Goal: Task Accomplishment & Management: Manage account settings

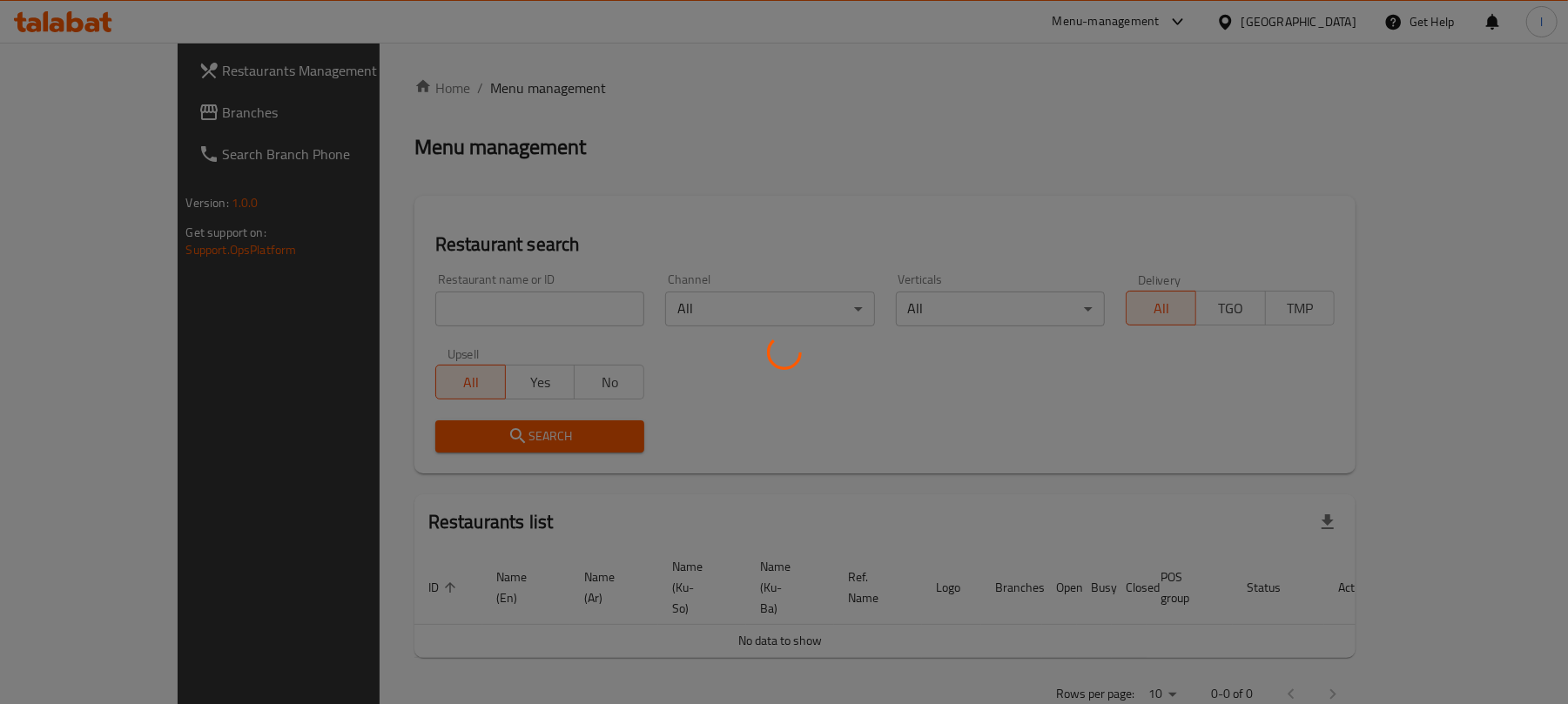
click at [106, 114] on div at bounding box center [784, 352] width 1568 height 704
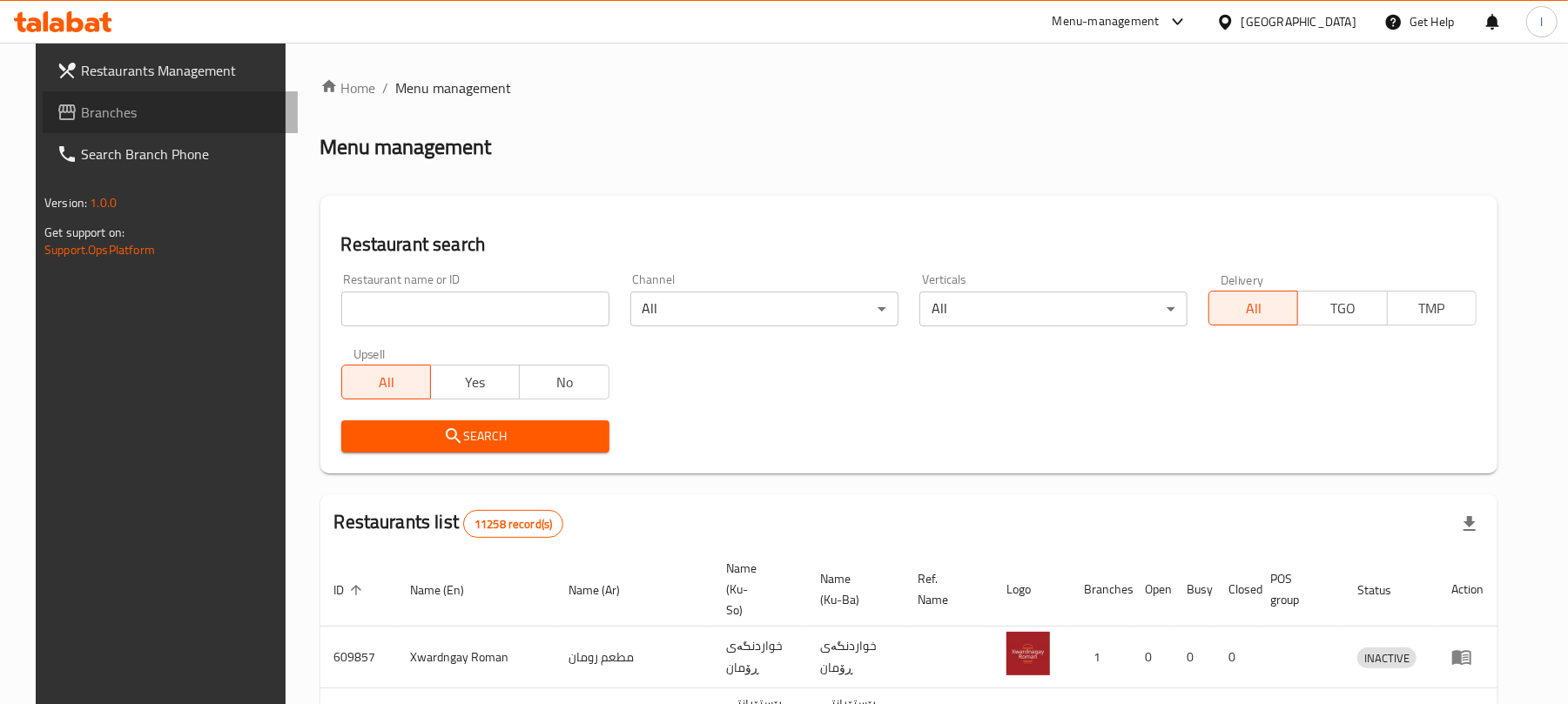
click at [118, 110] on span "Branches" at bounding box center [182, 113] width 203 height 21
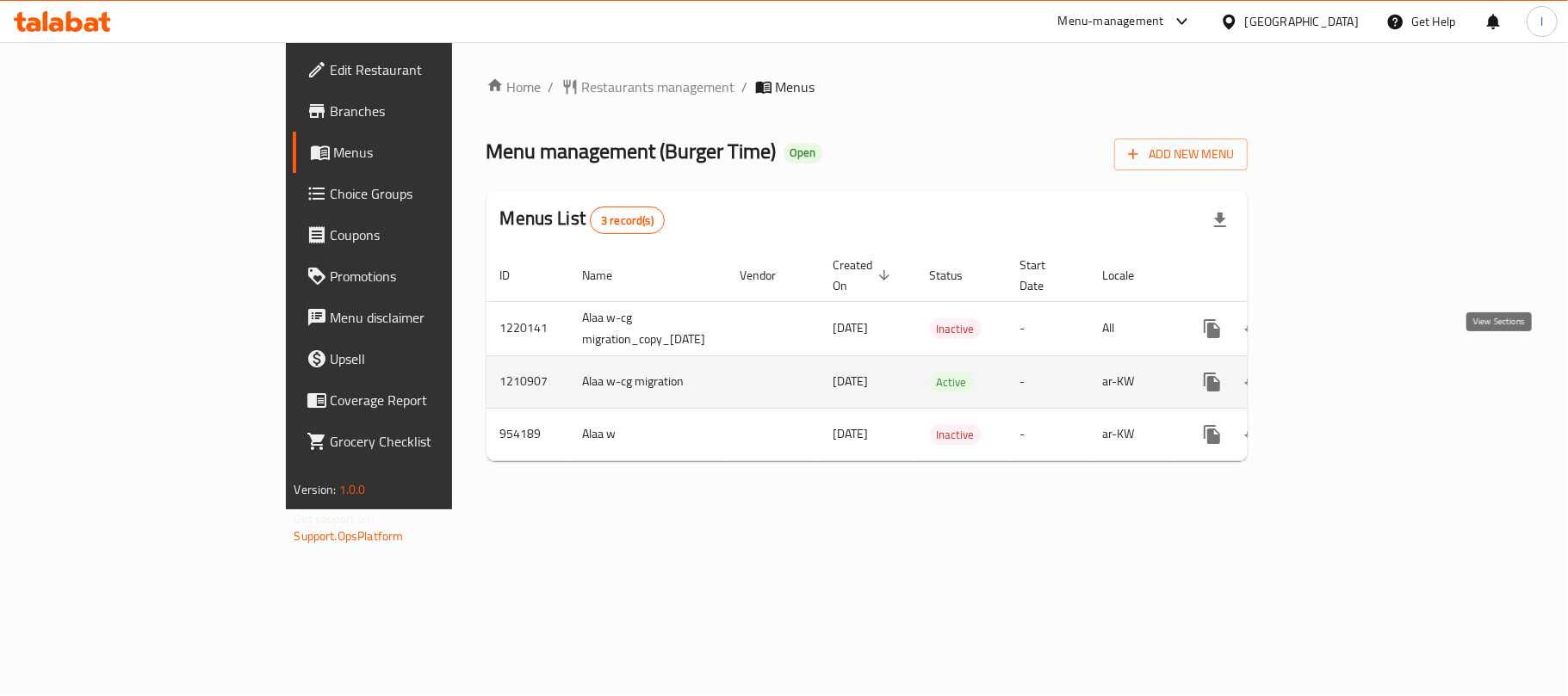
click at [1347, 372] on icon "enhanced table" at bounding box center [1337, 382] width 21 height 21
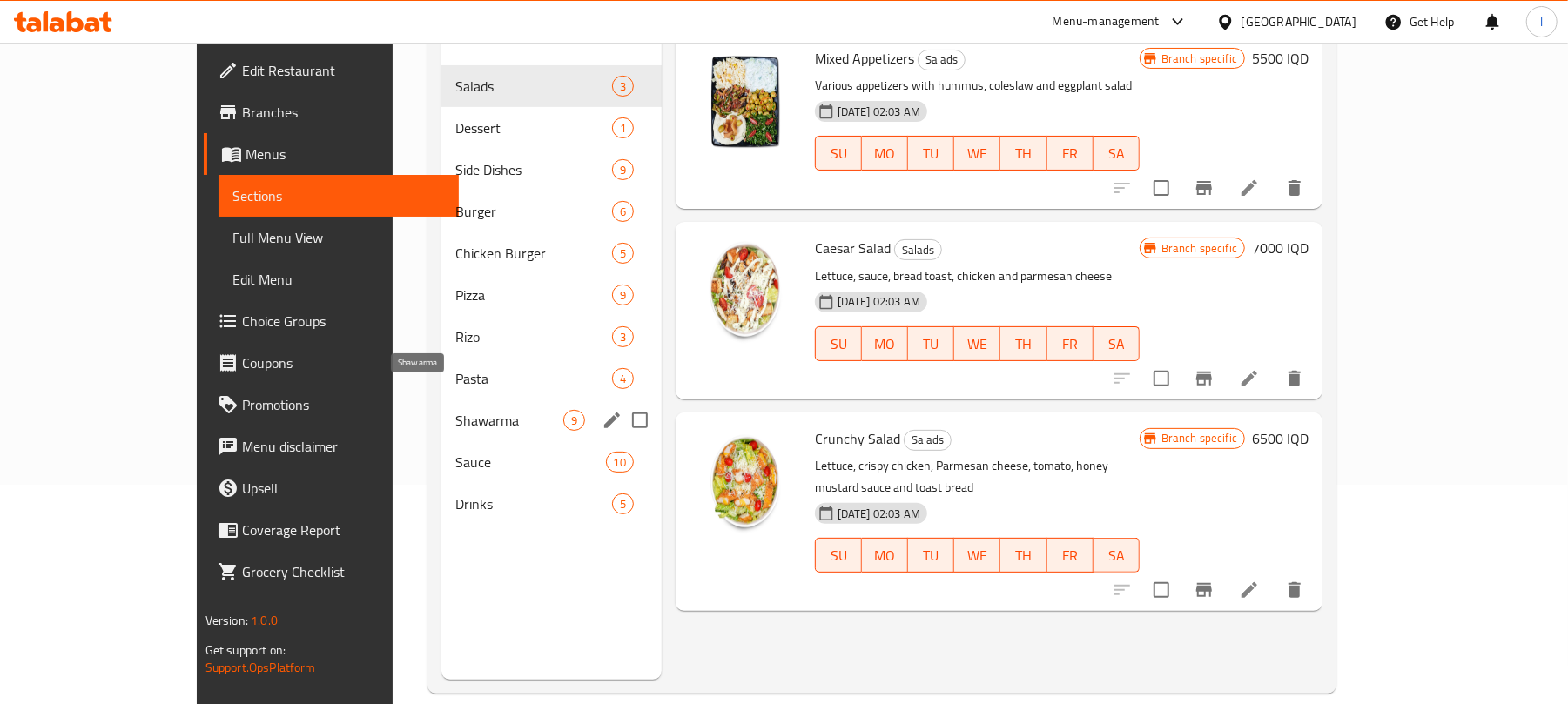
scroll to position [244, 0]
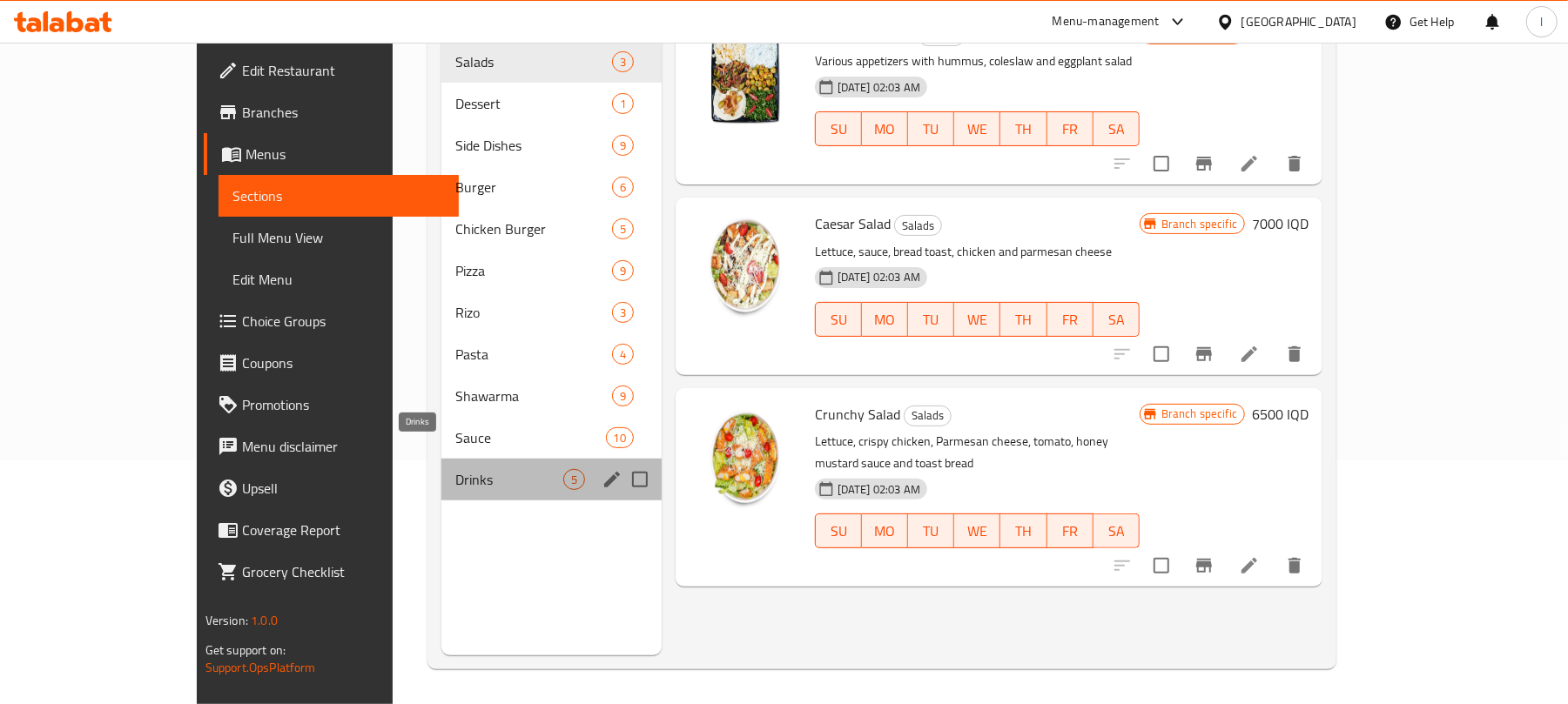
click at [455, 469] on span "Drinks" at bounding box center [508, 480] width 108 height 21
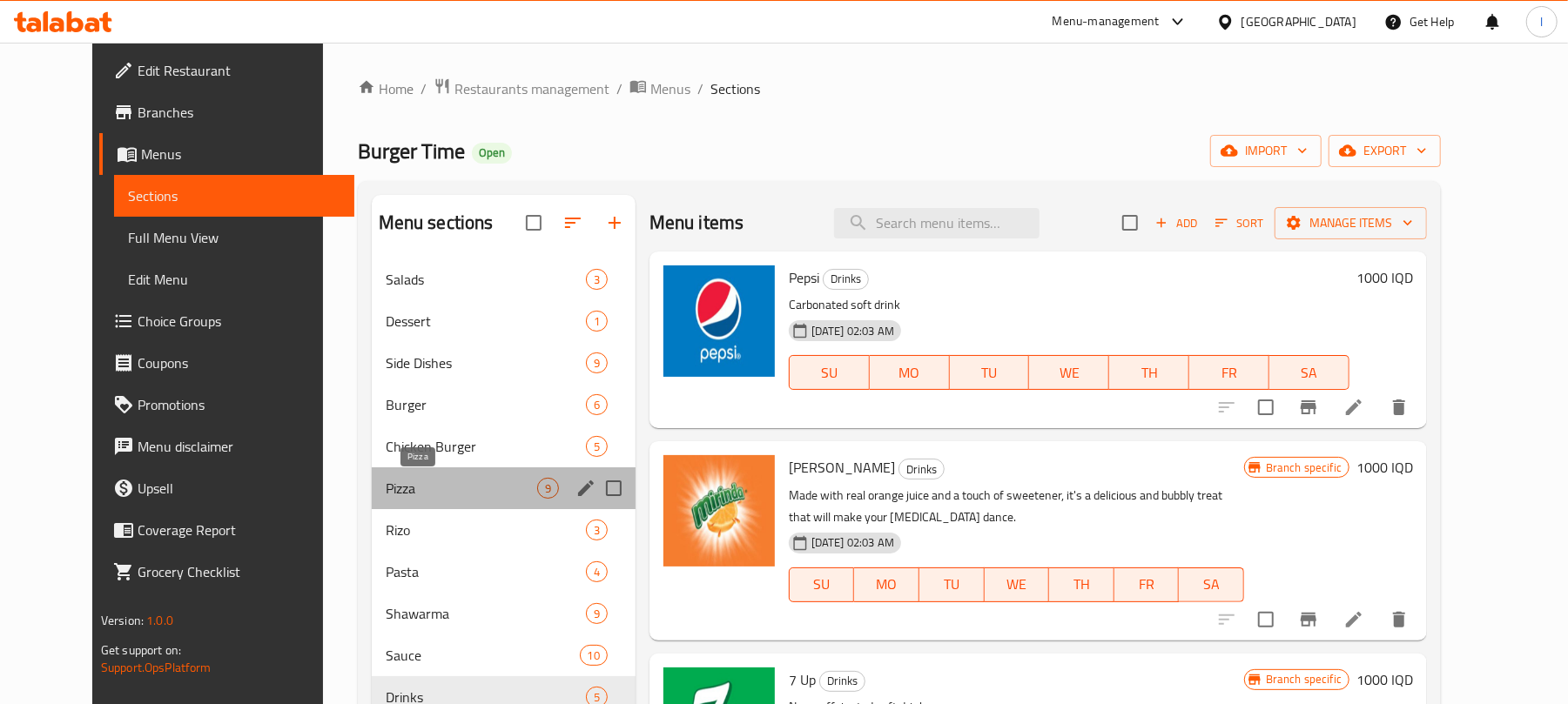
click at [387, 479] on span "Pizza" at bounding box center [461, 488] width 152 height 21
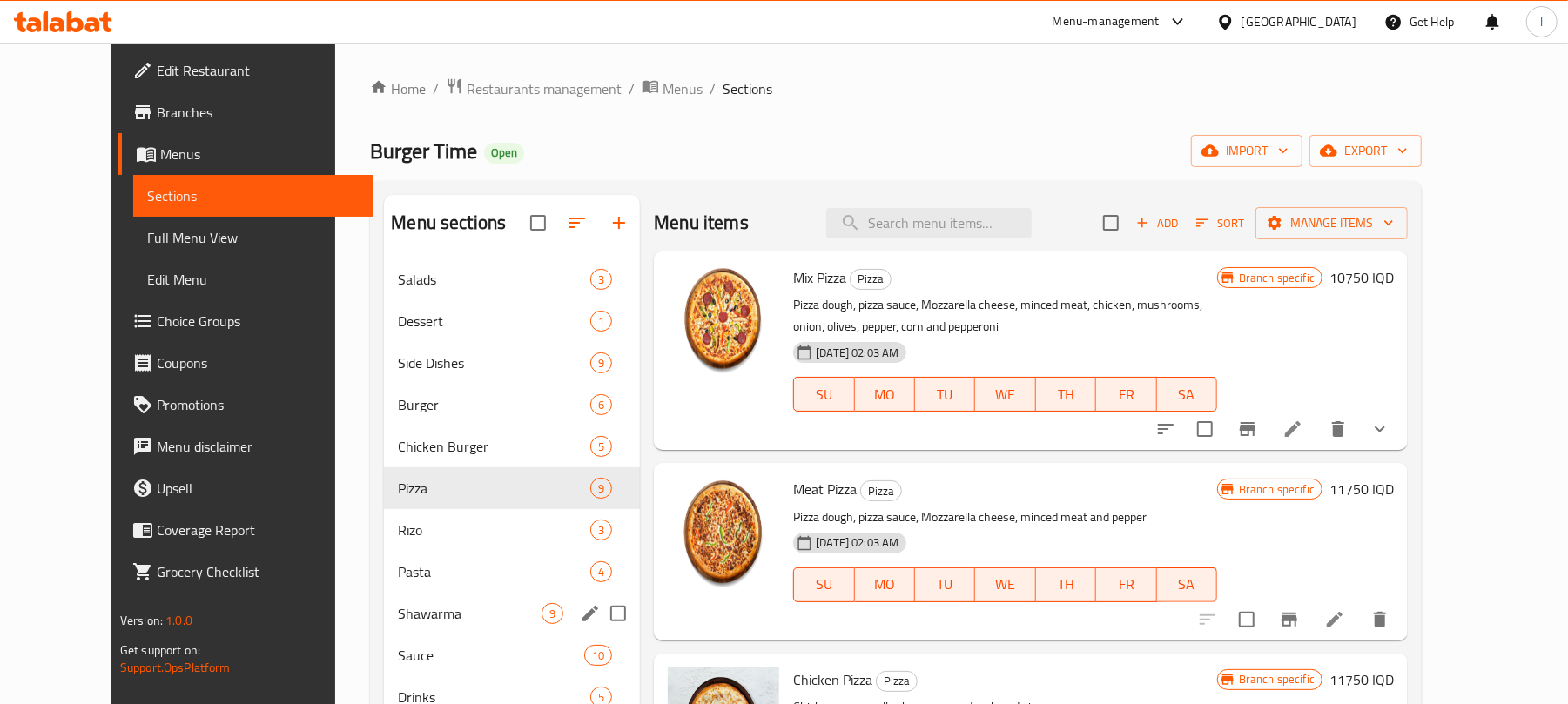
scroll to position [244, 0]
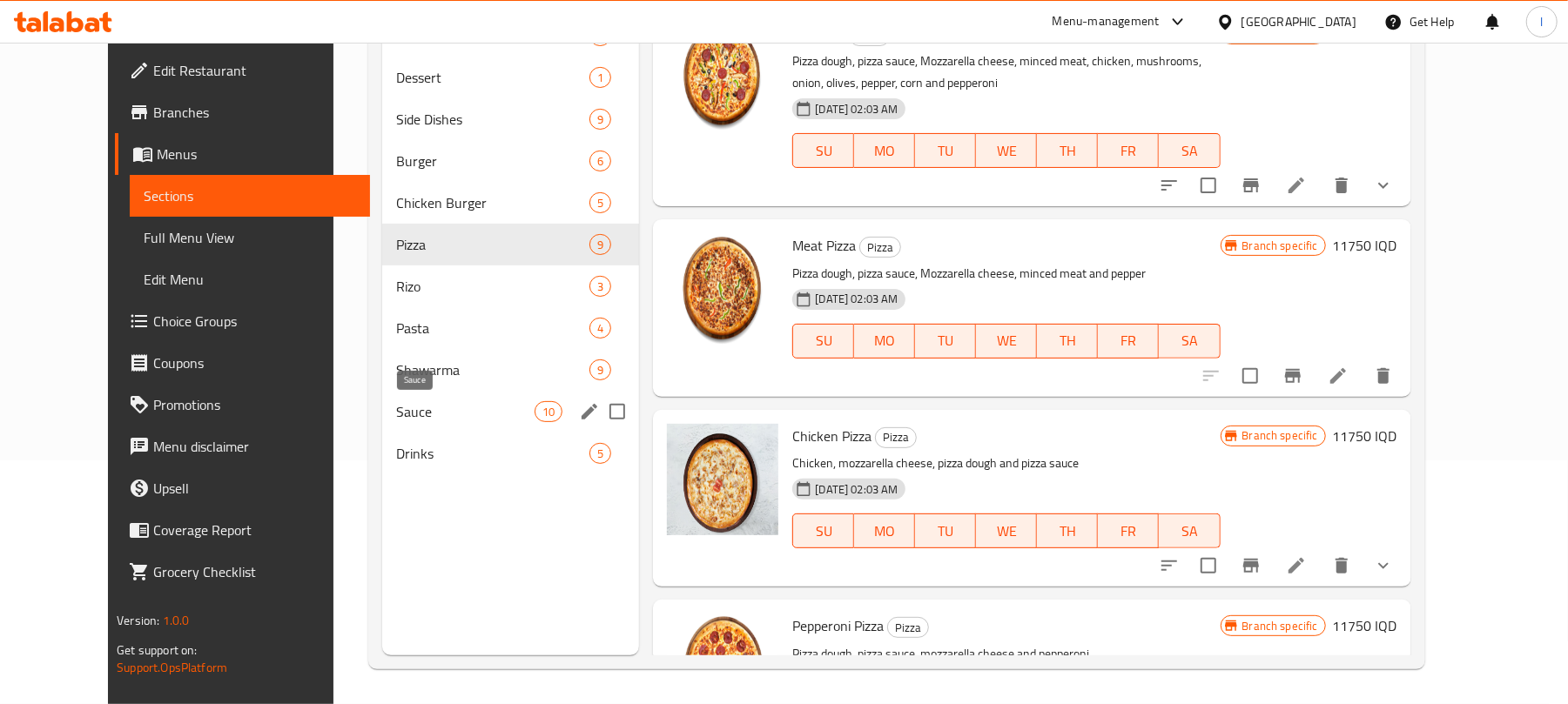
click at [396, 414] on span "Sauce" at bounding box center [464, 412] width 138 height 21
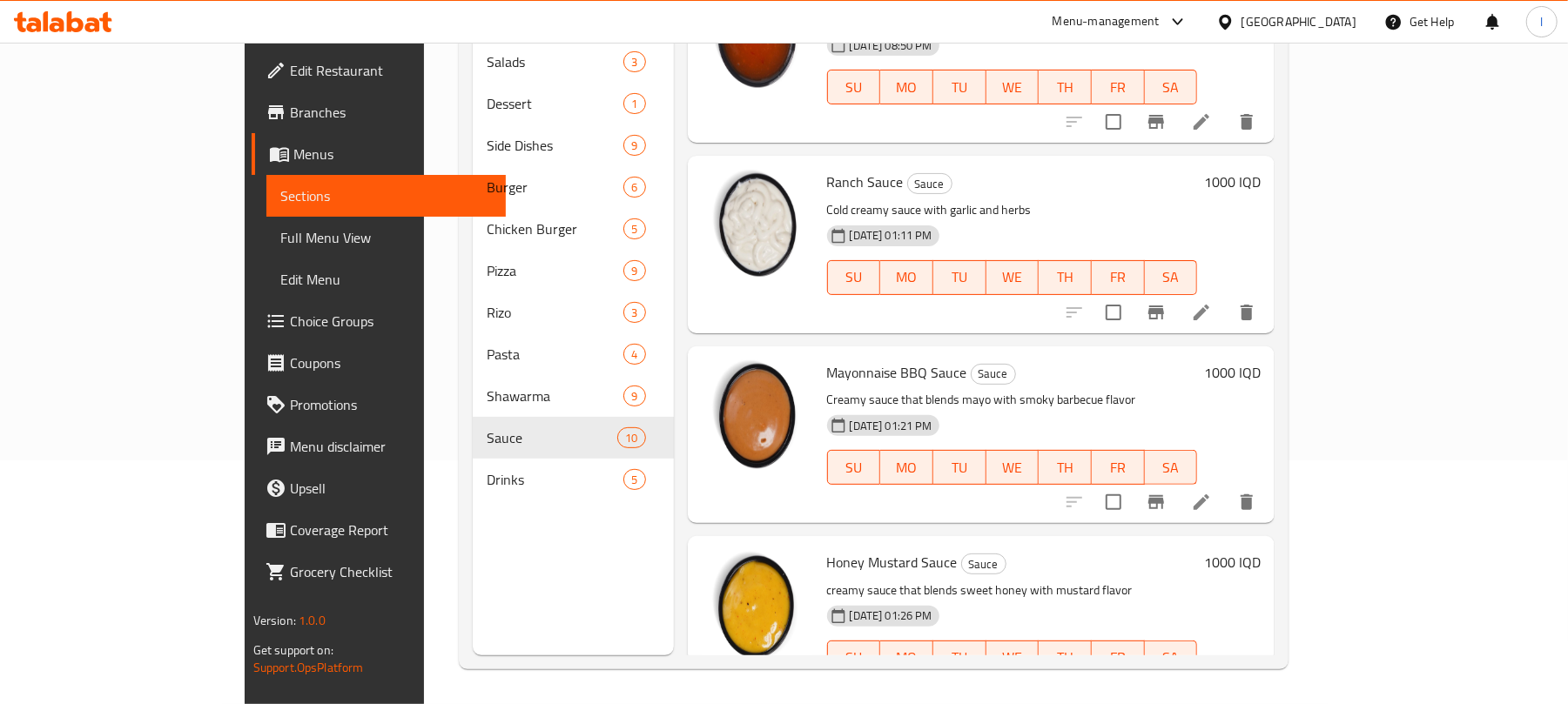
scroll to position [1241, 0]
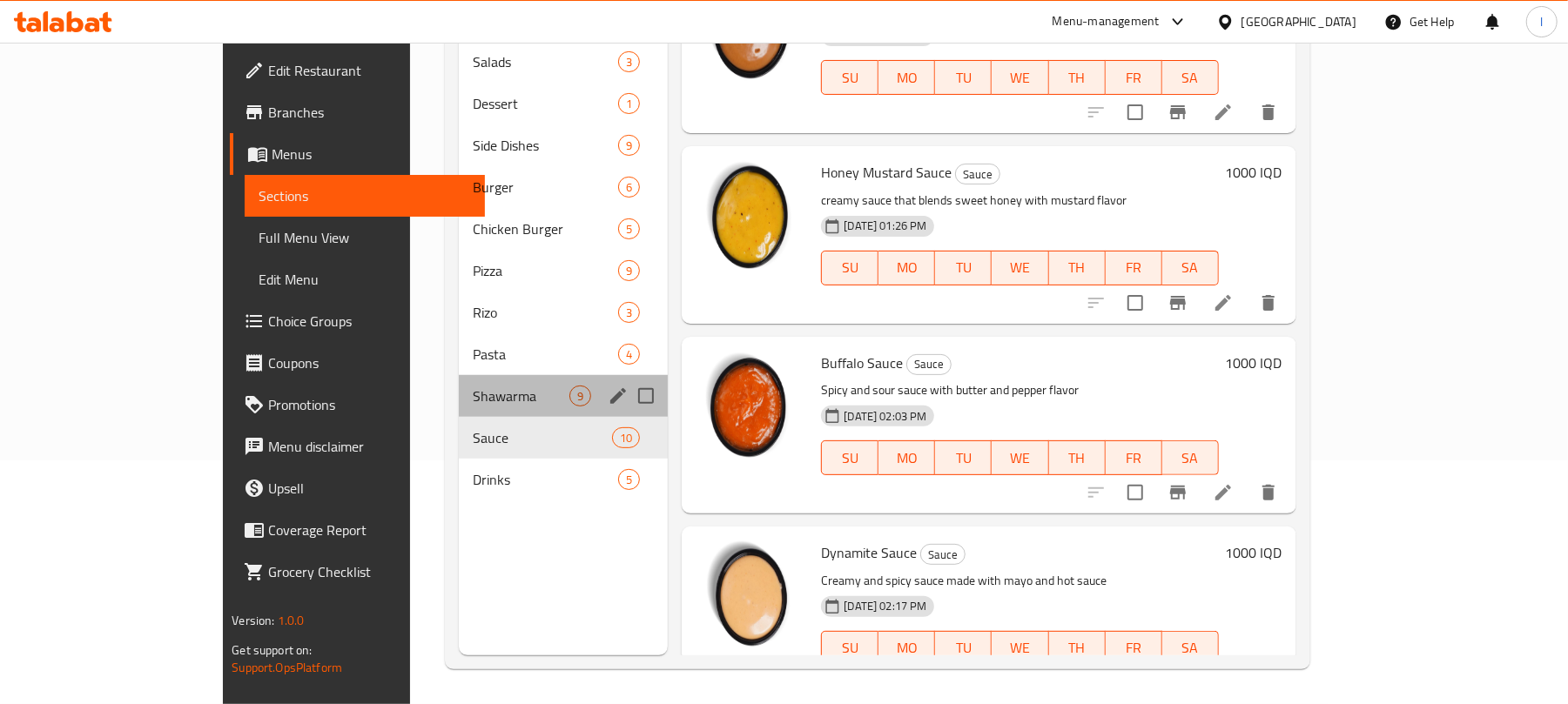
click at [459, 375] on div "Shawarma 9" at bounding box center [563, 396] width 209 height 42
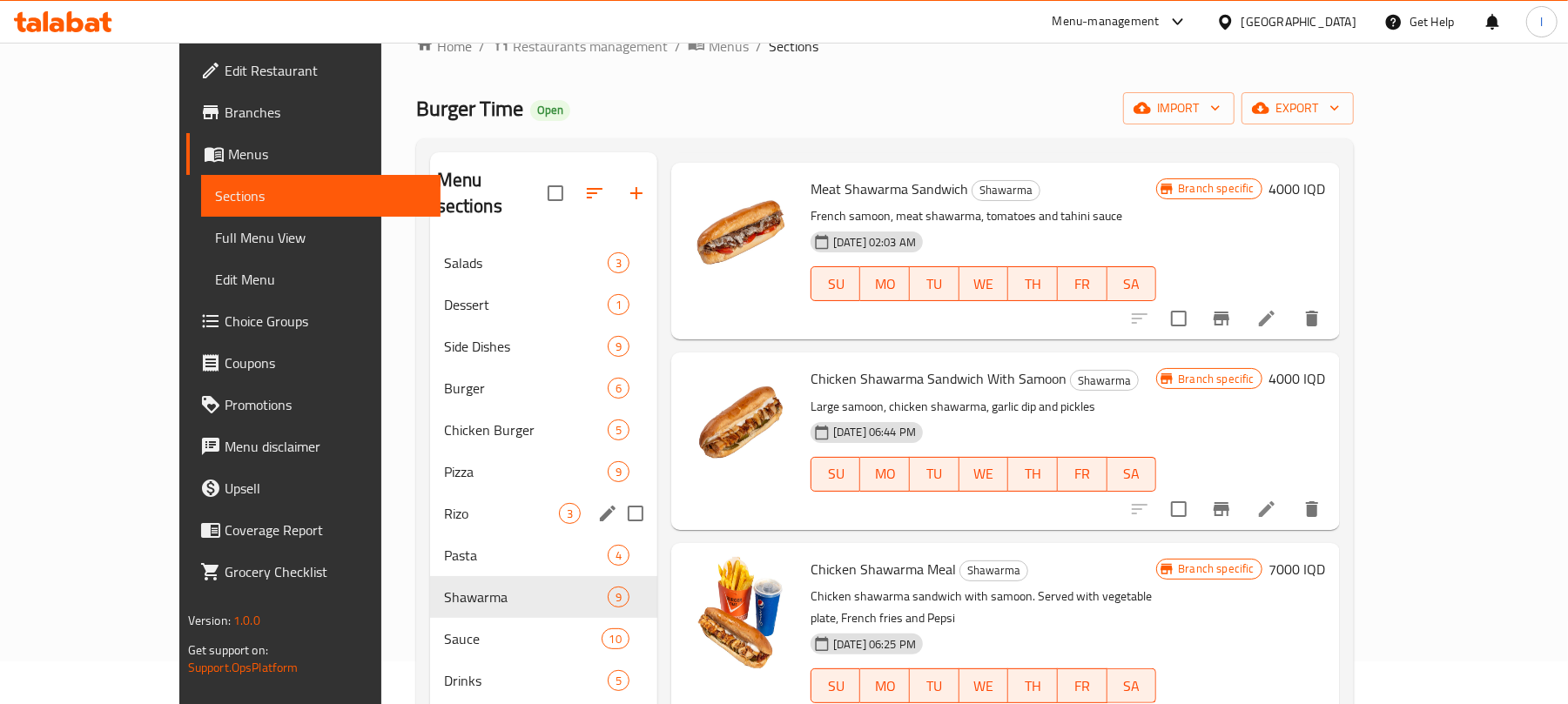
scroll to position [244, 0]
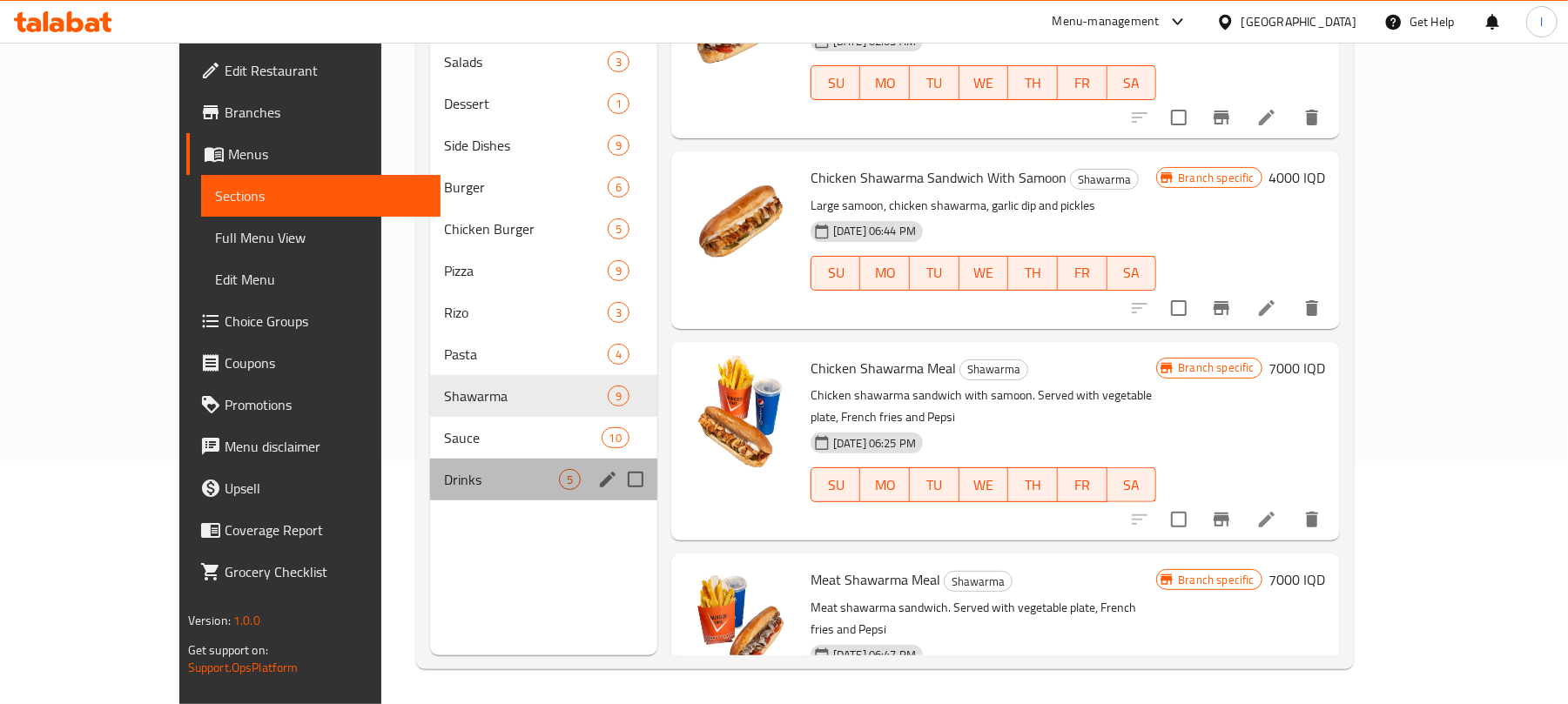
click at [430, 459] on div "Drinks 5" at bounding box center [544, 480] width 227 height 42
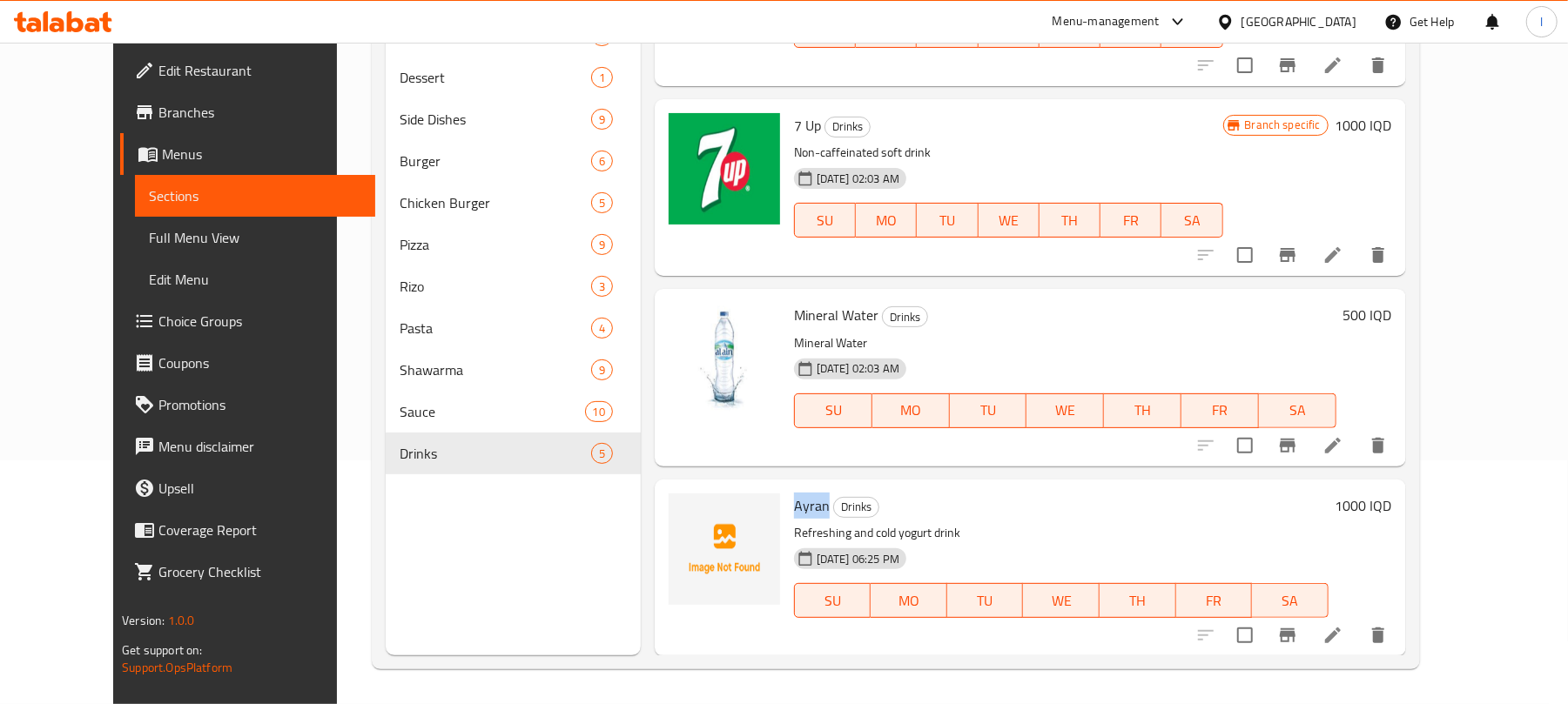
drag, startPoint x: 795, startPoint y: 499, endPoint x: 766, endPoint y: 499, distance: 29.0
click at [794, 499] on span "Ayran" at bounding box center [811, 506] width 35 height 26
copy span "Ayran"
click at [149, 240] on span "Full Menu View" at bounding box center [255, 238] width 213 height 21
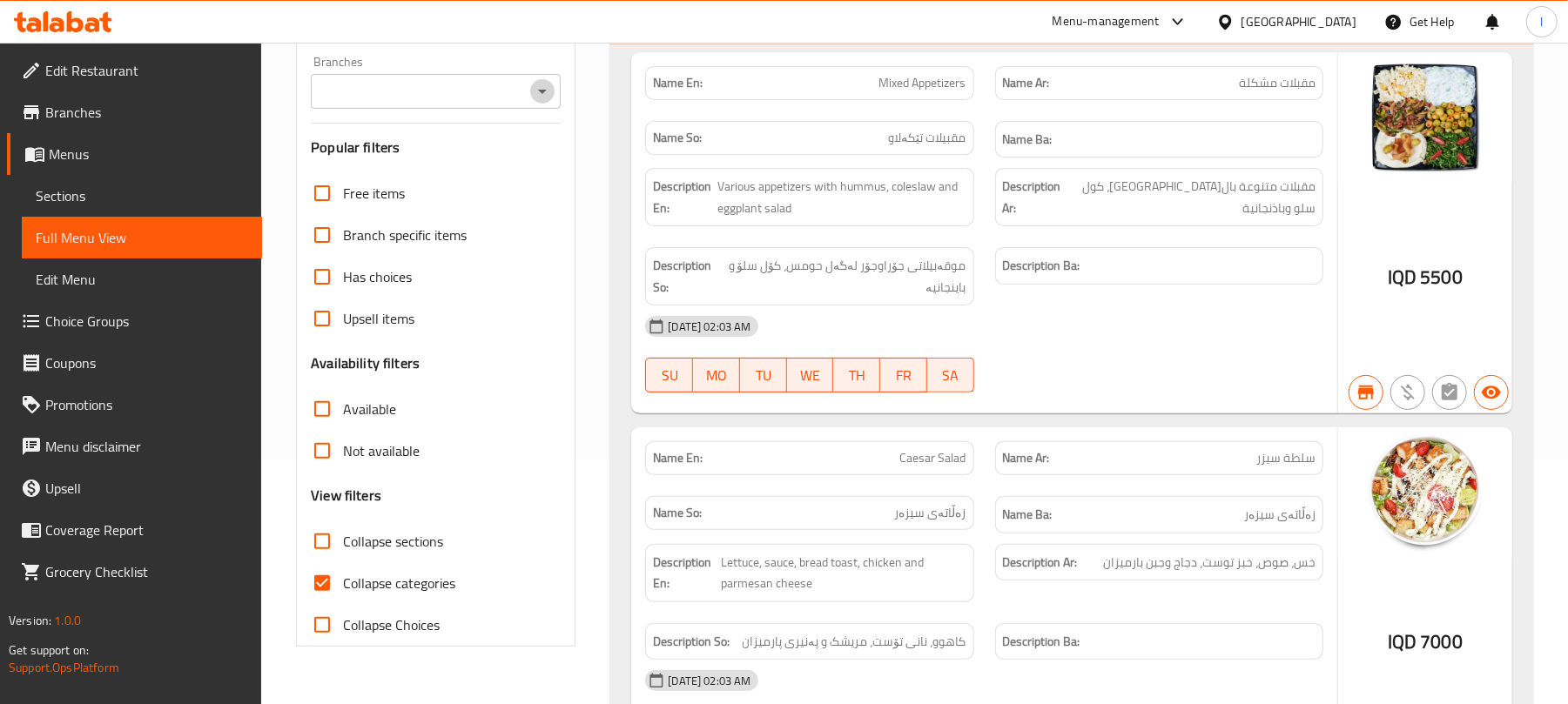
click at [540, 84] on icon "Open" at bounding box center [543, 92] width 21 height 21
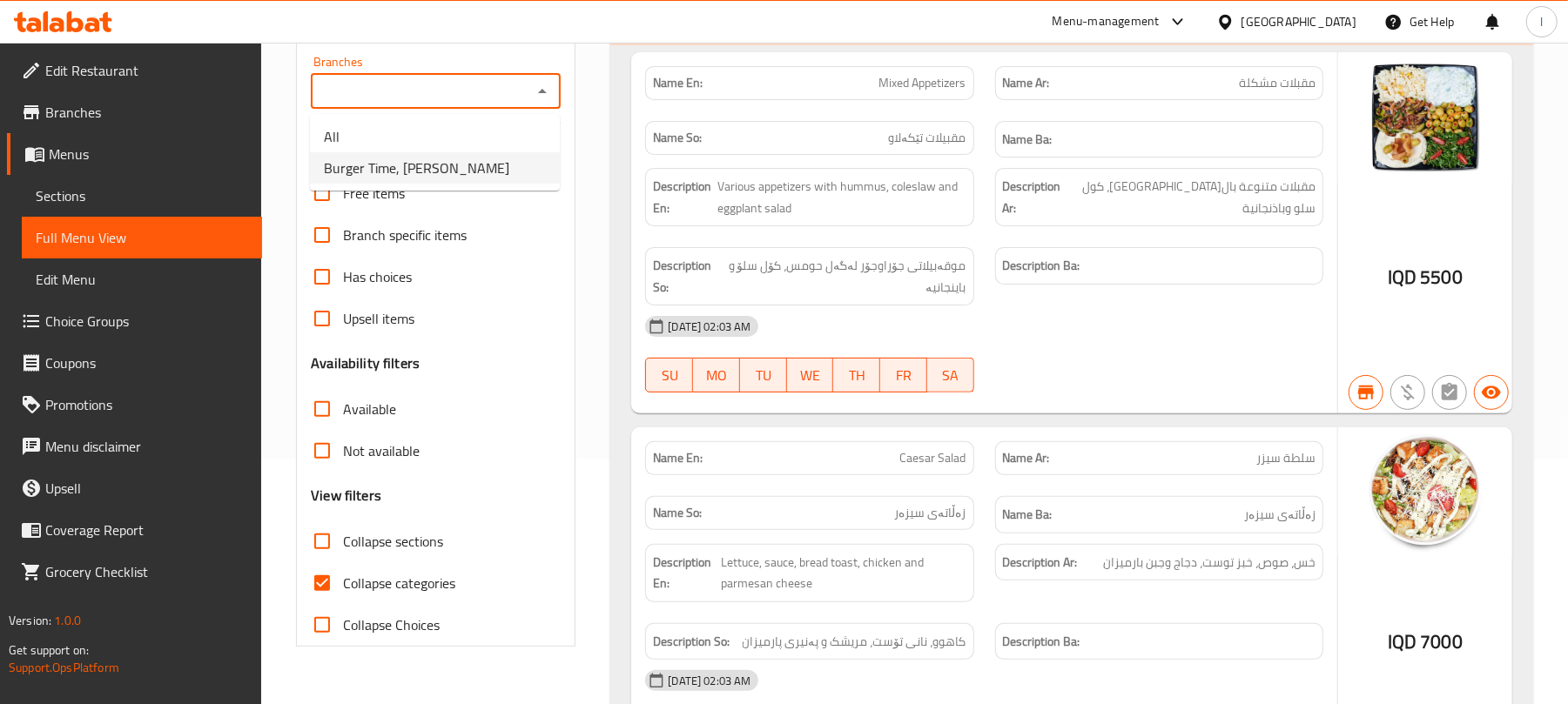
click at [513, 171] on li "Burger Time, [PERSON_NAME]" at bounding box center [435, 168] width 250 height 31
type input "Burger Time, [PERSON_NAME]"
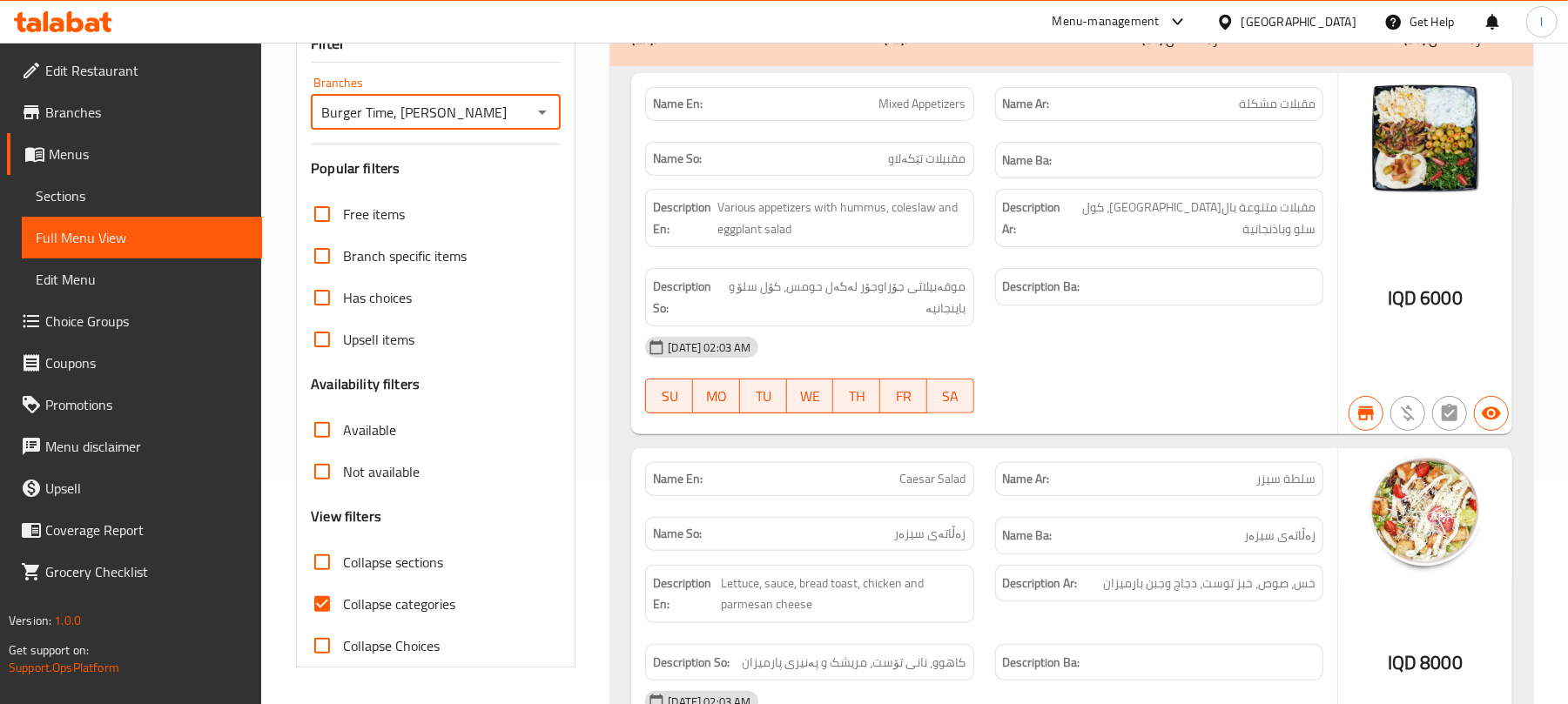
scroll to position [244, 0]
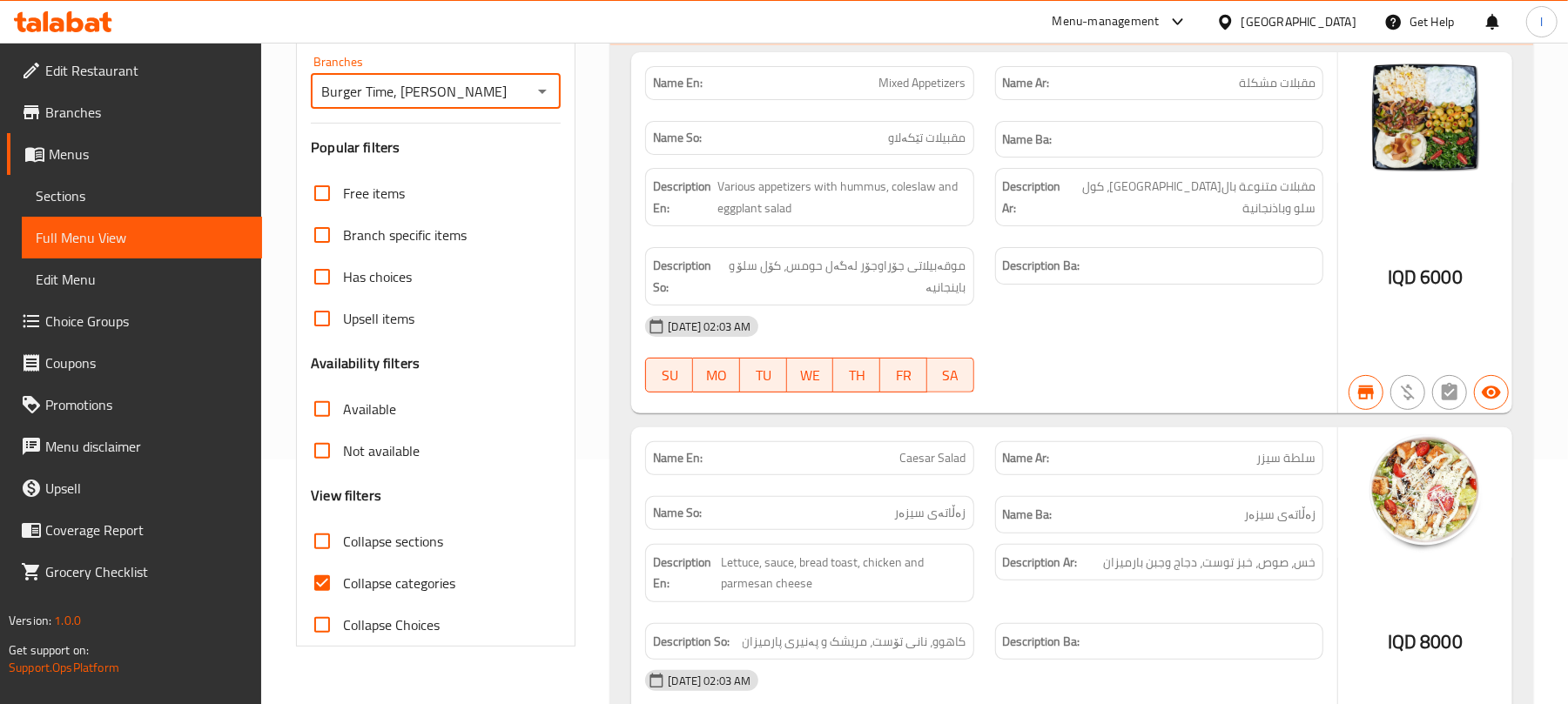
click at [322, 587] on input "Collapse categories" at bounding box center [322, 584] width 42 height 42
checkbox input "false"
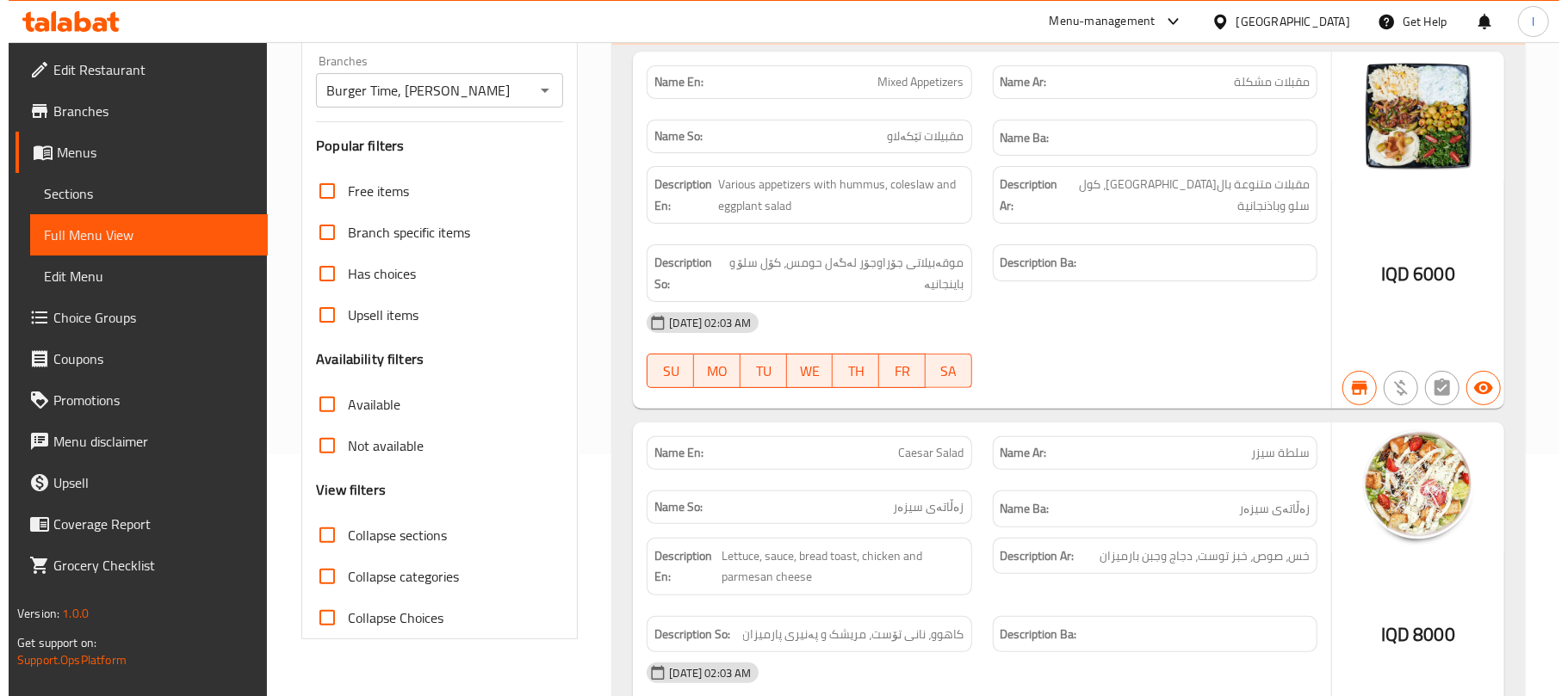
scroll to position [0, 0]
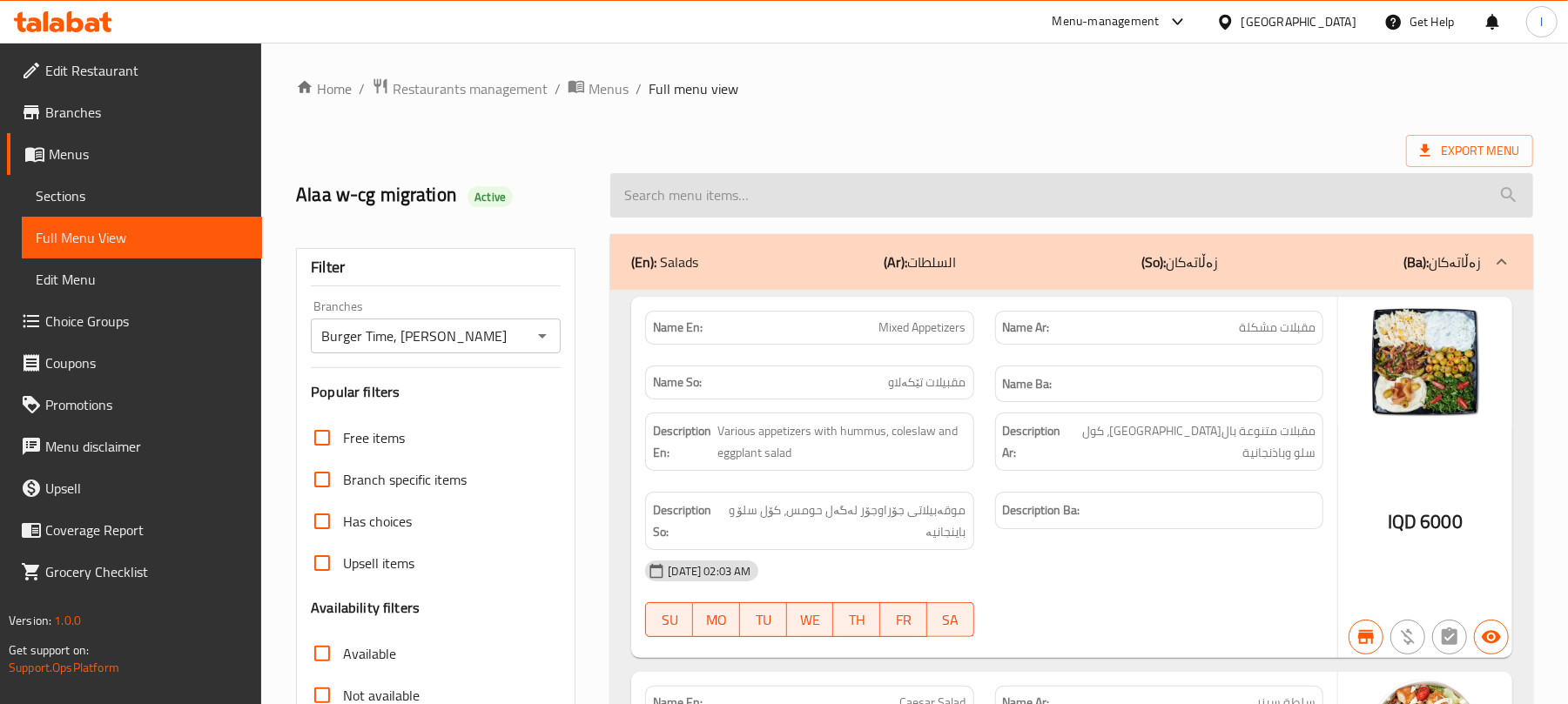
click at [652, 202] on input "search" at bounding box center [1072, 196] width 923 height 45
paste input "Ayran"
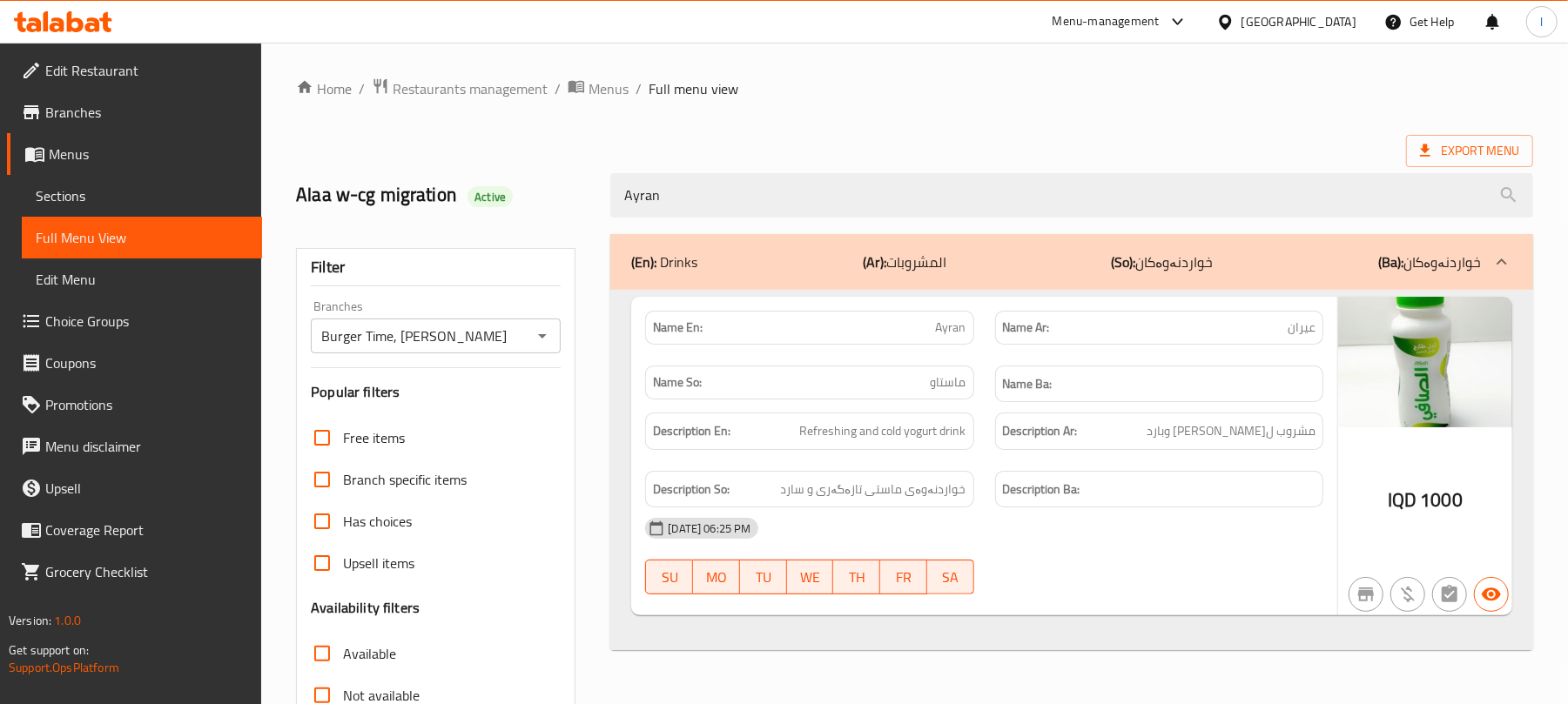
type input "Ayran"
click at [80, 200] on span "Sections" at bounding box center [141, 196] width 213 height 21
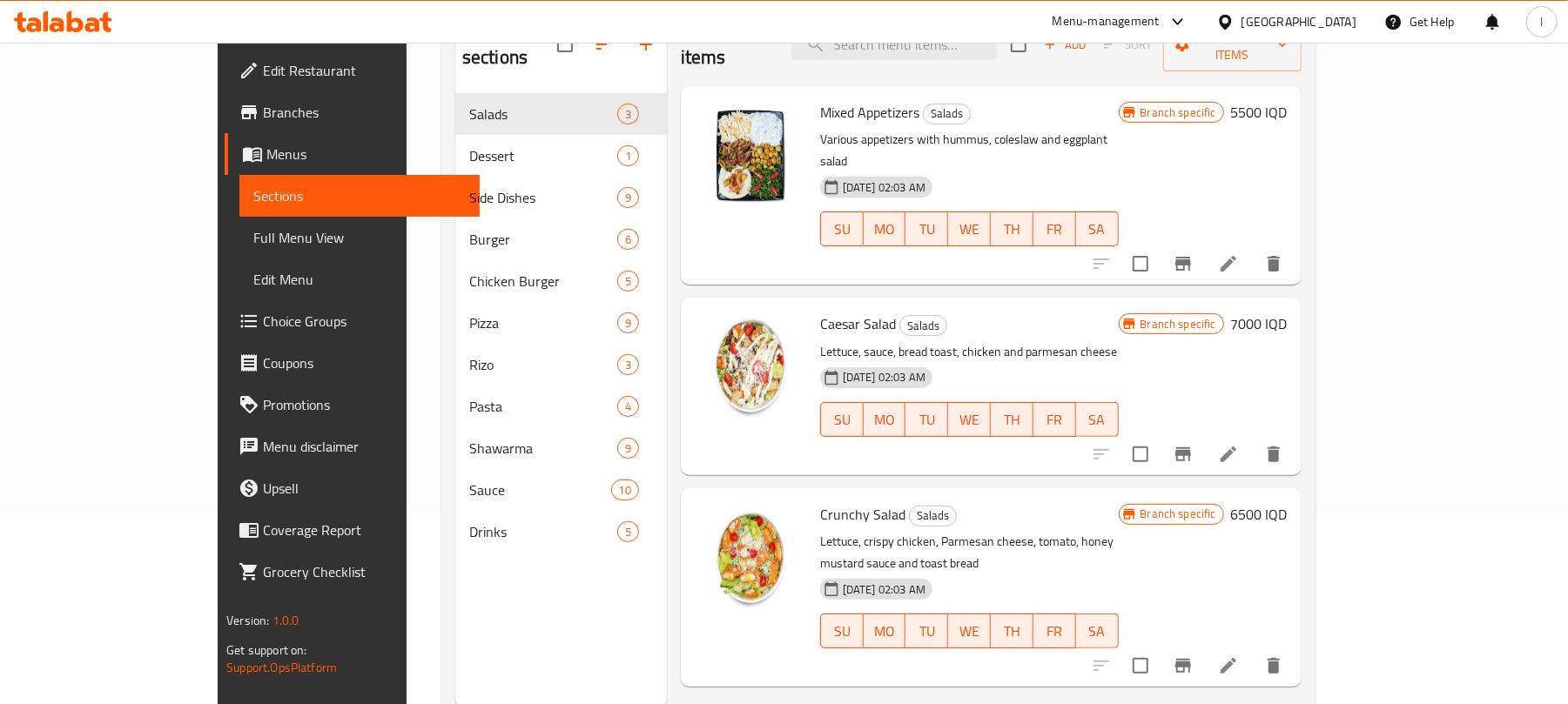
scroll to position [244, 0]
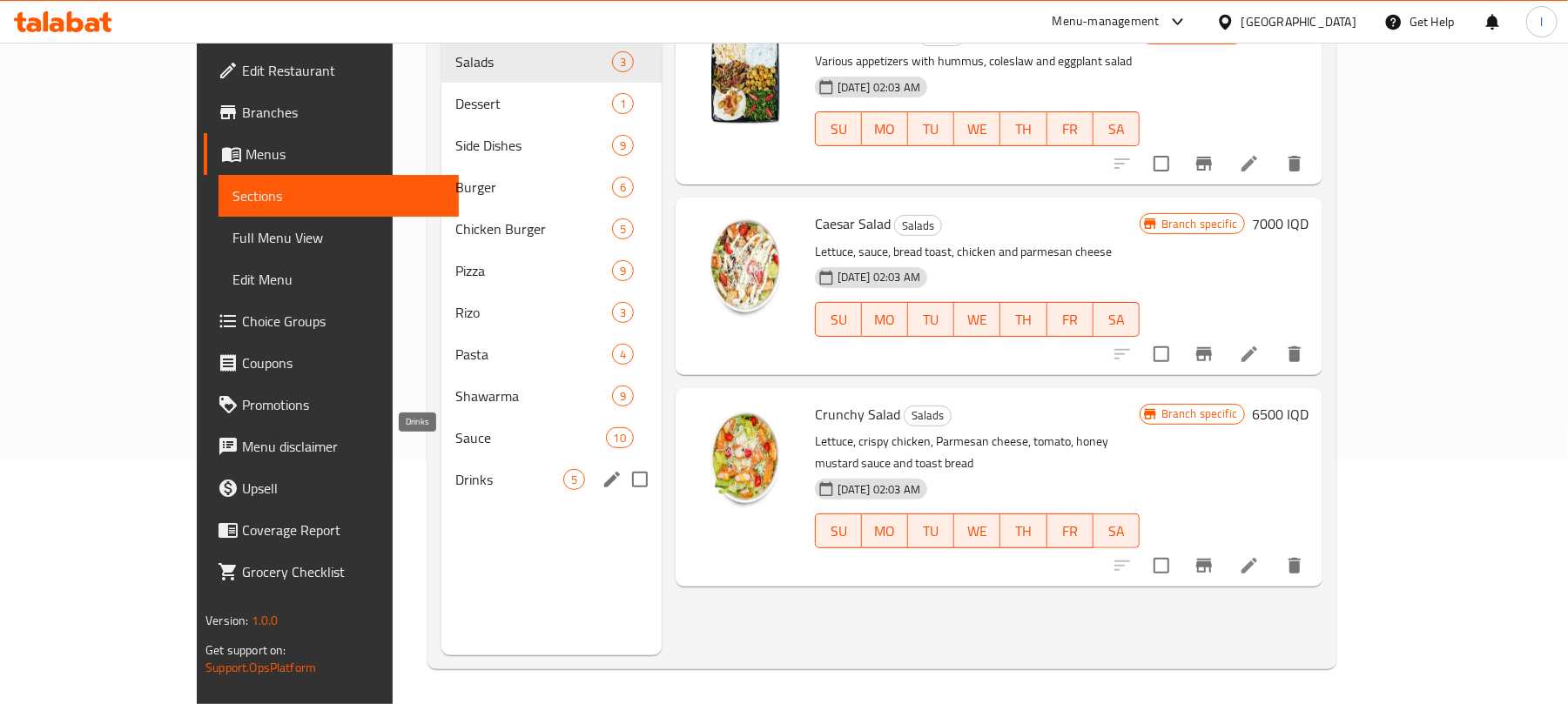
click at [455, 469] on span "Drinks" at bounding box center [508, 480] width 108 height 21
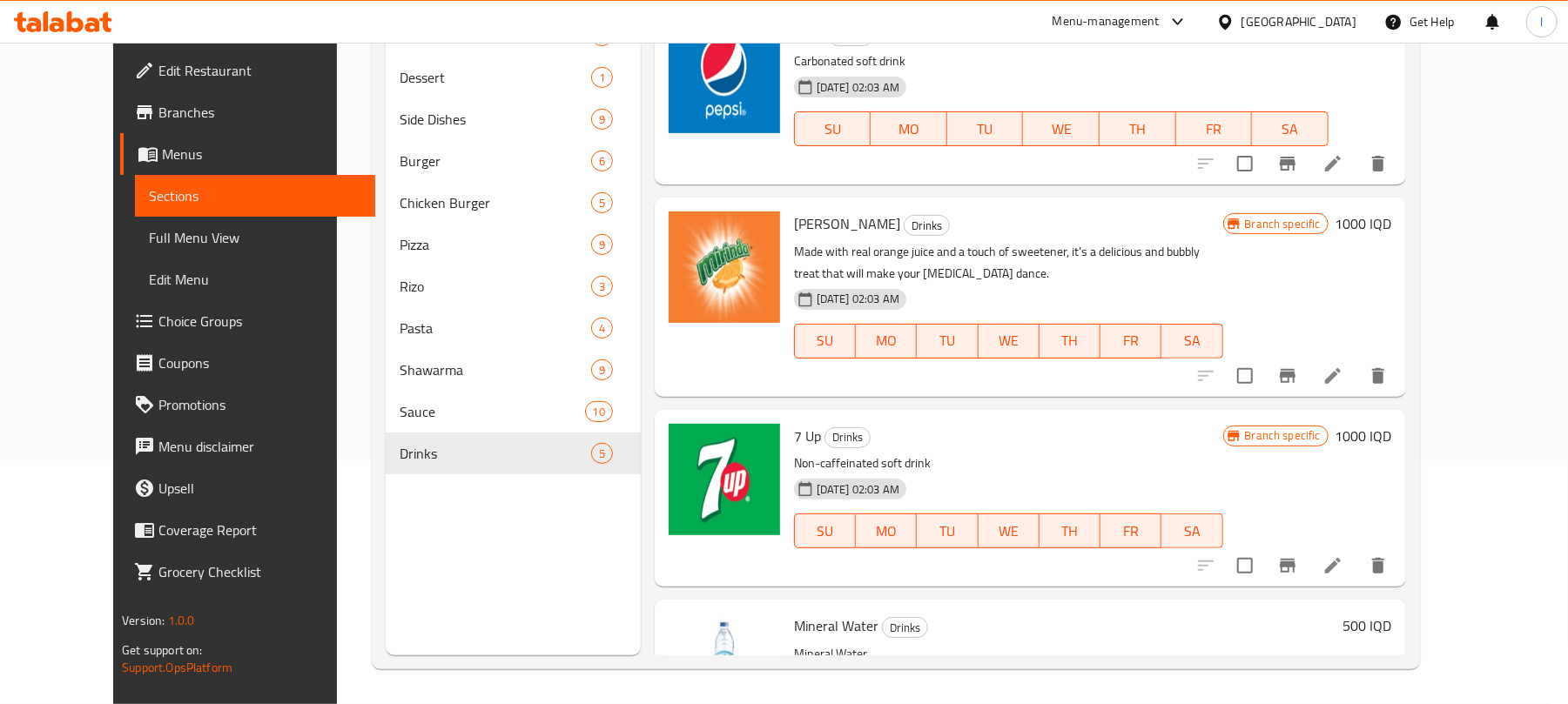
scroll to position [311, 0]
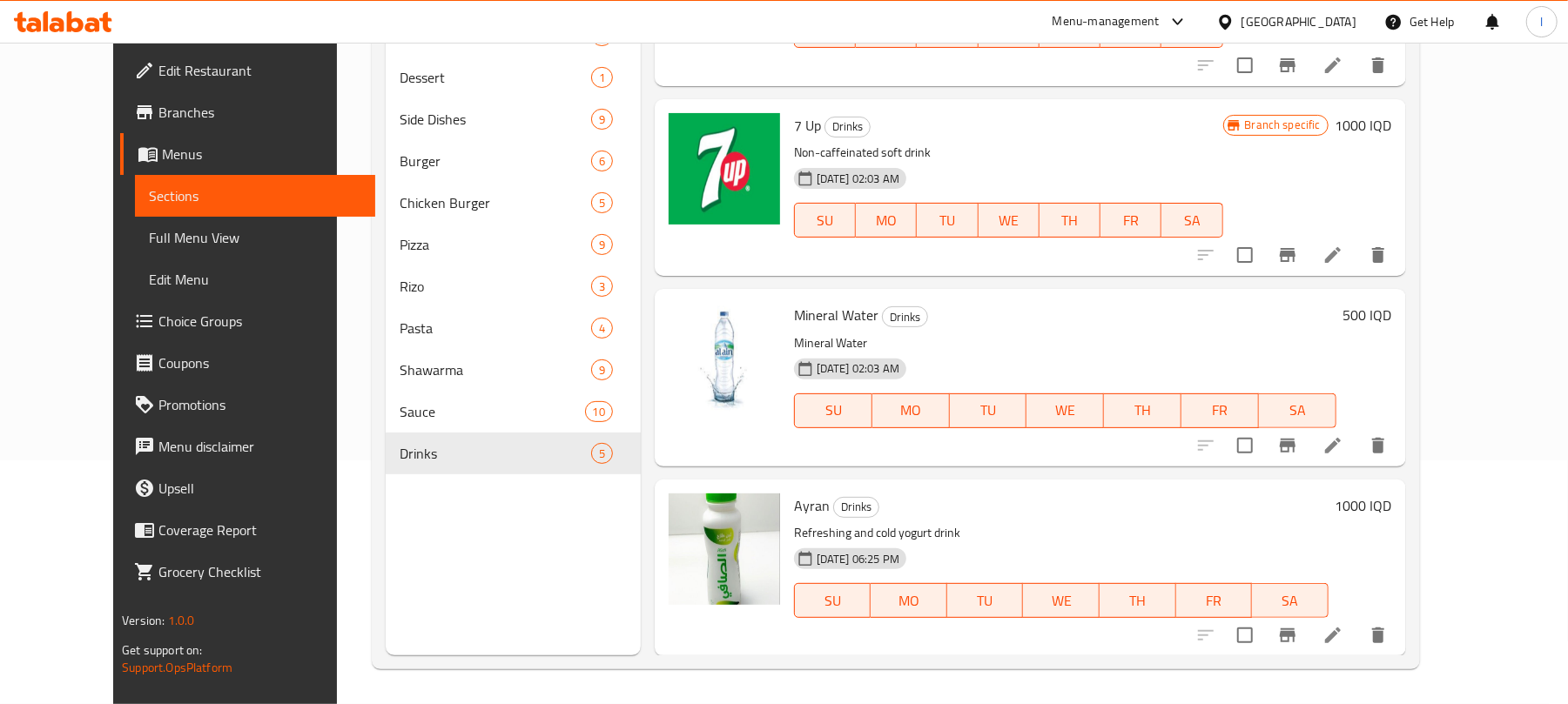
click at [55, 17] on icon at bounding box center [63, 22] width 98 height 21
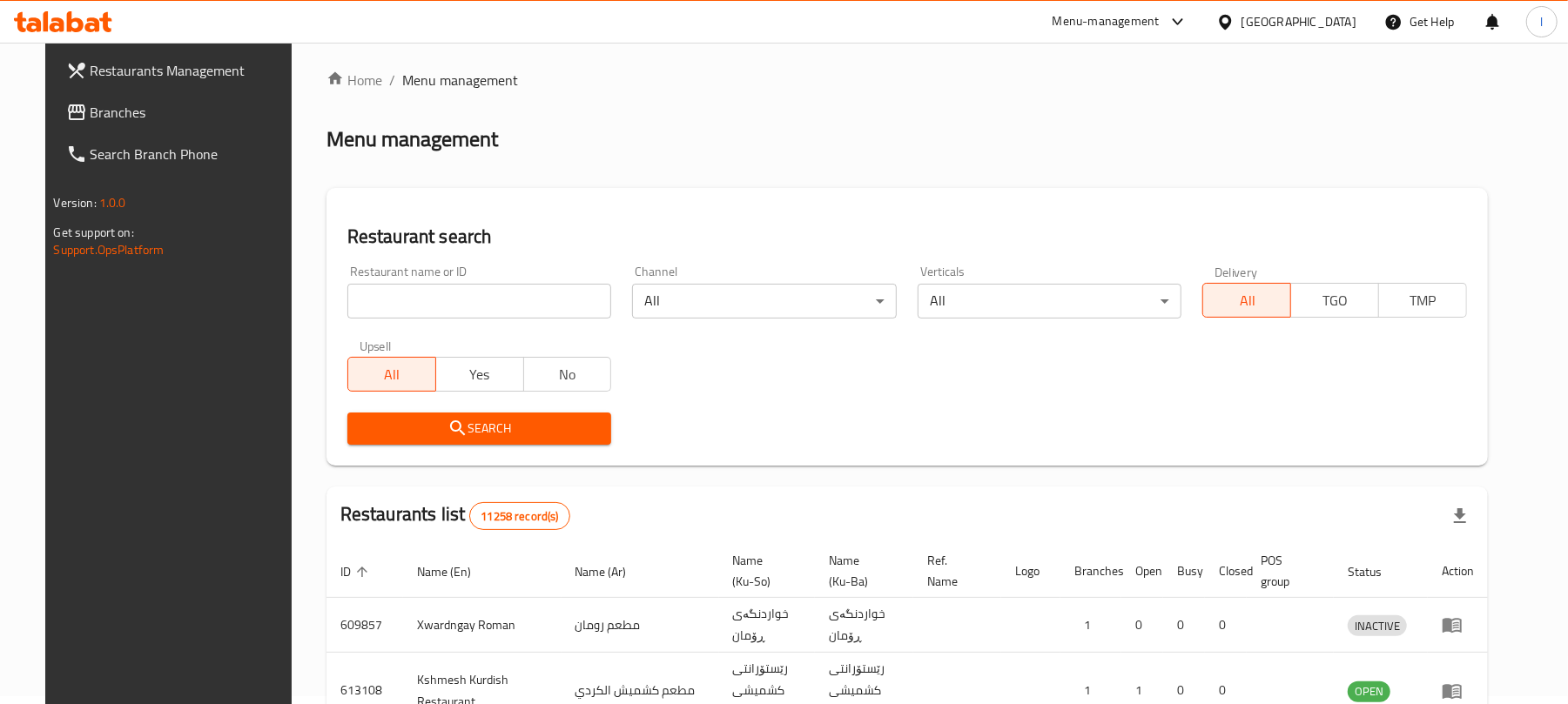
scroll to position [198, 0]
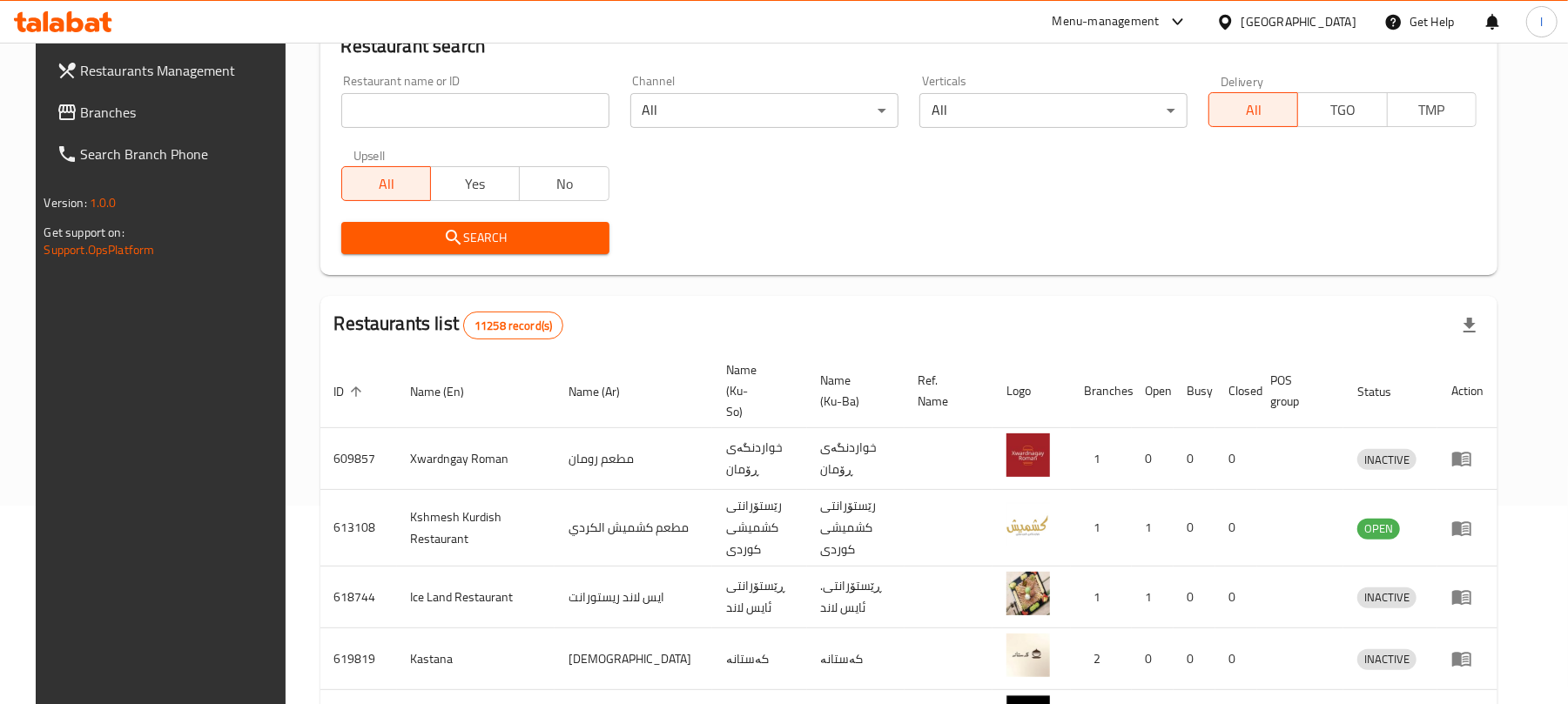
click at [397, 106] on input "search" at bounding box center [475, 111] width 268 height 35
paste input "You cafe - [PERSON_NAME]"
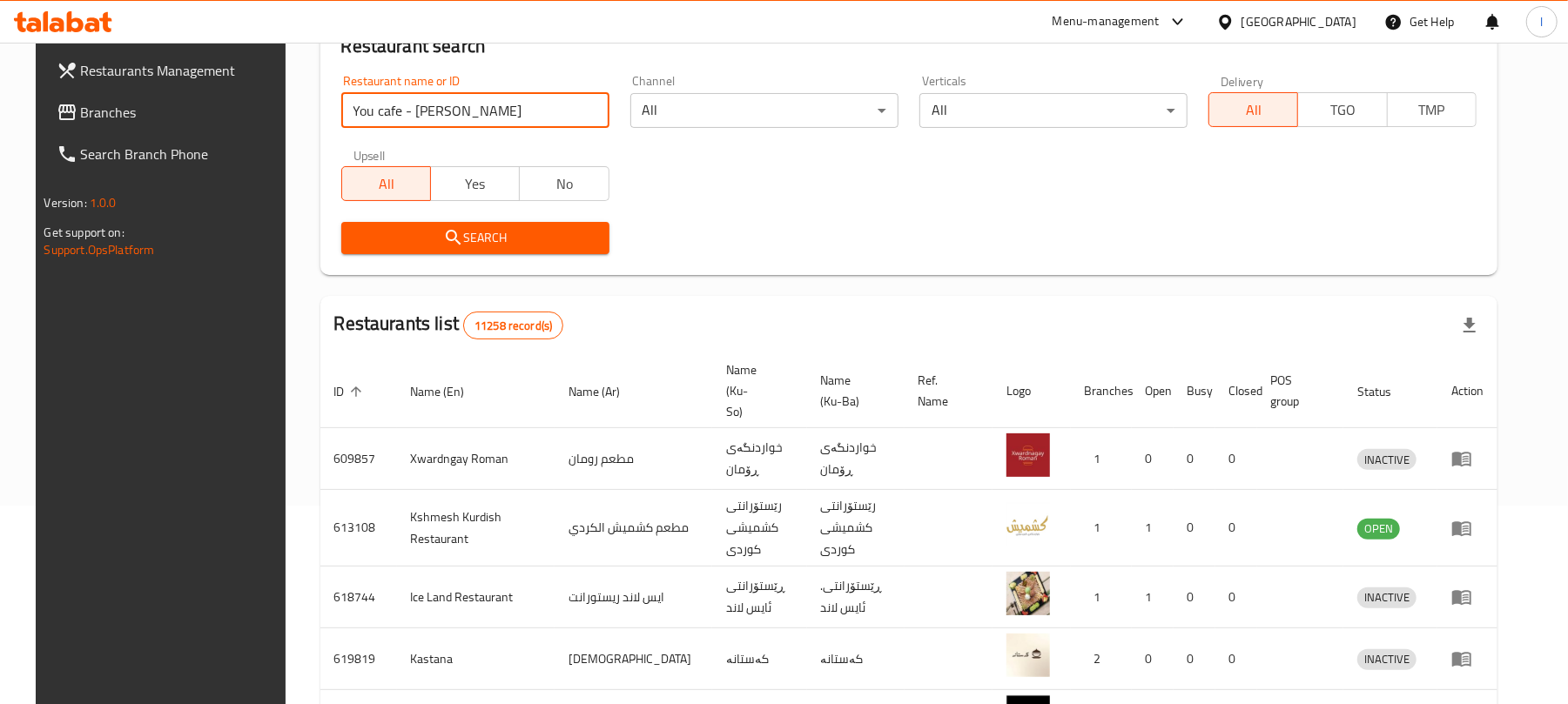
type input "You cafe - [PERSON_NAME]"
click button "Search" at bounding box center [475, 238] width 268 height 32
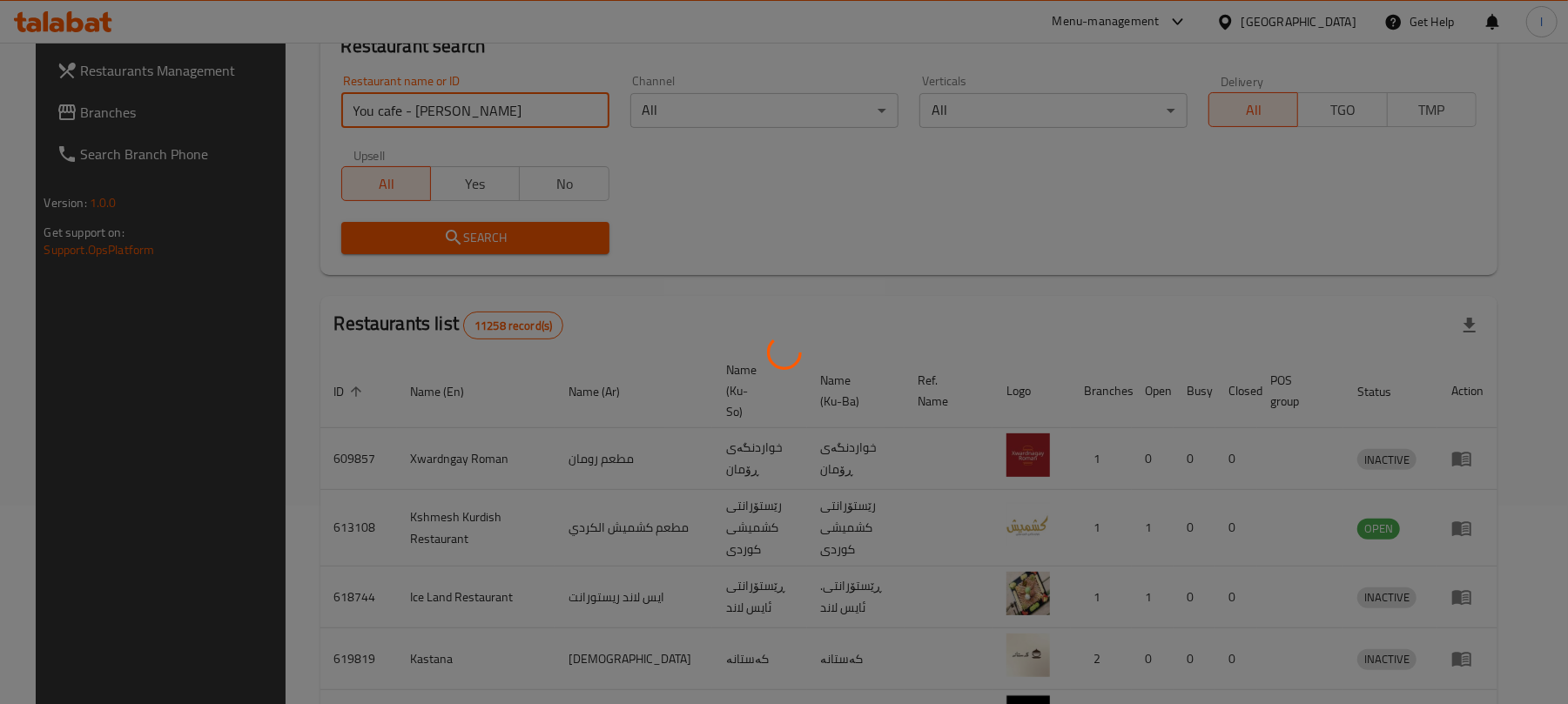
scroll to position [57, 0]
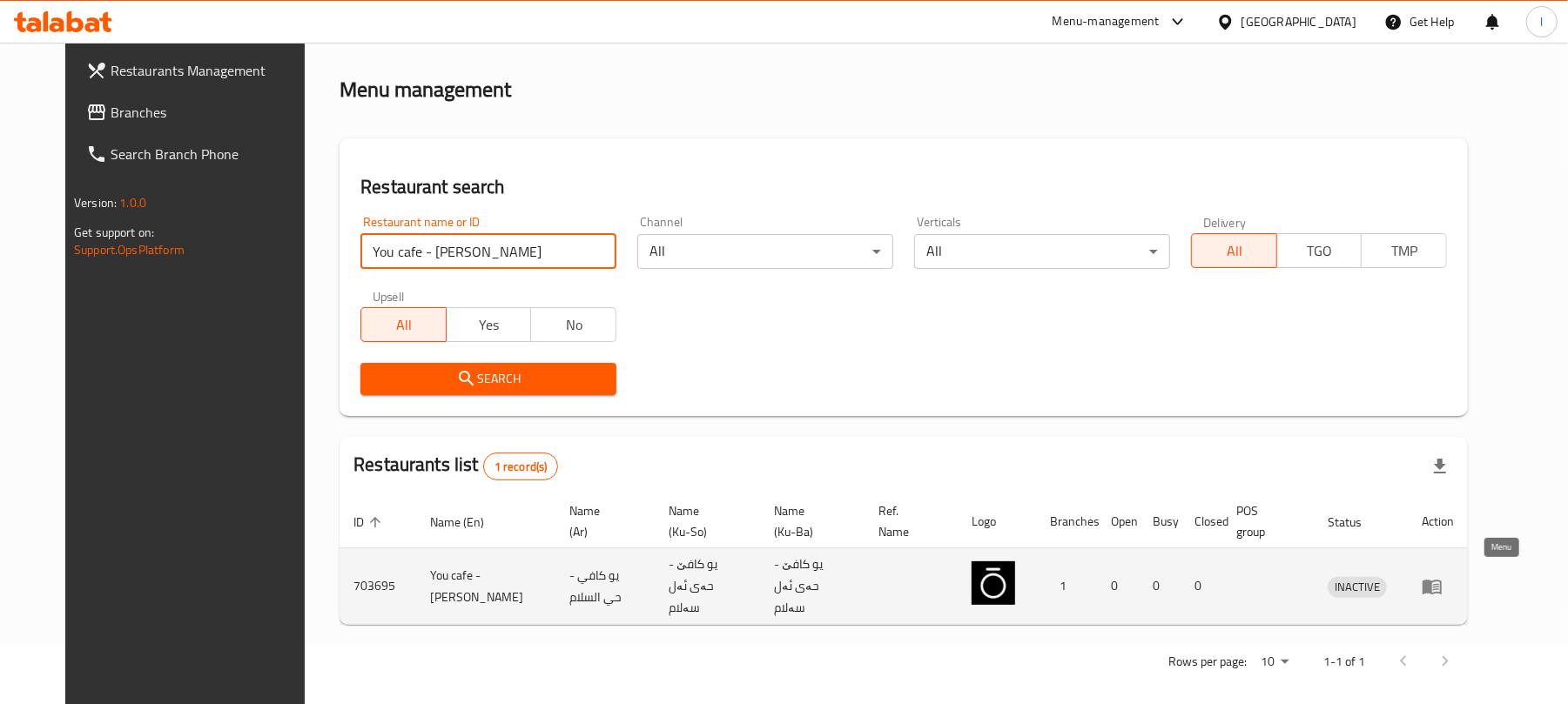
click at [1442, 580] on icon "enhanced table" at bounding box center [1432, 588] width 19 height 15
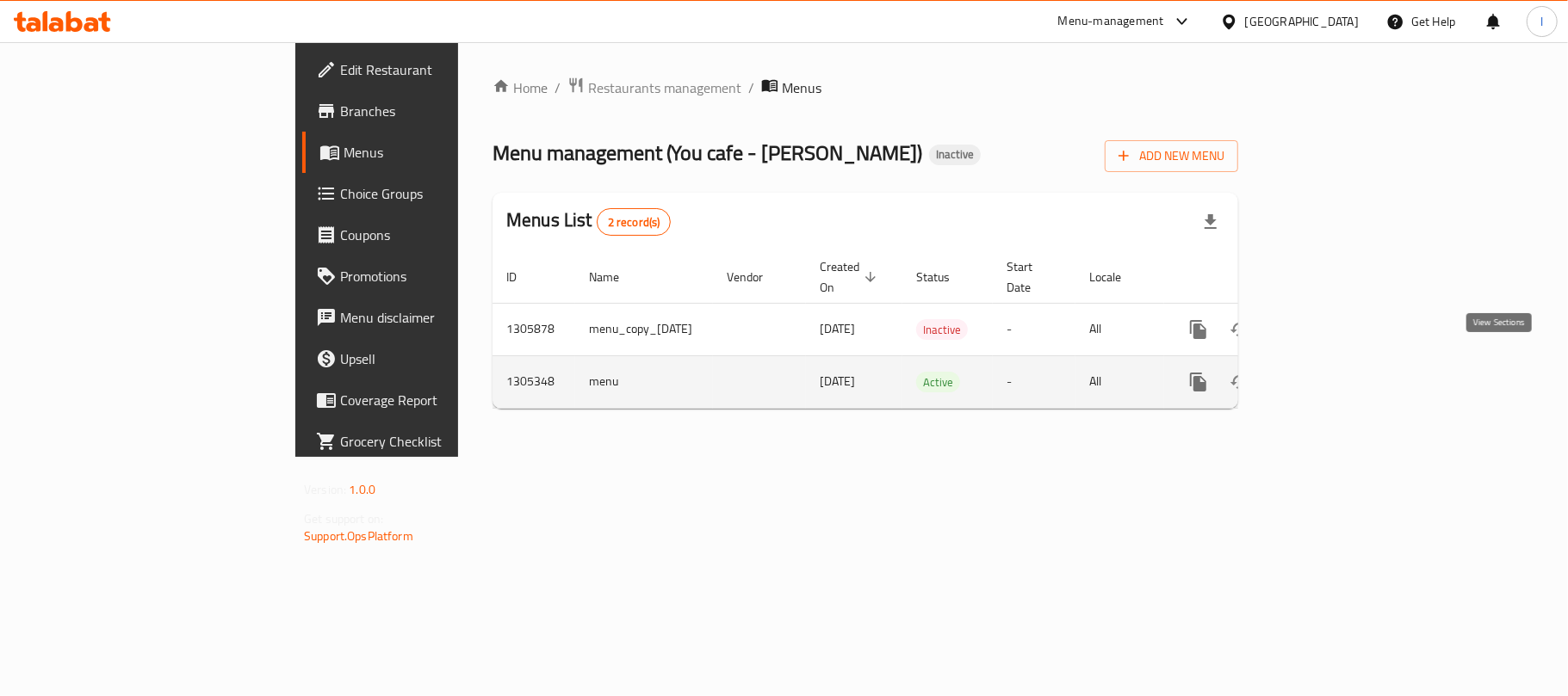
click at [1333, 372] on icon "enhanced table" at bounding box center [1323, 382] width 21 height 21
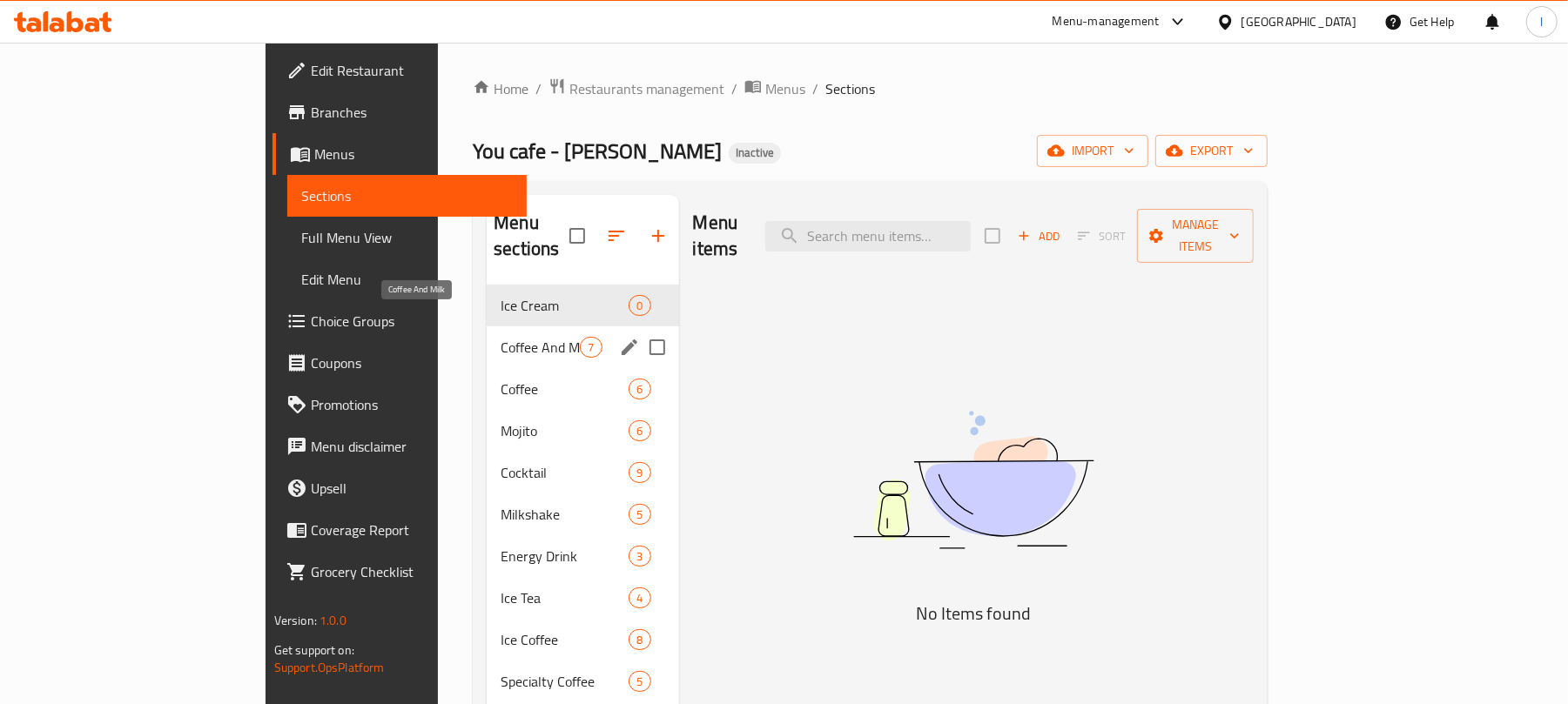
click at [501, 337] on span "Coffee And Milk" at bounding box center [540, 347] width 79 height 21
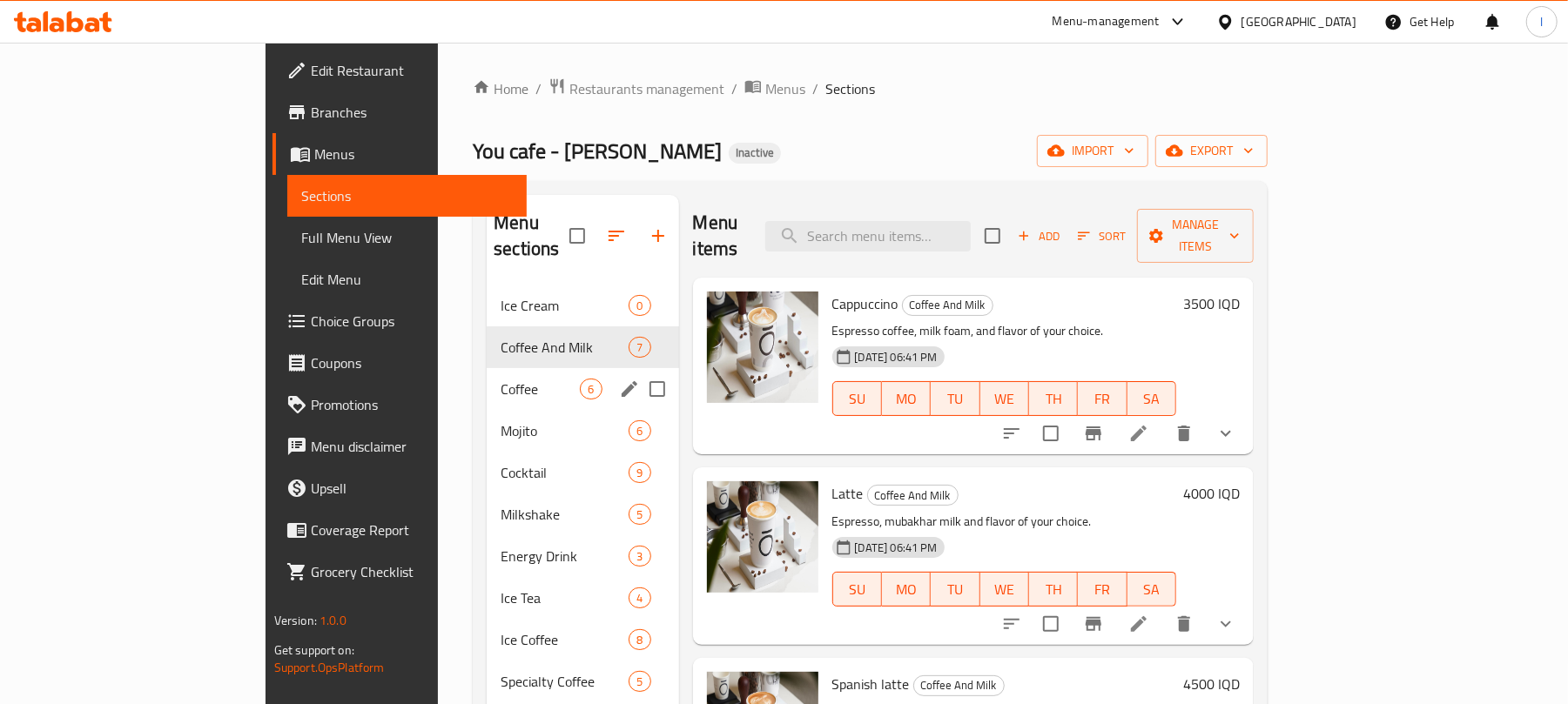
click at [486, 376] on div "Coffee 6" at bounding box center [582, 389] width 192 height 42
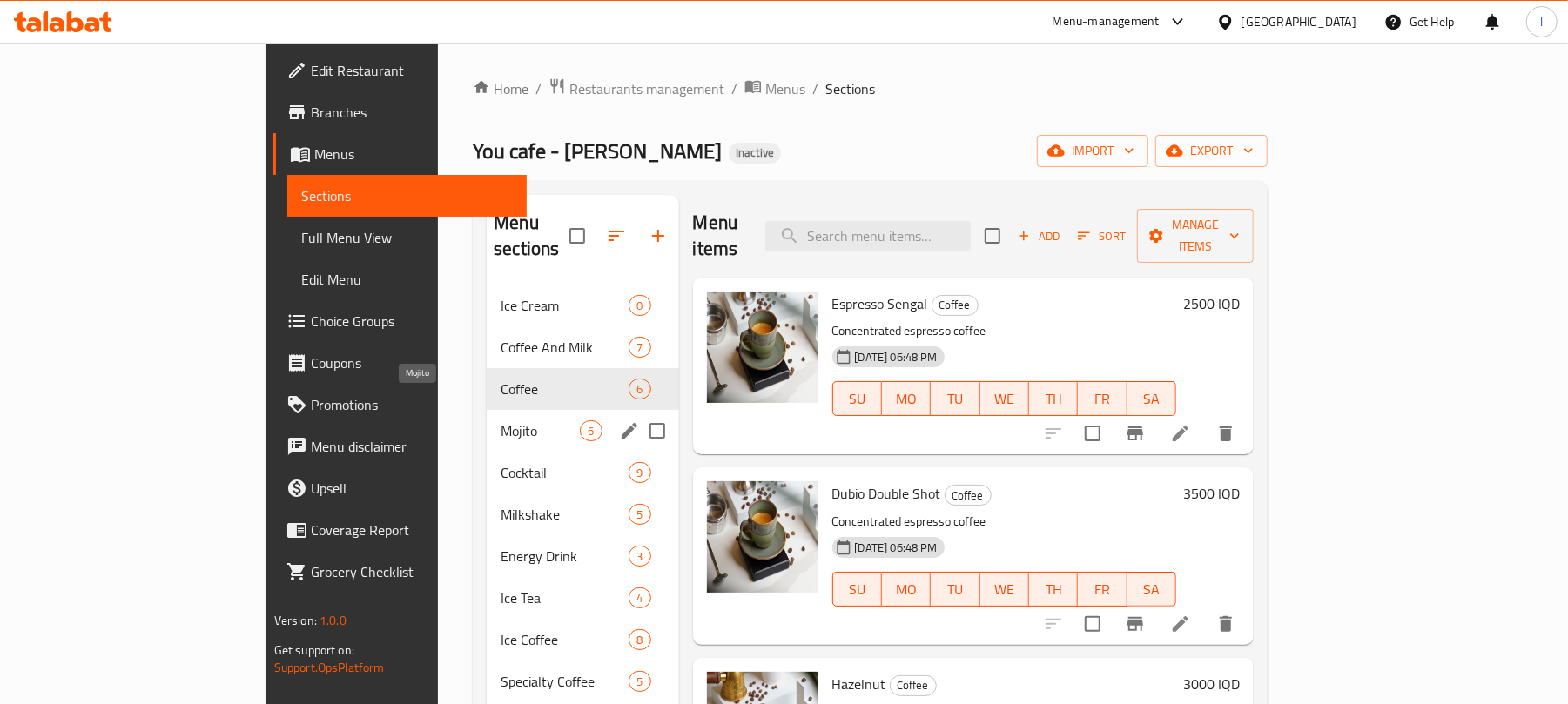
click at [501, 421] on span "Mojito" at bounding box center [540, 431] width 79 height 21
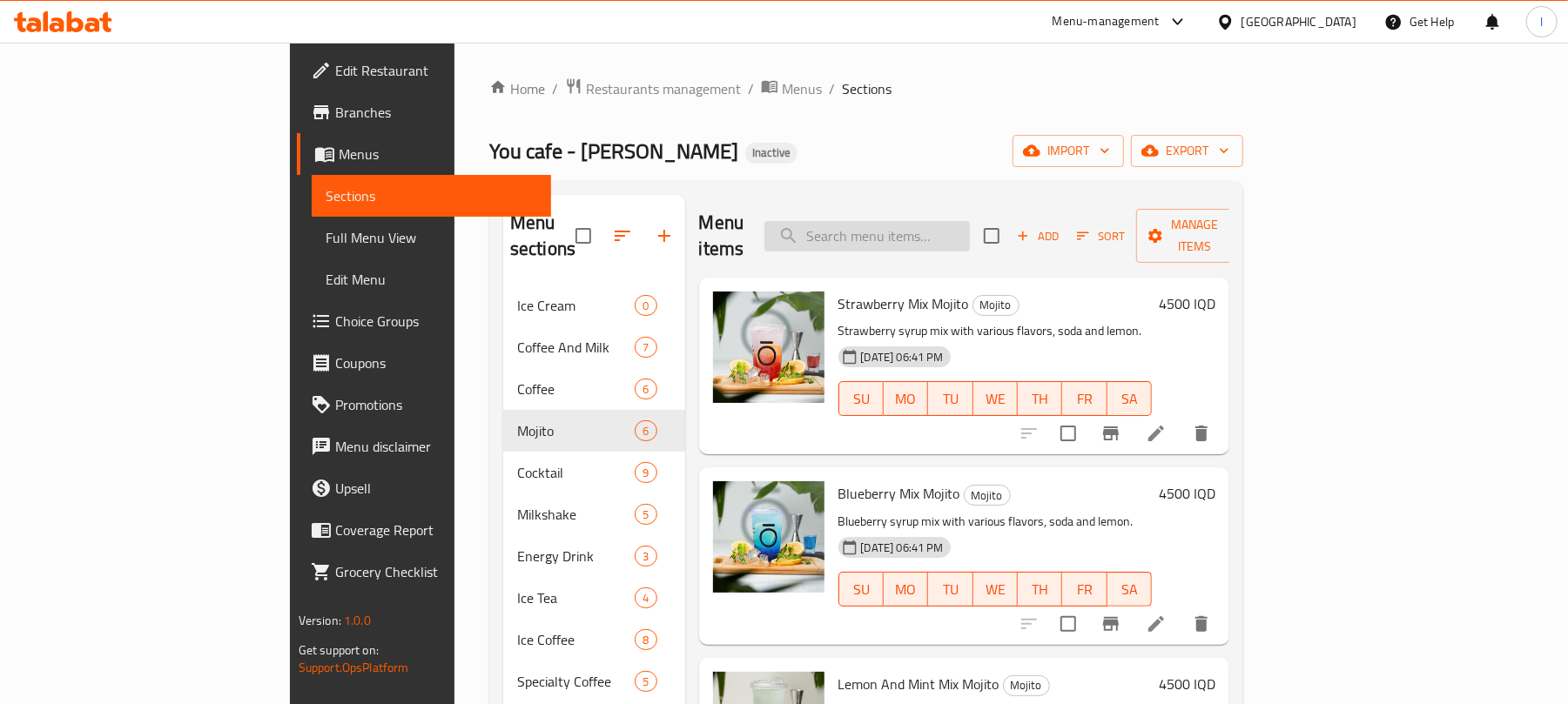
click at [966, 237] on input "search" at bounding box center [866, 237] width 205 height 31
paste input "Energy Red Power Drink"
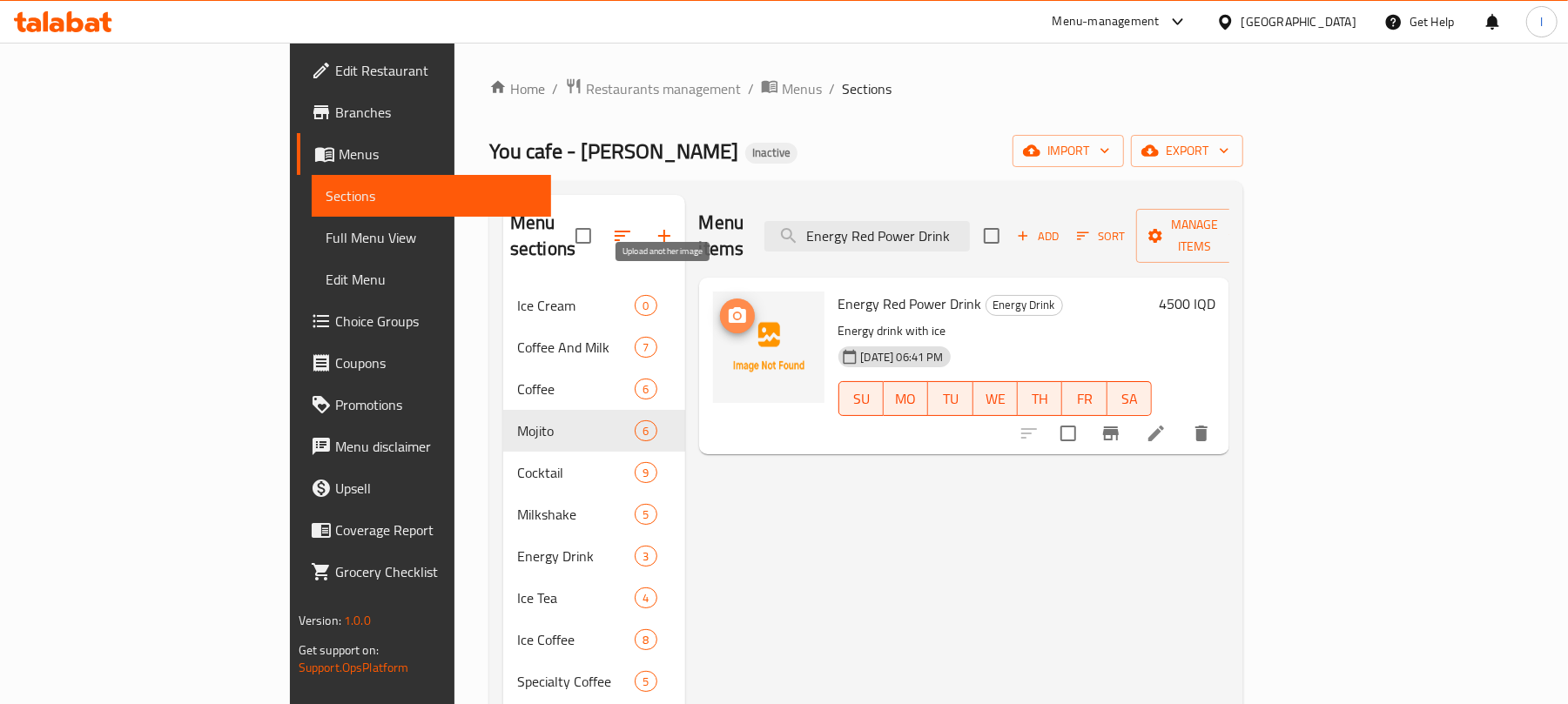
click at [729, 307] on icon "upload picture" at bounding box center [737, 315] width 17 height 15
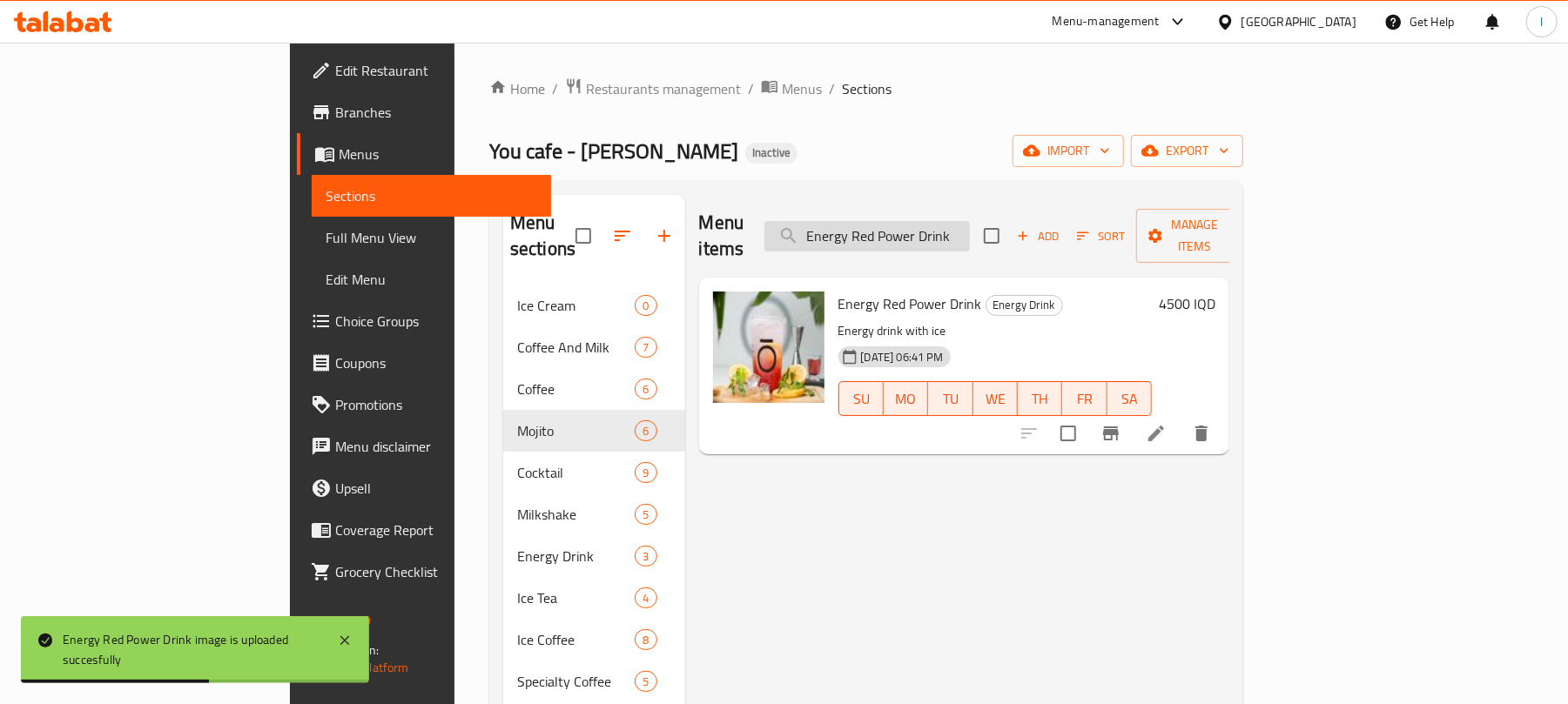
click at [959, 221] on input "Energy Red Power Drink" at bounding box center [866, 237] width 205 height 31
paste input "Blue Power Drink"
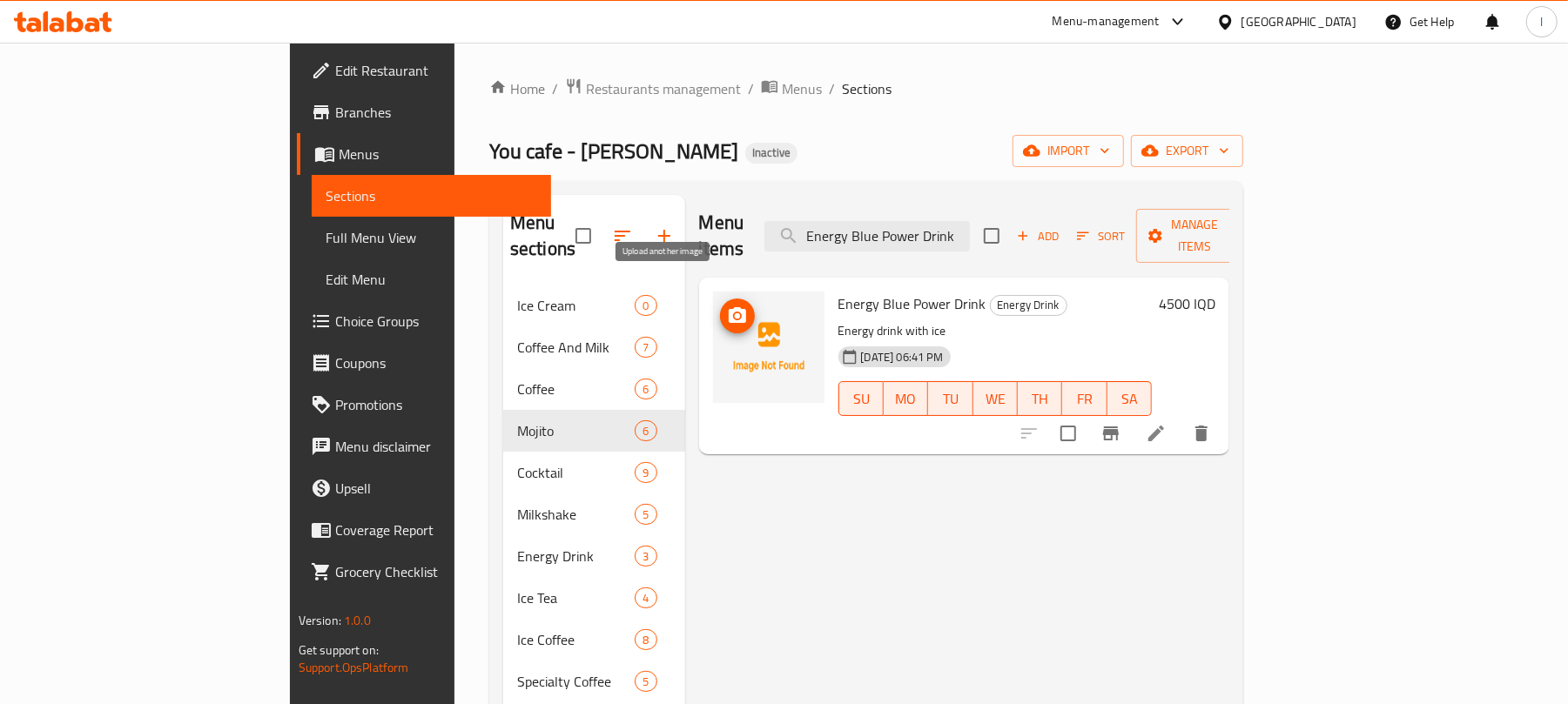
click at [729, 307] on icon "upload picture" at bounding box center [737, 315] width 17 height 15
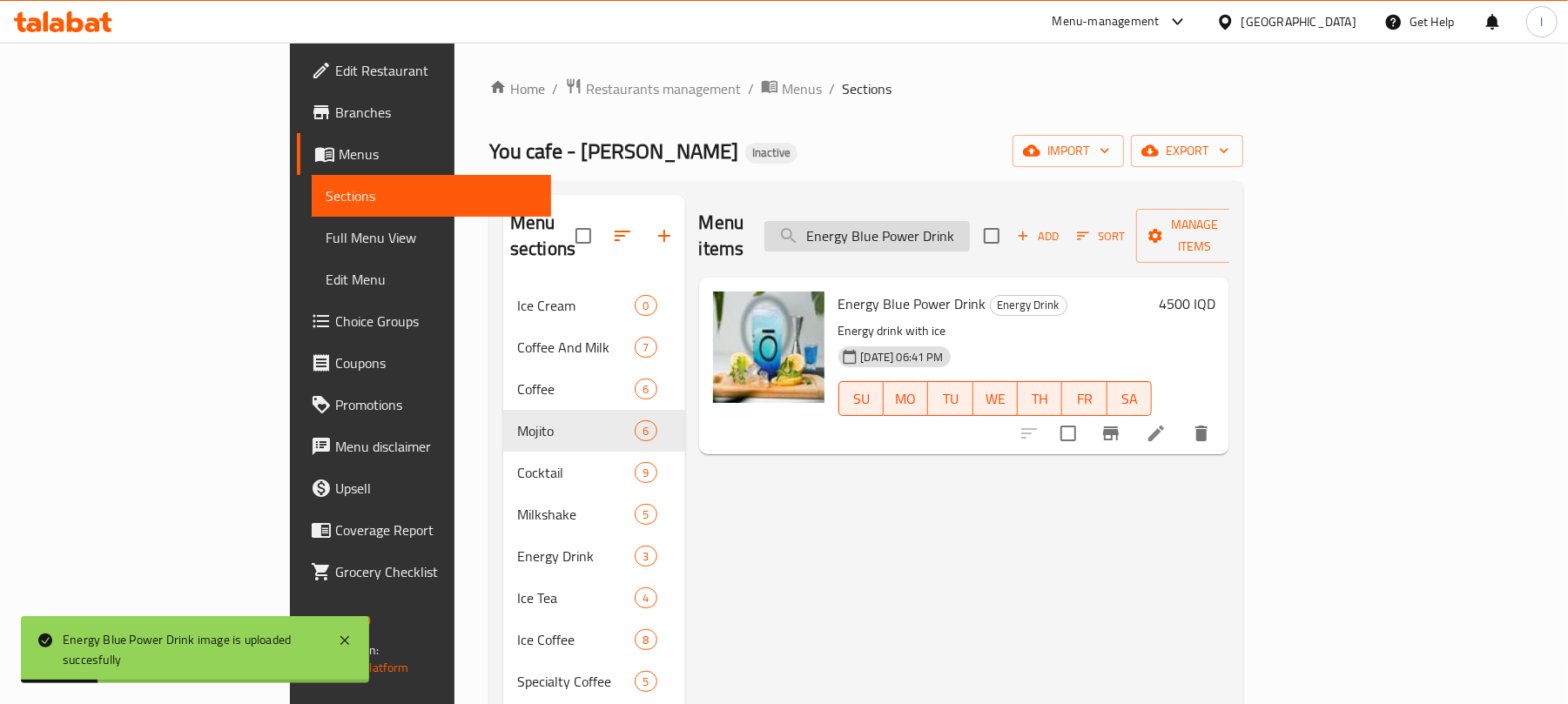
click at [939, 231] on input "Energy Blue Power Drink" at bounding box center [866, 237] width 205 height 31
paste input "Ice Latte Lotus"
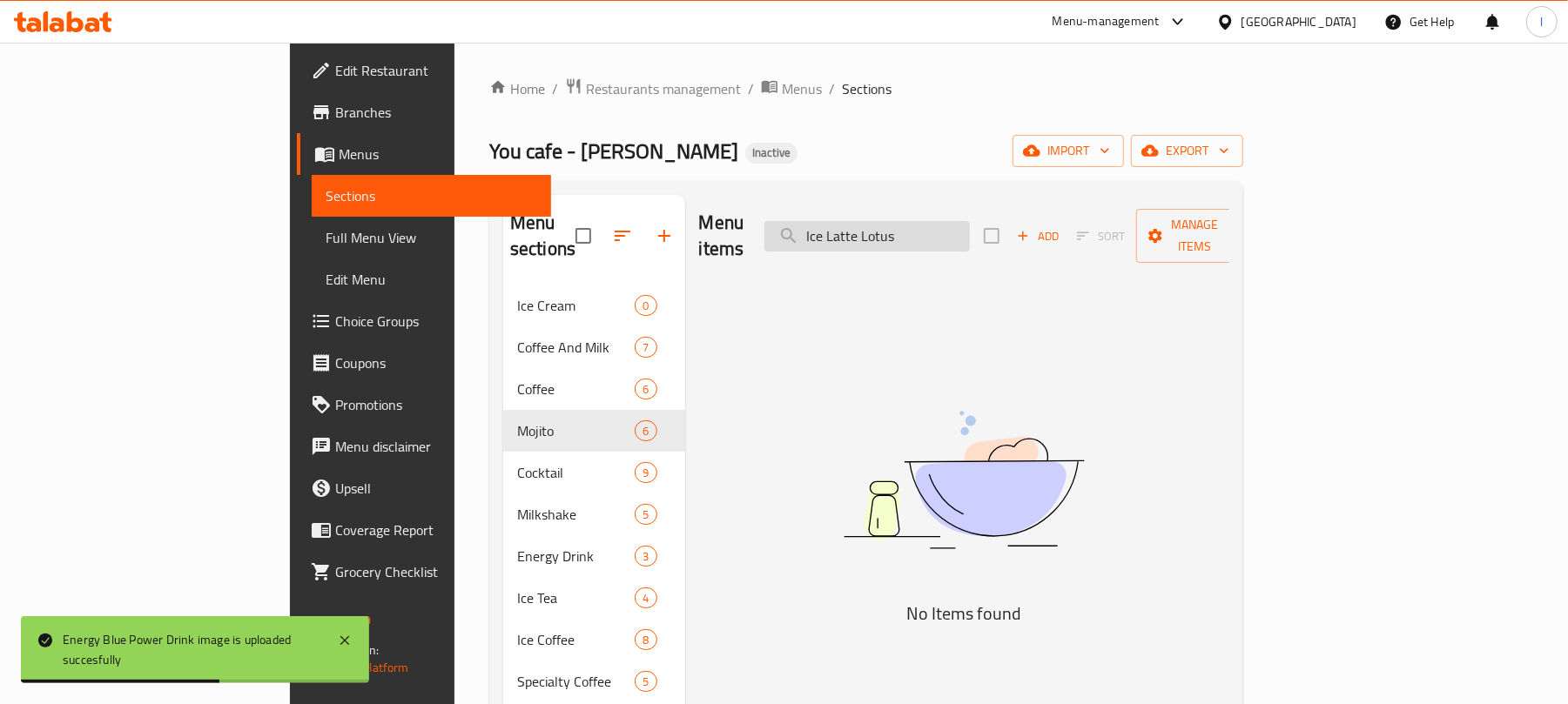
click at [914, 227] on input "Ice Latte Lotus" at bounding box center [866, 237] width 205 height 31
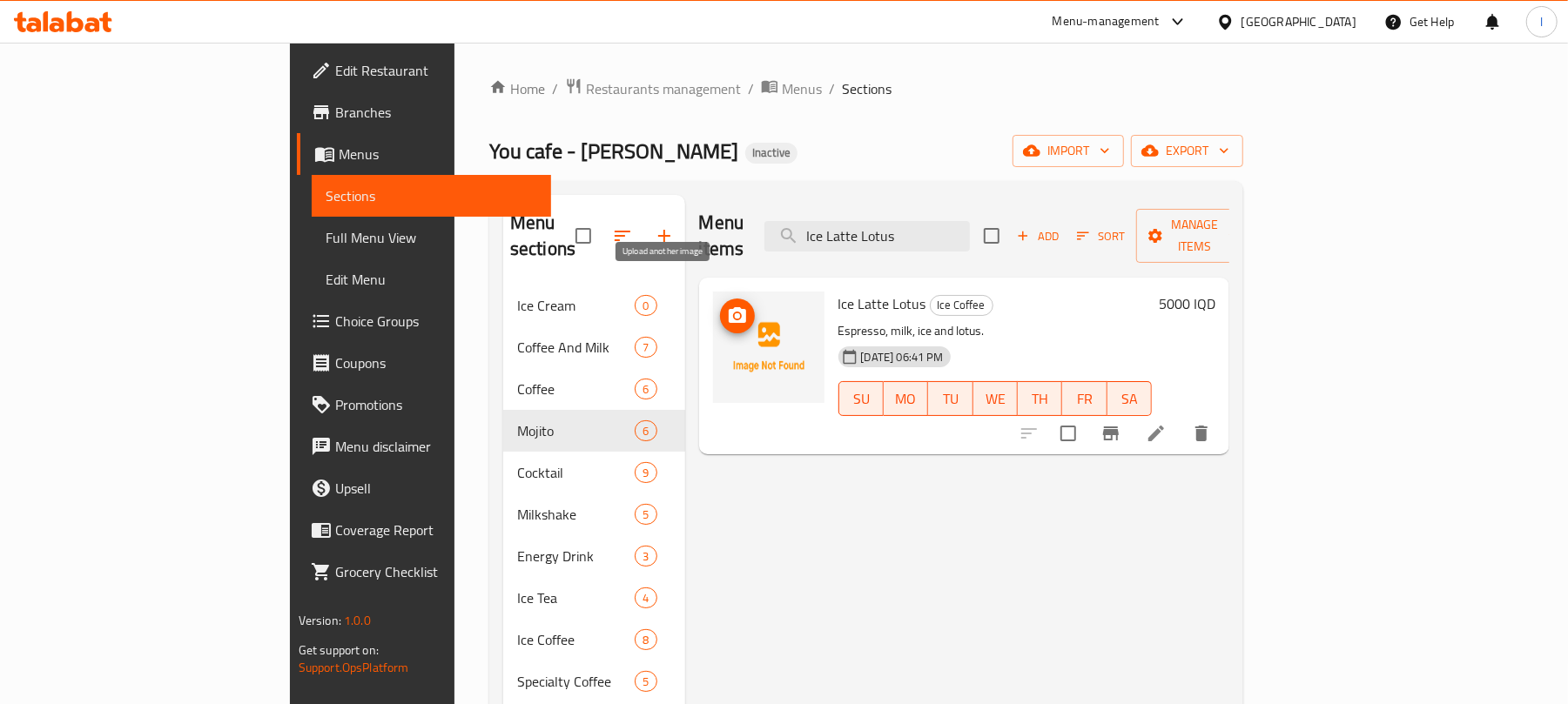
click at [729, 307] on icon "upload picture" at bounding box center [737, 315] width 17 height 15
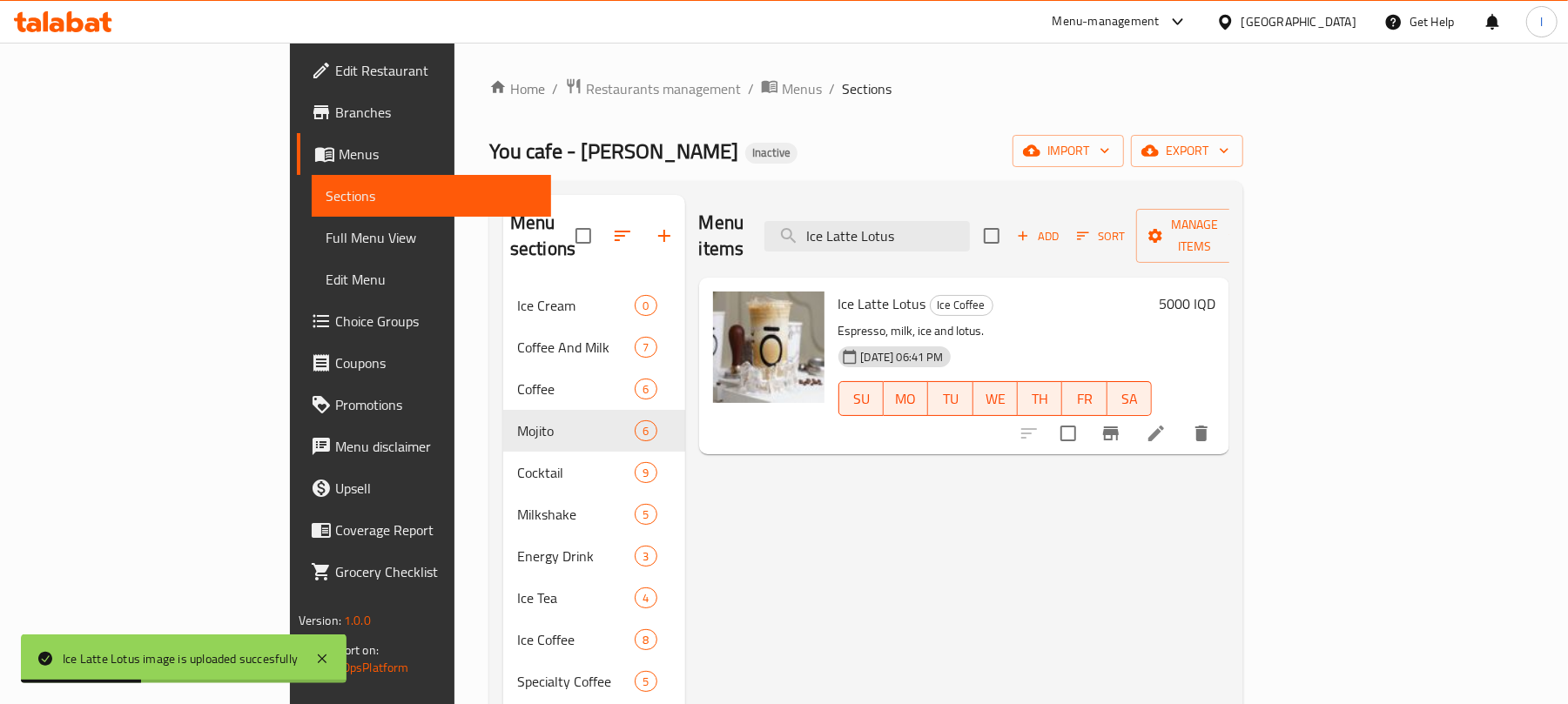
drag, startPoint x: 1004, startPoint y: 223, endPoint x: 700, endPoint y: 234, distance: 304.2
click at [700, 234] on div "Menu items Ice Latte Lotus Add Sort Manage items" at bounding box center [964, 236] width 531 height 83
paste input "Pistachio Ice Latte"
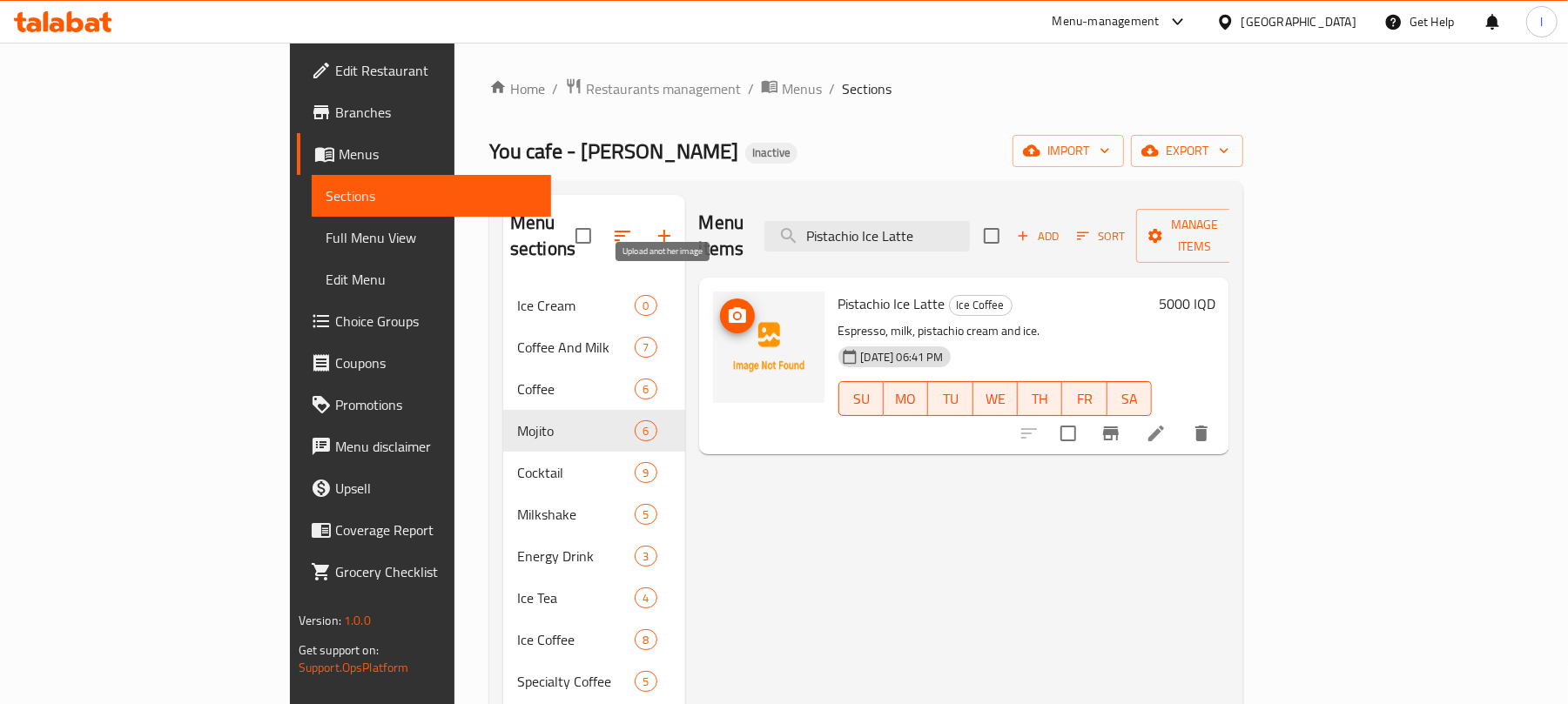
type input "Pistachio Ice Latte"
click at [727, 305] on icon "upload picture" at bounding box center [737, 316] width 21 height 21
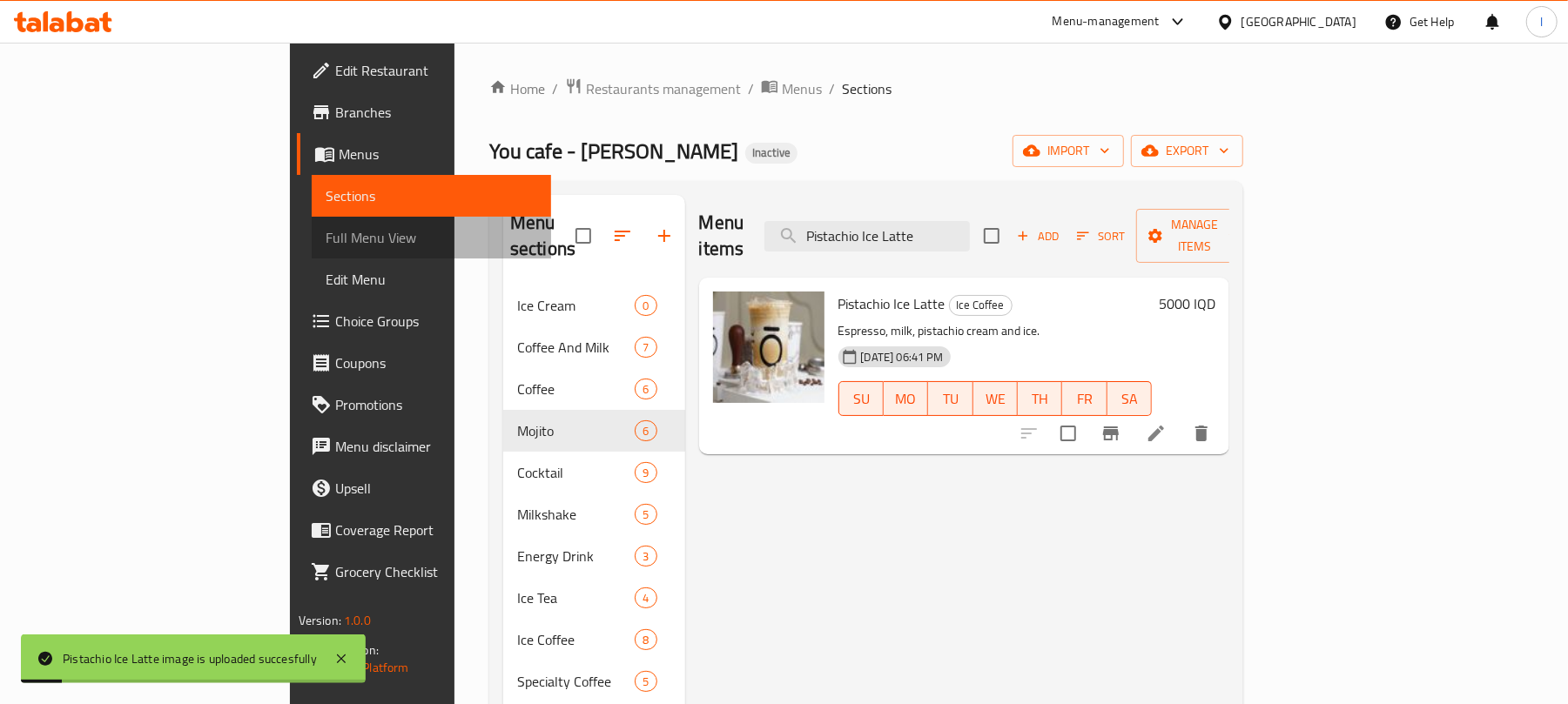
click at [325, 227] on span "Full Menu View" at bounding box center [431, 238] width 213 height 21
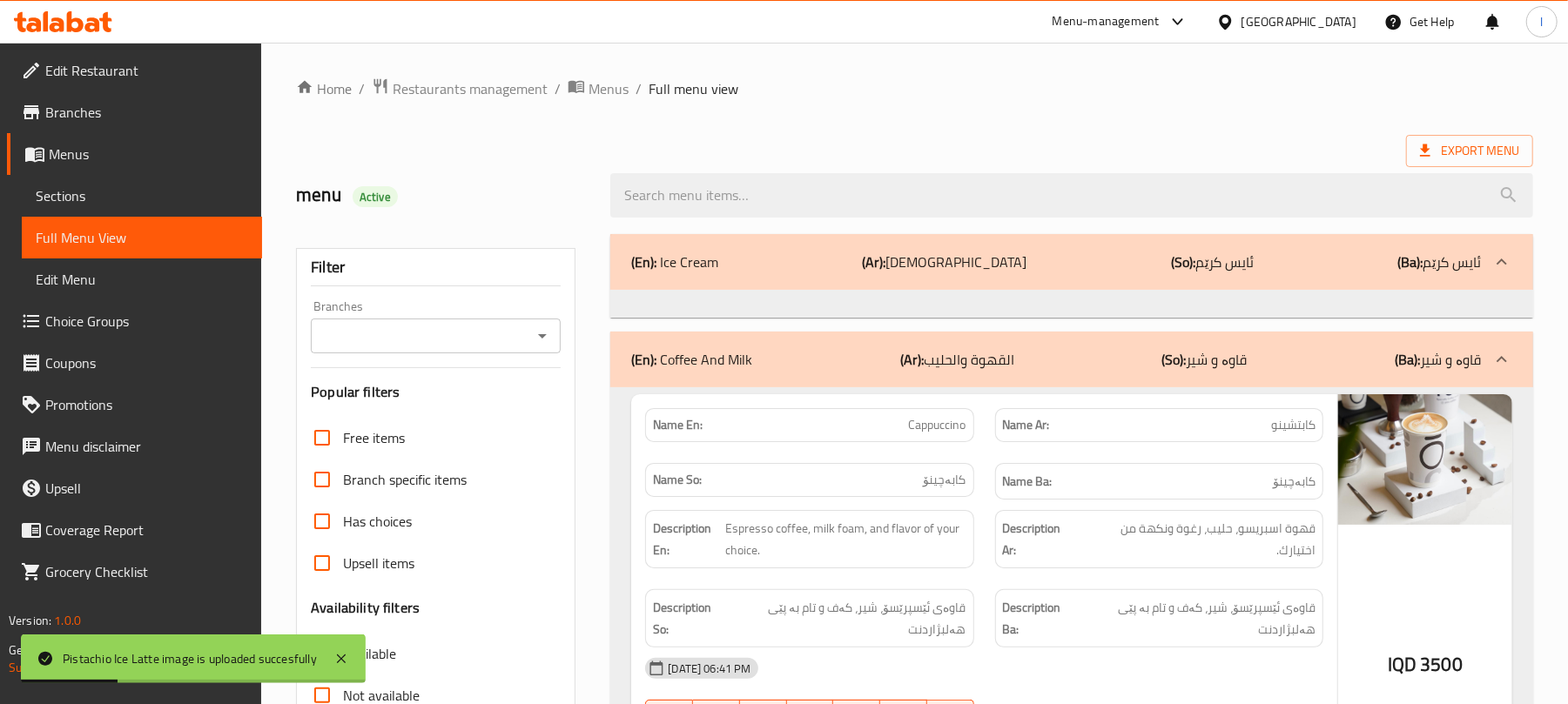
click at [544, 335] on icon "Open" at bounding box center [543, 336] width 21 height 21
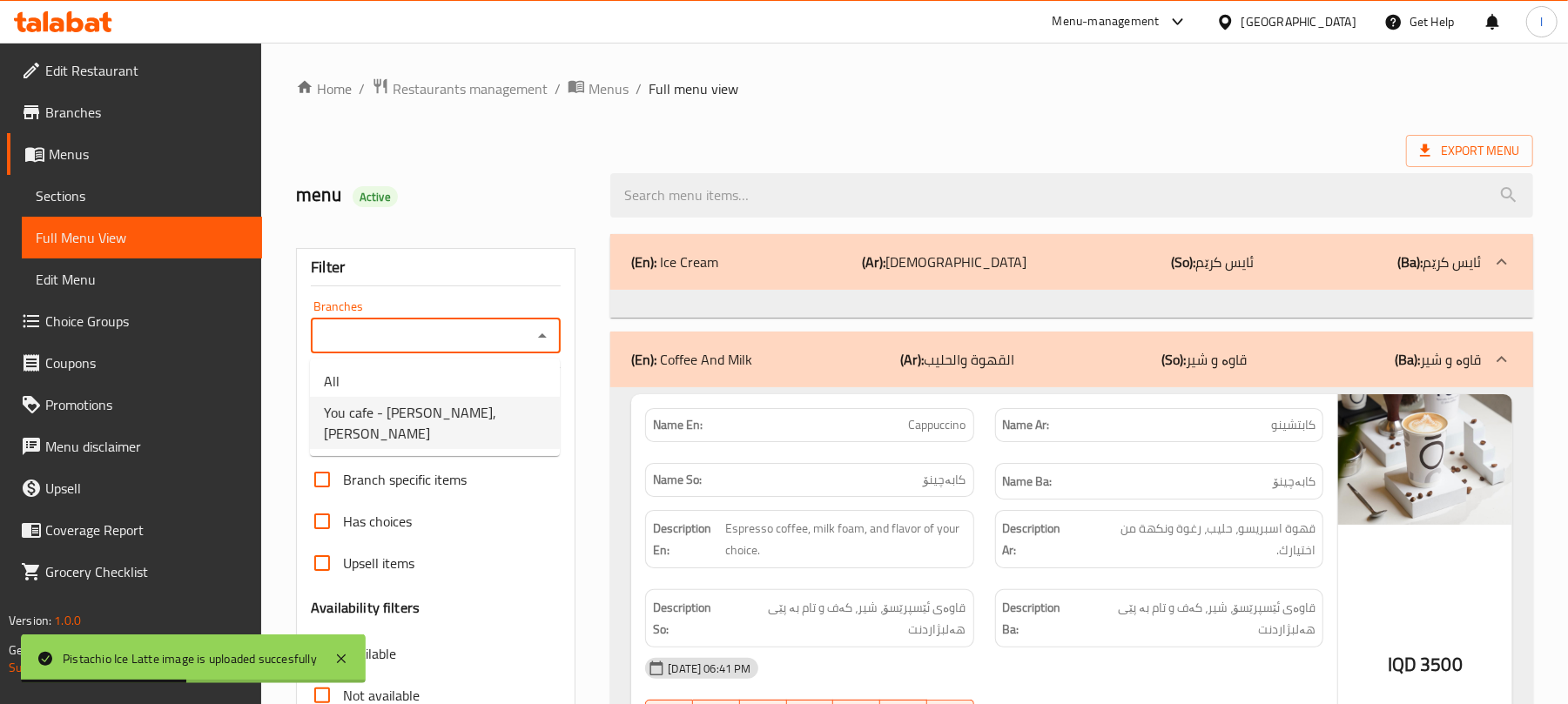
click at [500, 412] on span "You cafe - Hay Al Salam, Al- Salaam" at bounding box center [435, 424] width 222 height 42
type input "You cafe - Hay Al Salam, Al- Salaam"
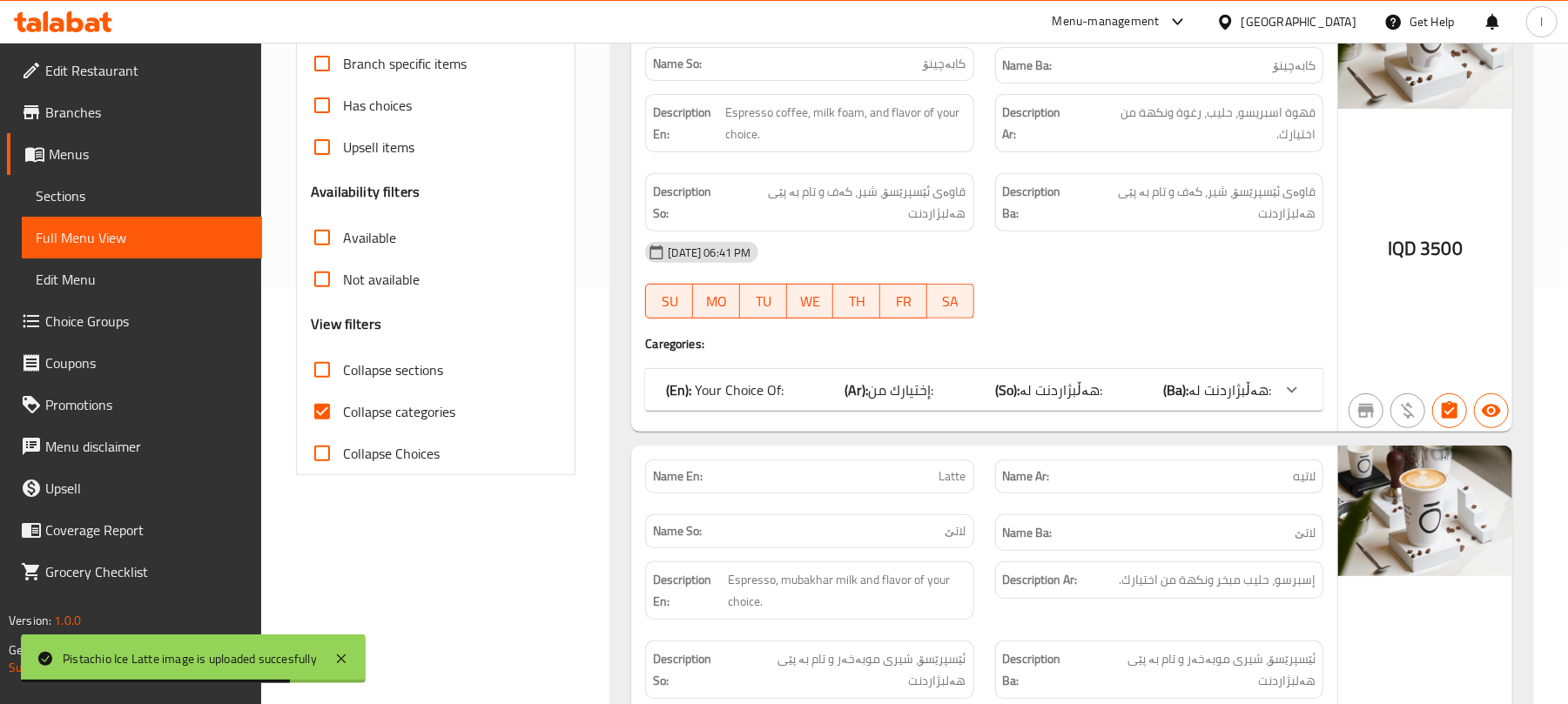
scroll to position [425, 0]
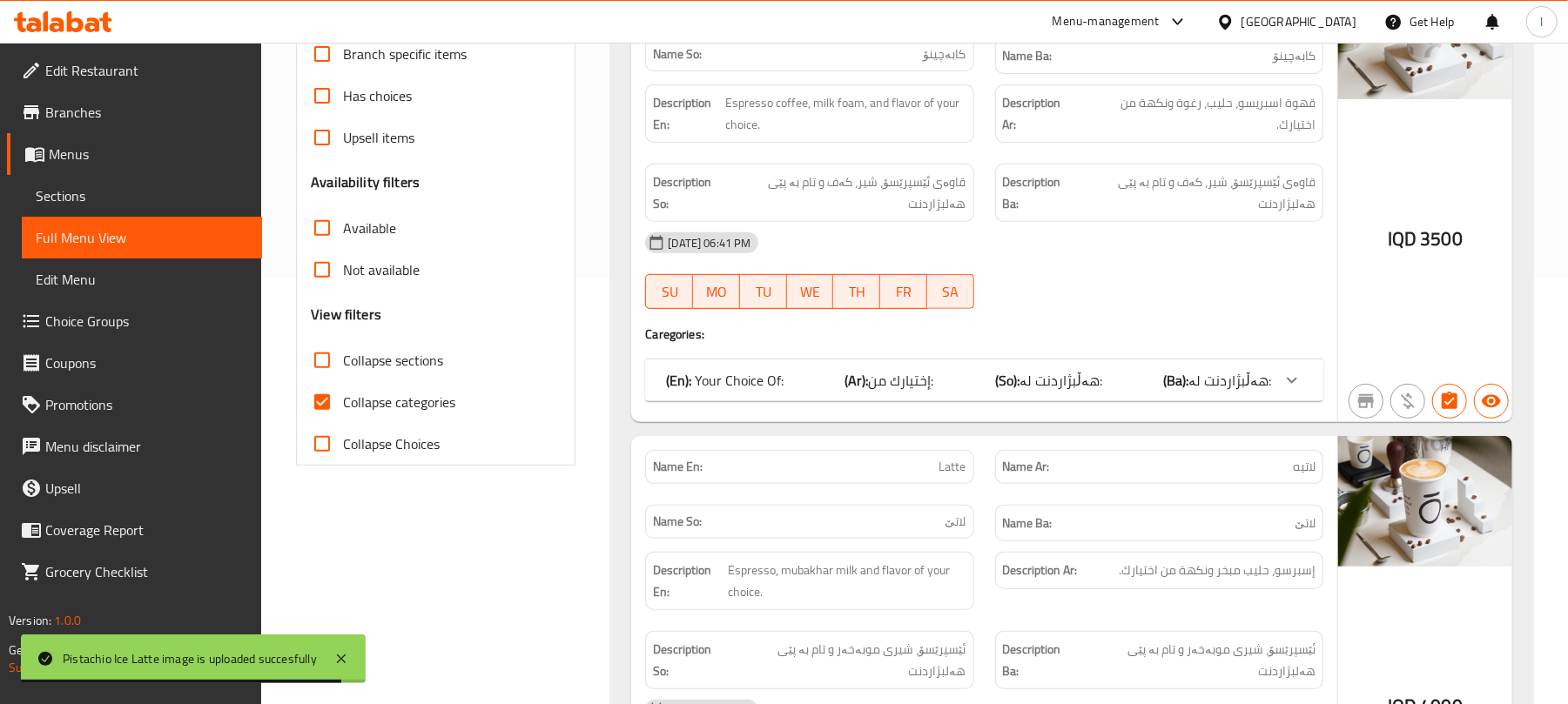
click at [319, 371] on input "Collapse sections" at bounding box center [322, 361] width 42 height 42
checkbox input "true"
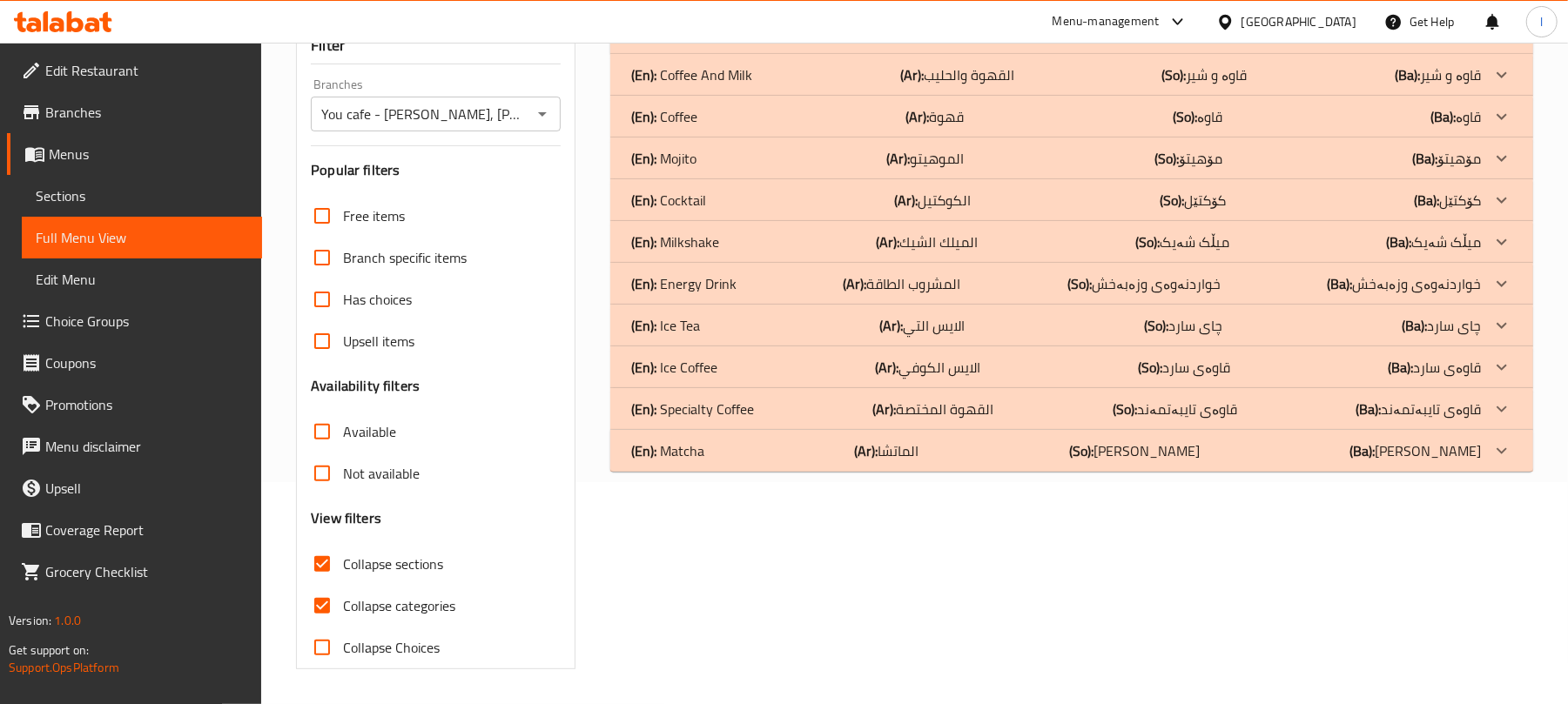
scroll to position [224, 0]
click at [322, 600] on input "Collapse categories" at bounding box center [322, 606] width 42 height 42
checkbox input "false"
click at [781, 44] on div "(En): Energy Drink (Ar): المشروب الطاقة (So): خواردنەوەی وزەبەخش (Ba): خواردنەو…" at bounding box center [1056, 33] width 850 height 21
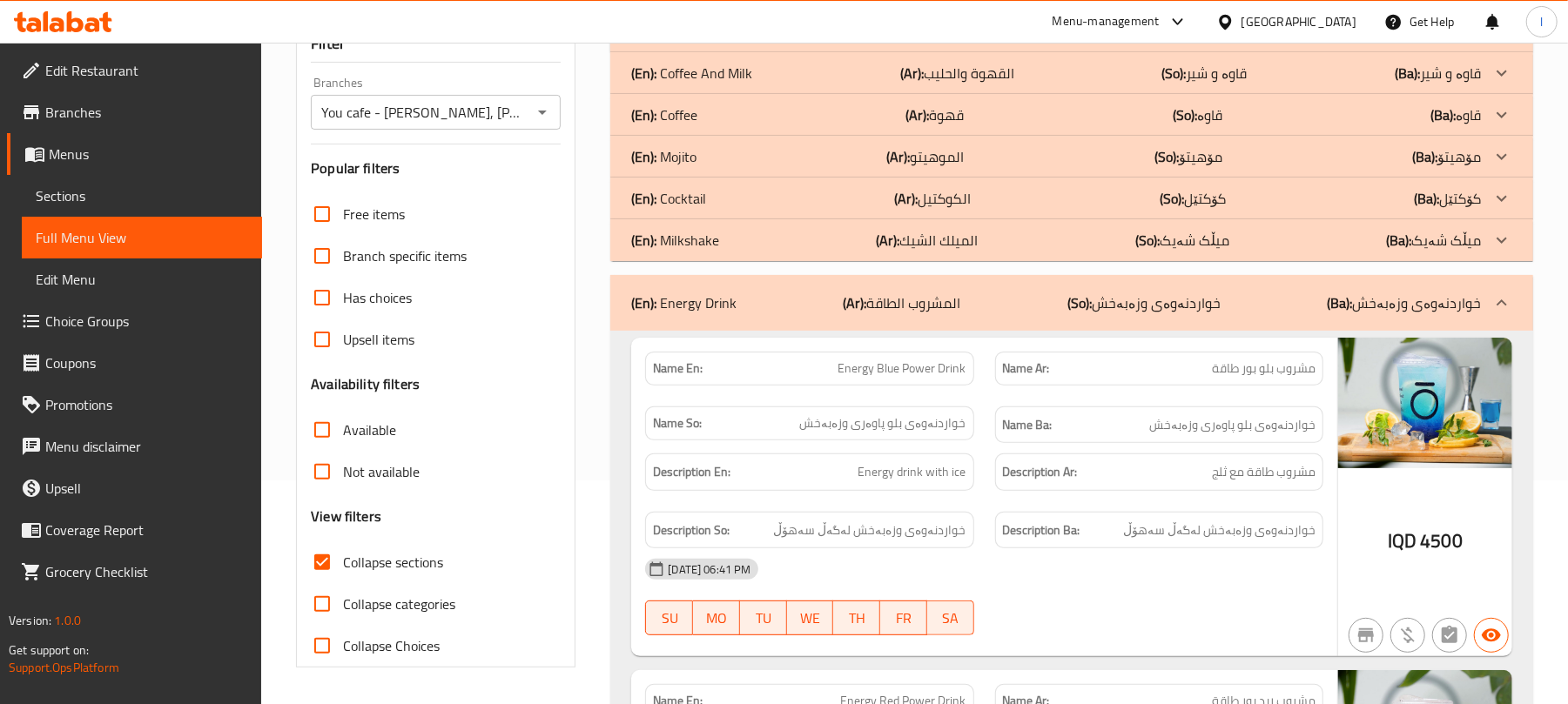
scroll to position [0, 0]
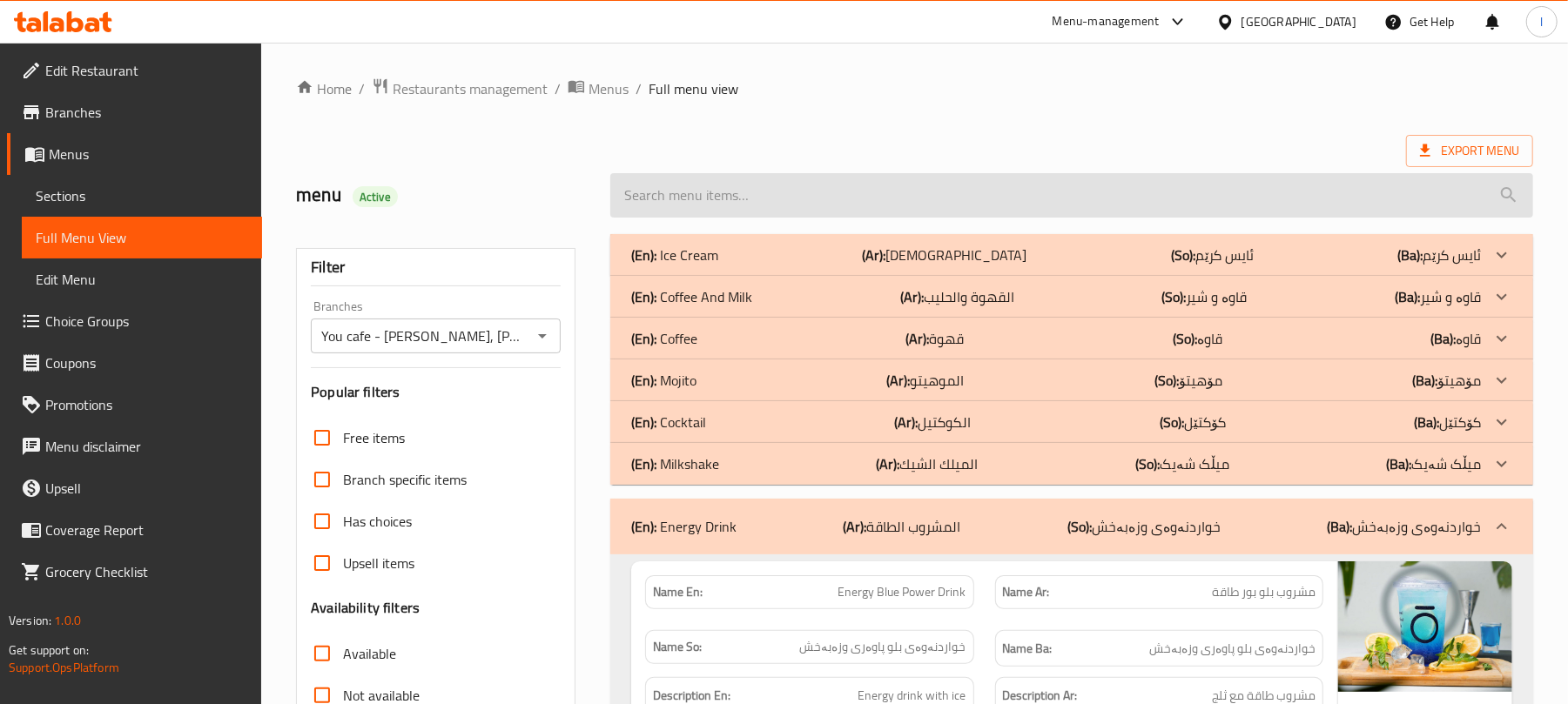
click at [705, 192] on input "search" at bounding box center [1072, 196] width 923 height 45
paste input "Ice Latte Lotus"
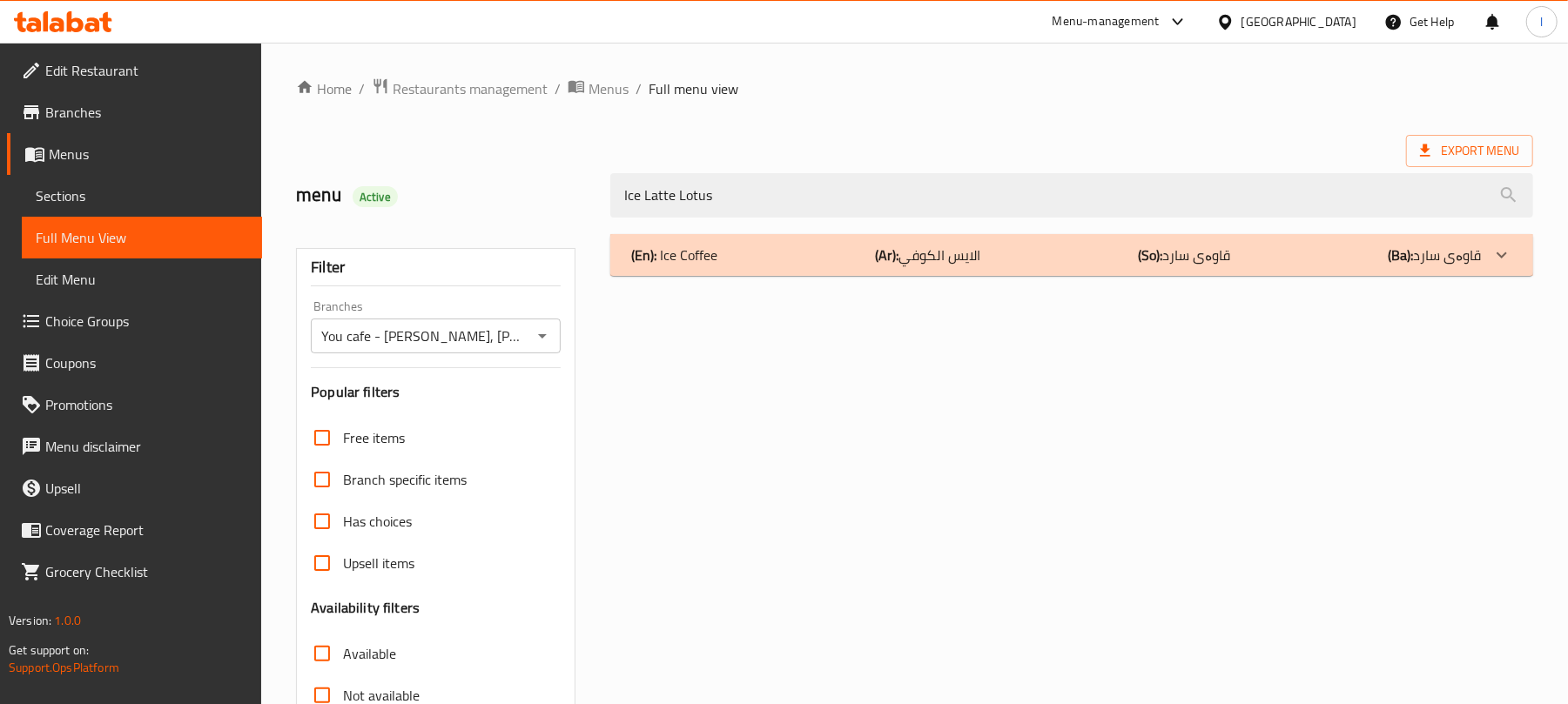
type input "Ice Latte Lotus"
click at [715, 259] on p "(En): Ice Coffee" at bounding box center [674, 255] width 86 height 21
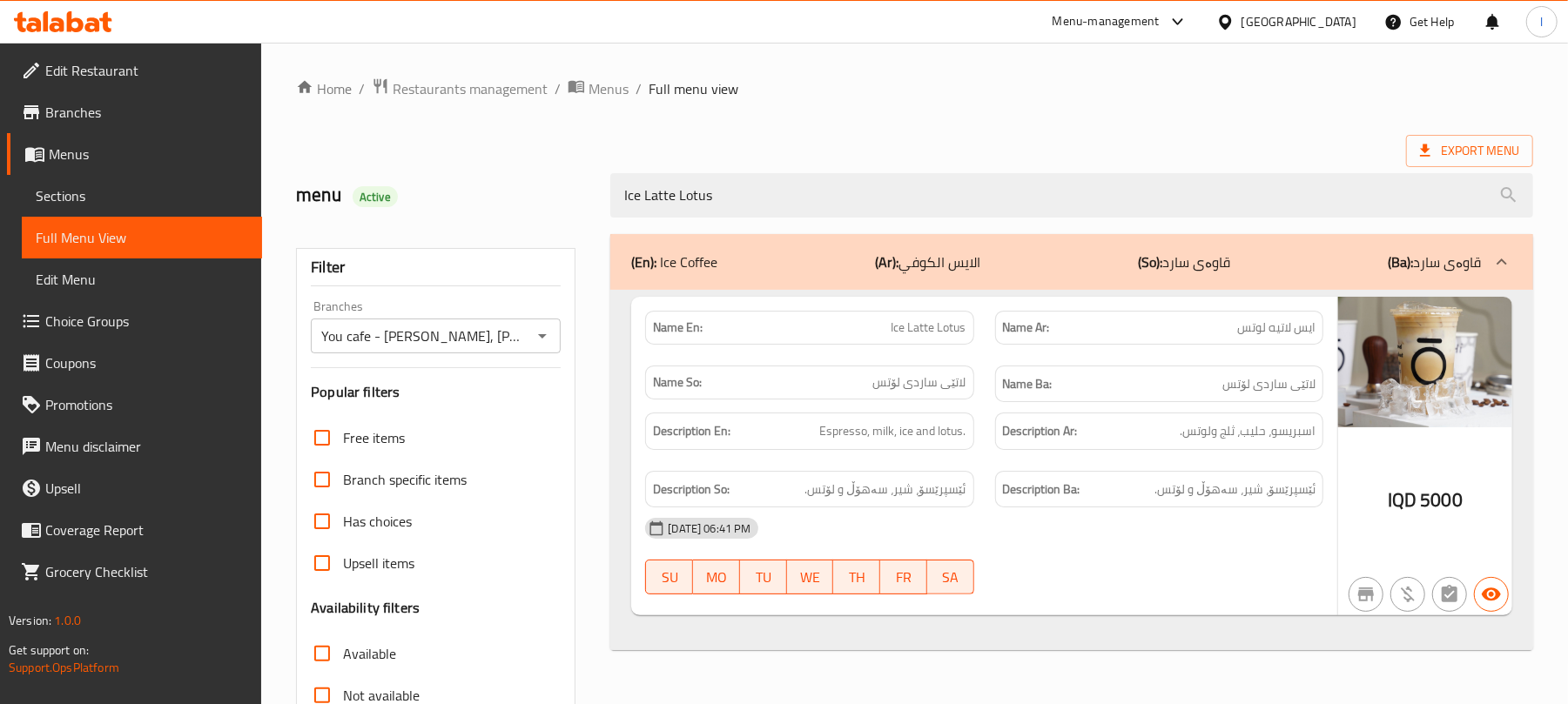
drag, startPoint x: 738, startPoint y: 186, endPoint x: 409, endPoint y: 186, distance: 329.0
click at [409, 186] on div "menu Active Ice Latte Lotus" at bounding box center [914, 195] width 1258 height 77
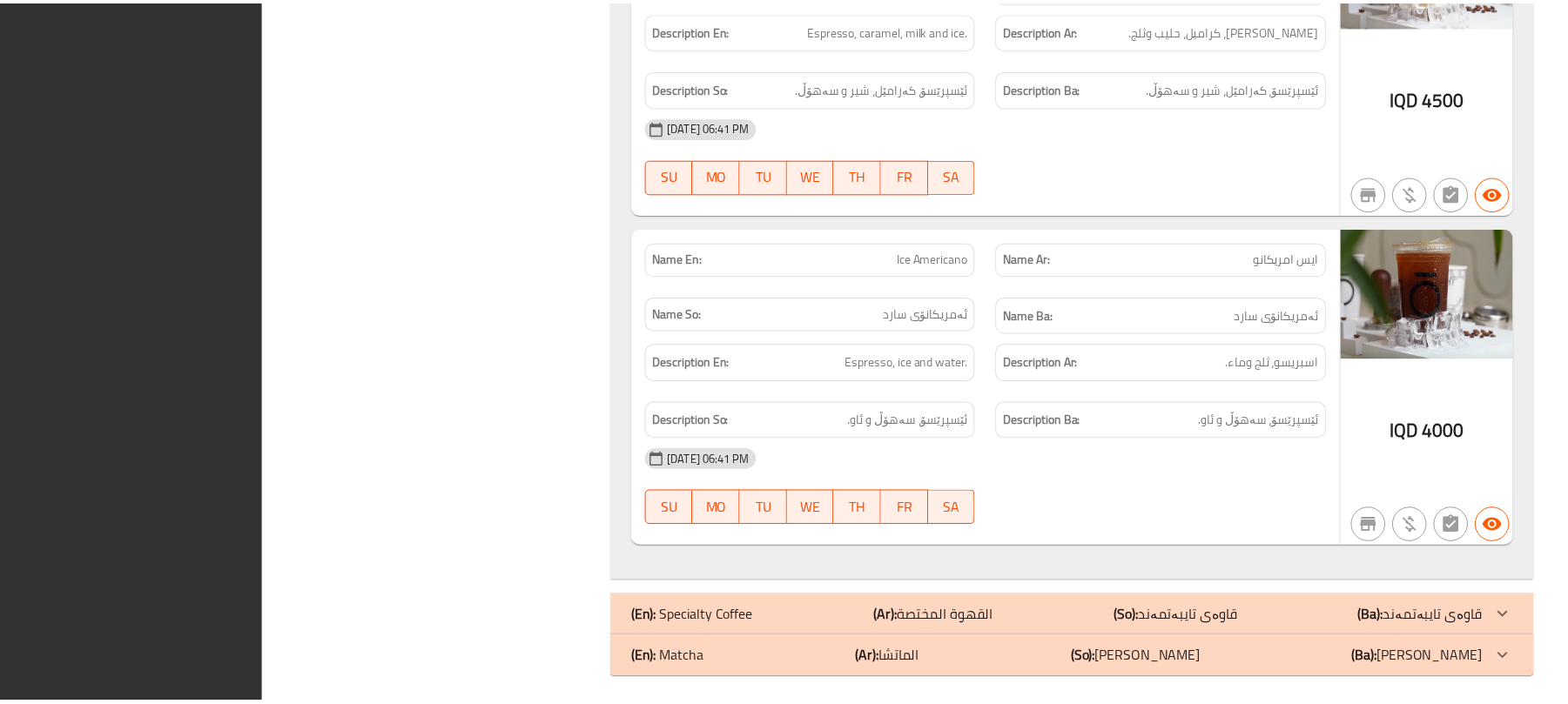
scroll to position [4248, 0]
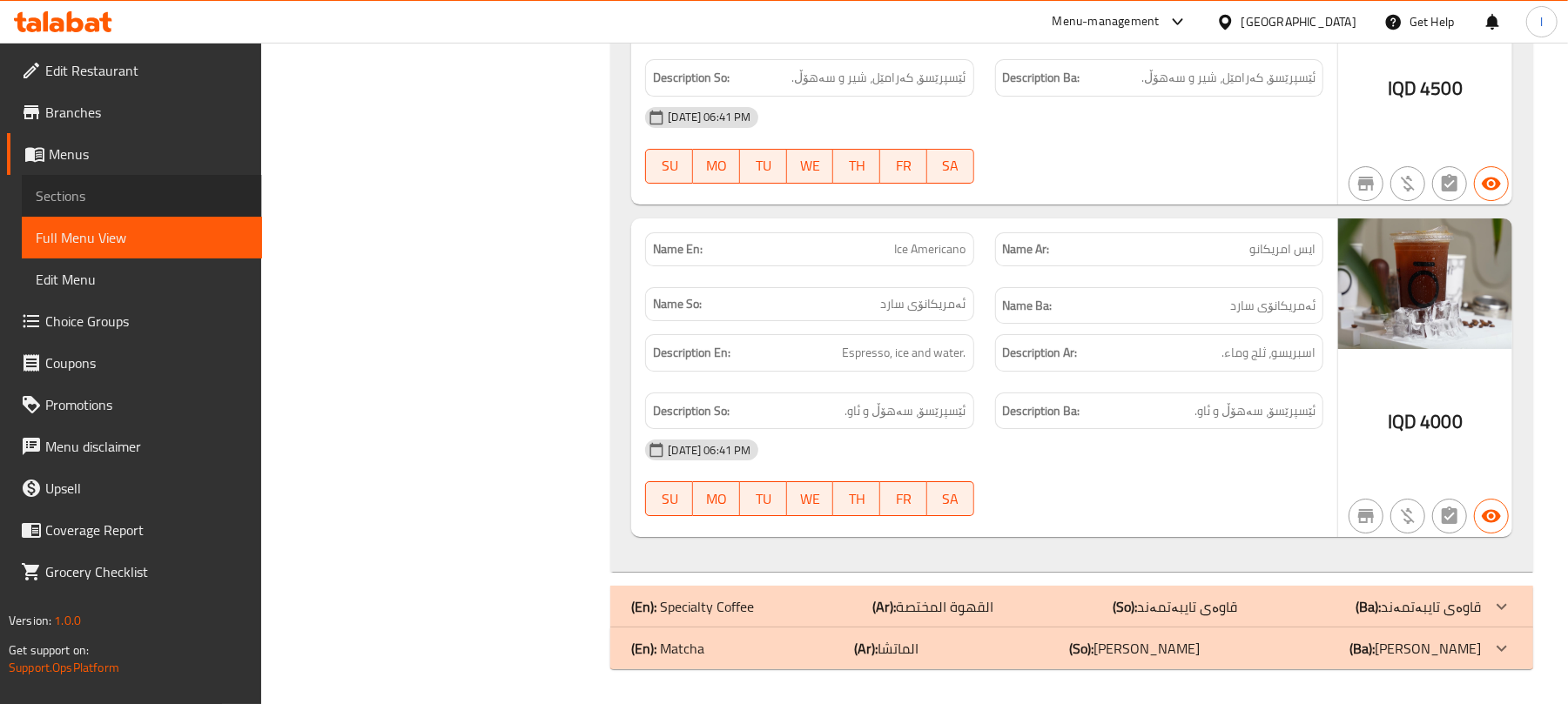
click at [74, 200] on span "Sections" at bounding box center [141, 196] width 213 height 21
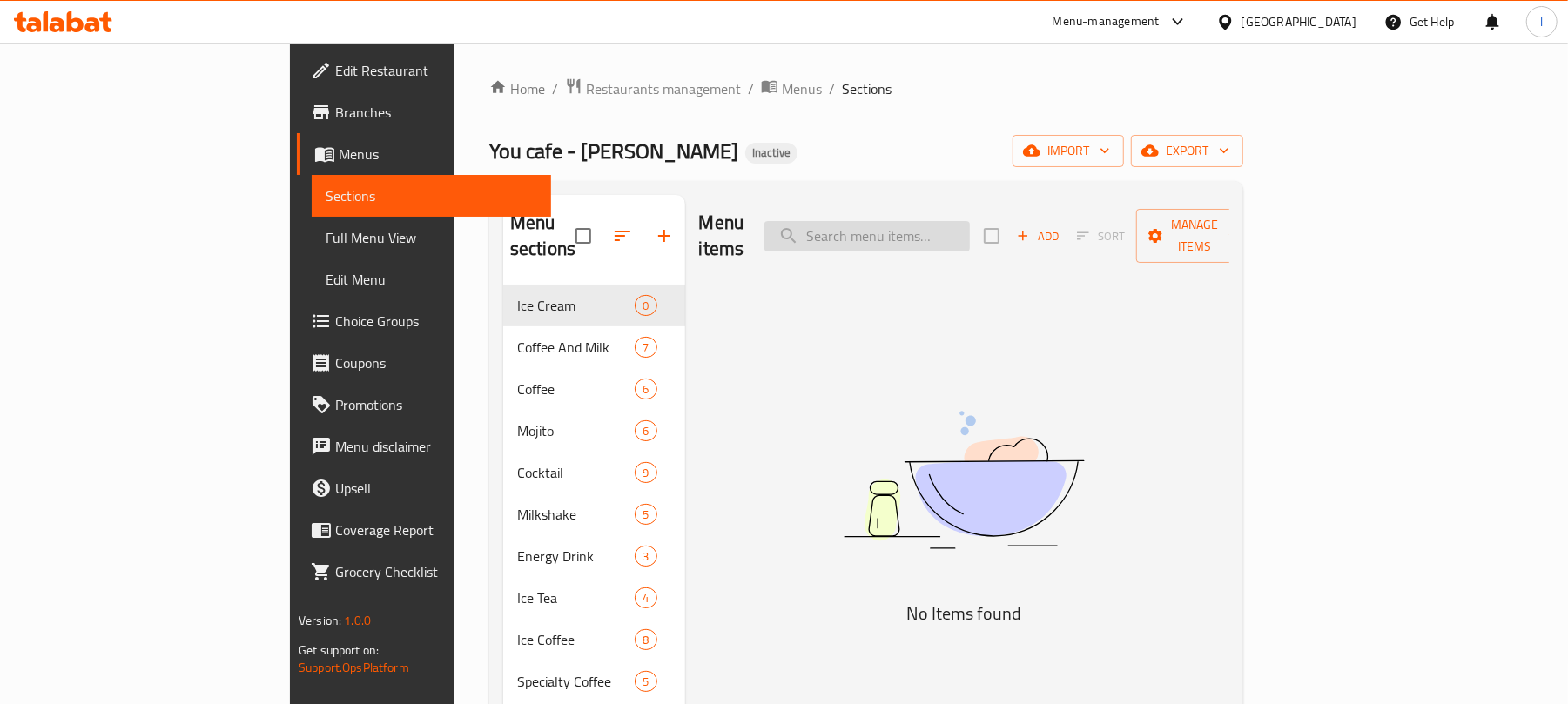
click at [940, 228] on input "search" at bounding box center [866, 237] width 205 height 31
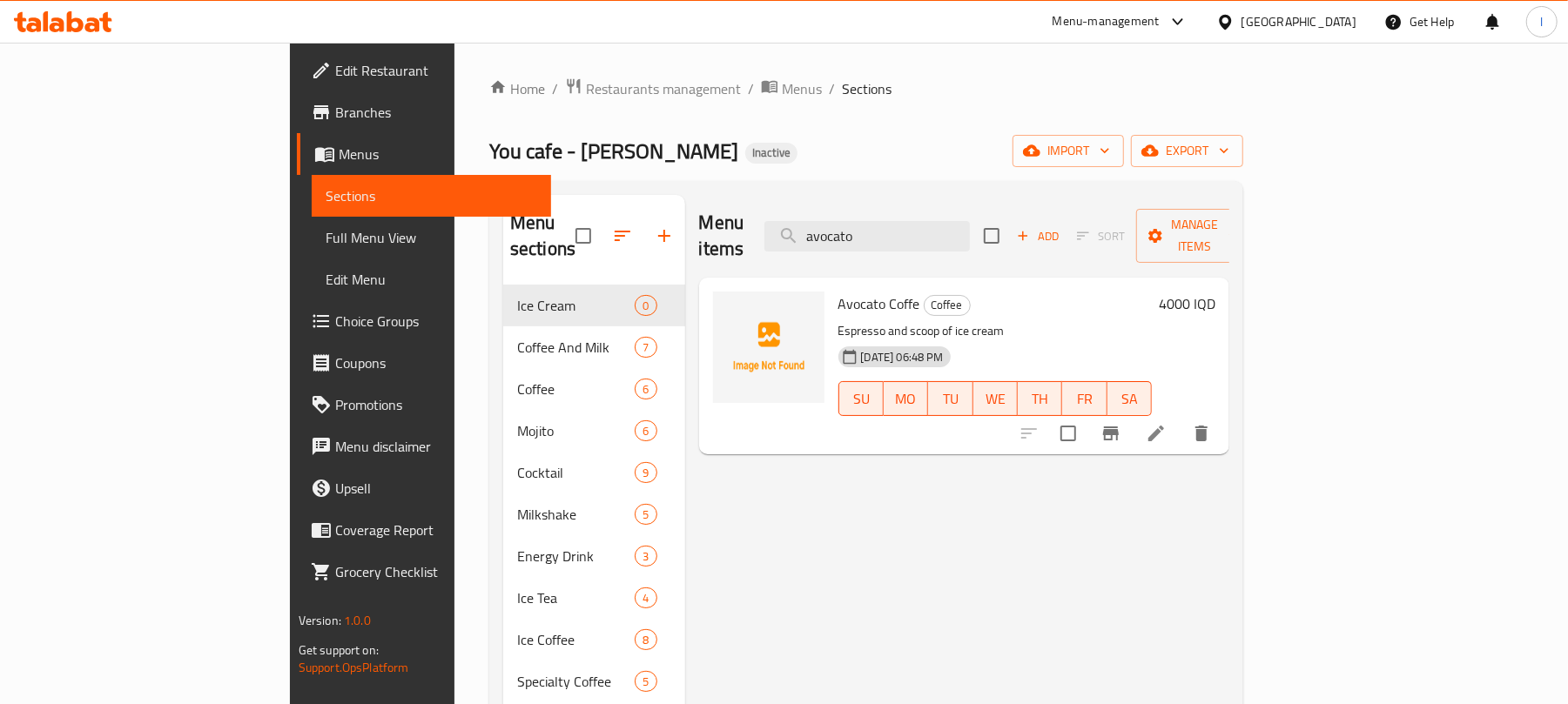
type input "avocato"
click at [729, 307] on icon "upload picture" at bounding box center [737, 315] width 17 height 15
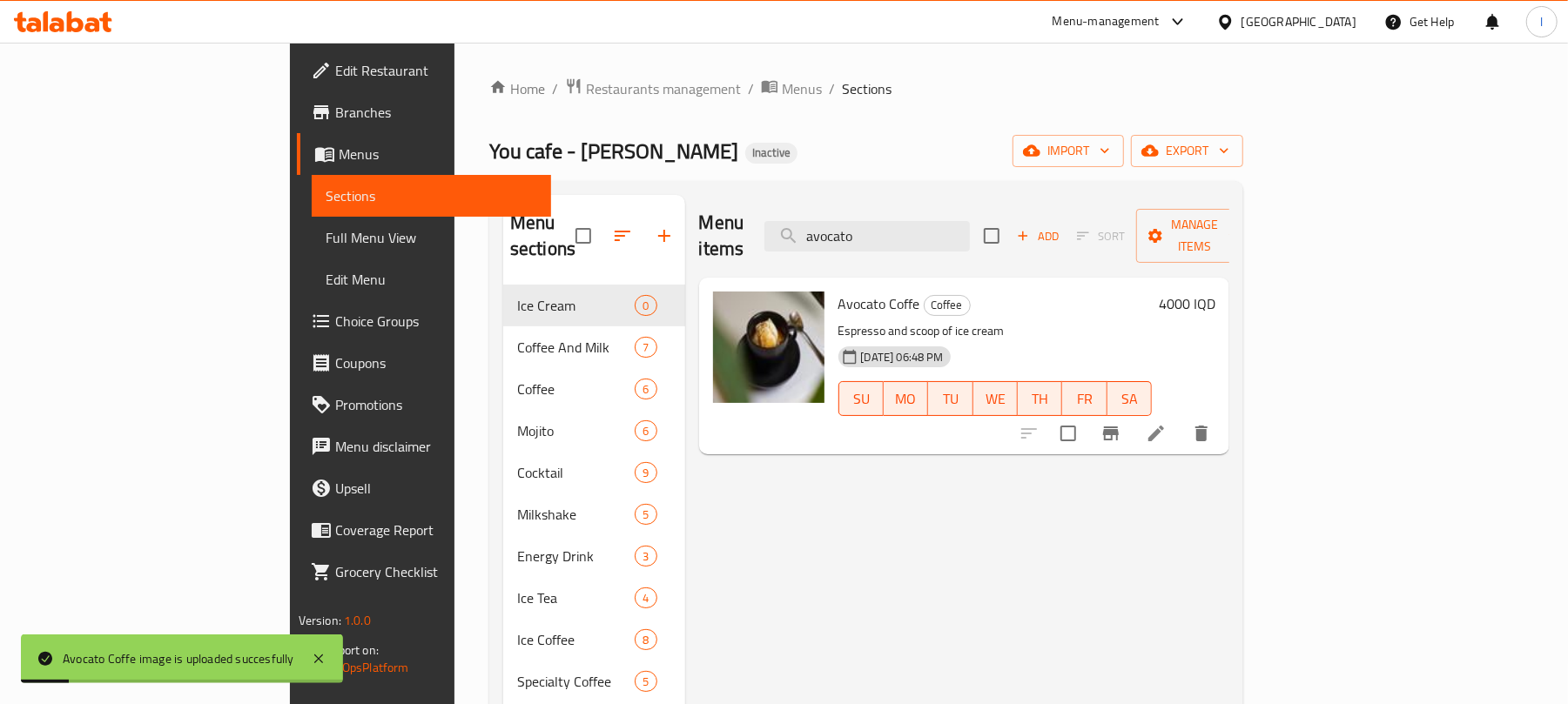
click at [325, 230] on span "Full Menu View" at bounding box center [431, 238] width 213 height 21
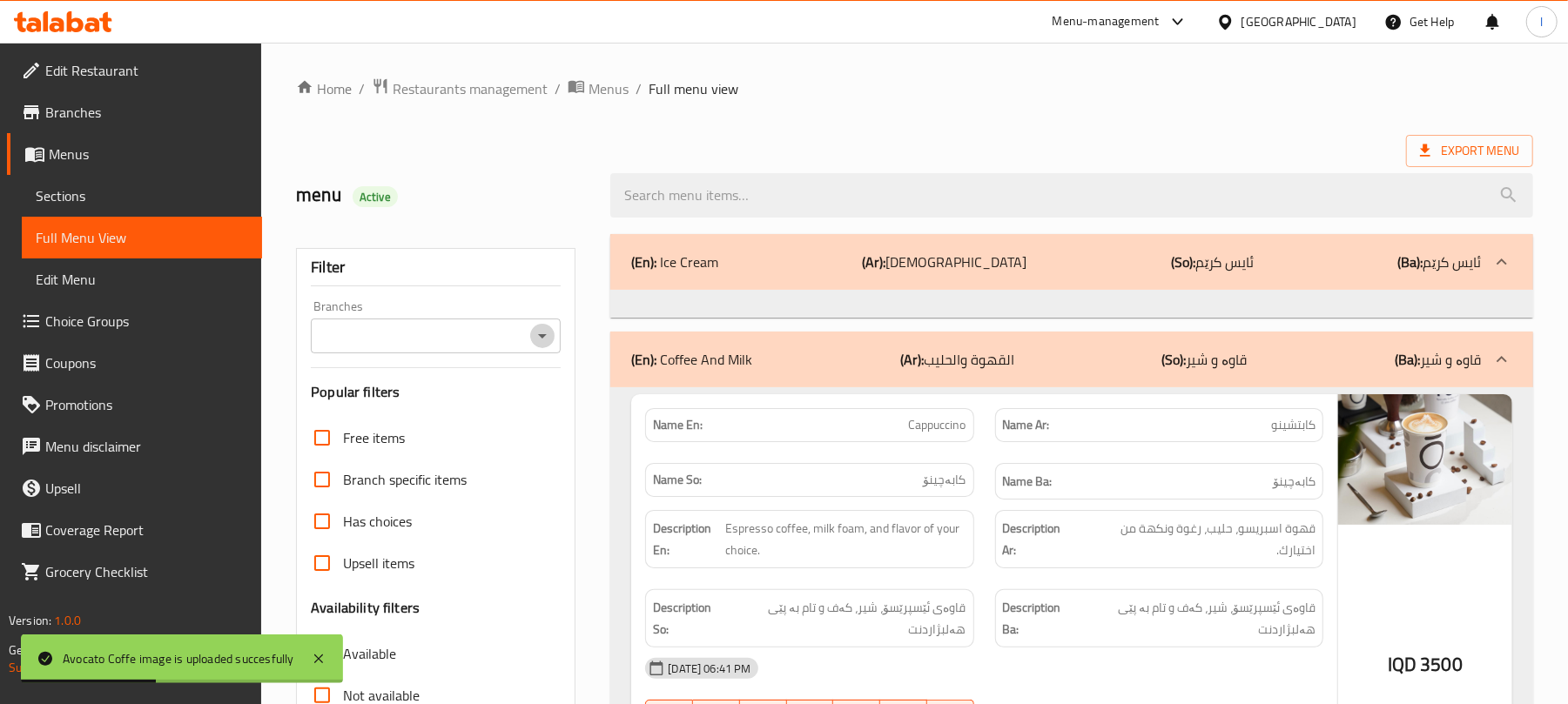
click at [547, 342] on icon "Open" at bounding box center [543, 336] width 21 height 21
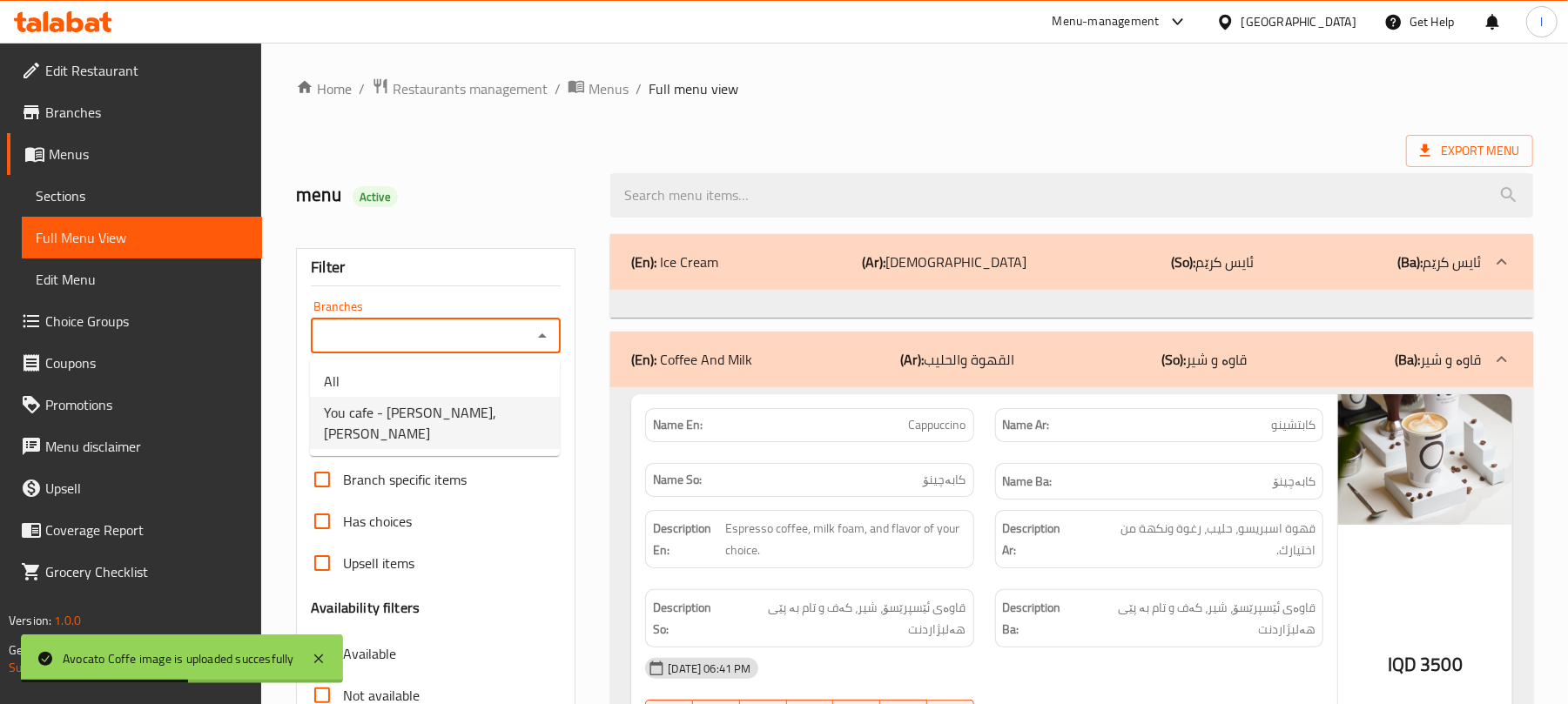
click at [481, 407] on span "You cafe - Hay Al Salam, Al- Salaam" at bounding box center [435, 424] width 222 height 42
type input "You cafe - Hay Al Salam, Al- Salaam"
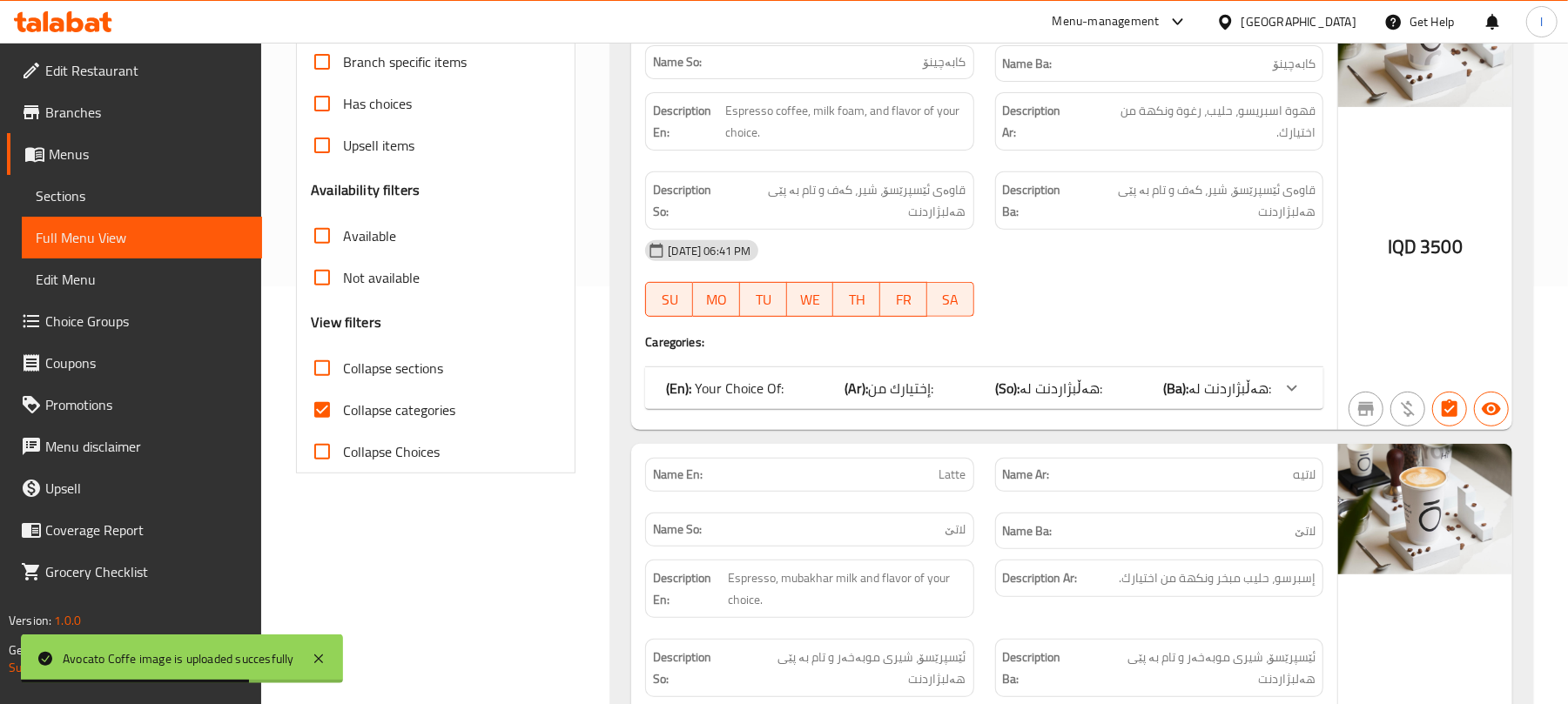
scroll to position [425, 0]
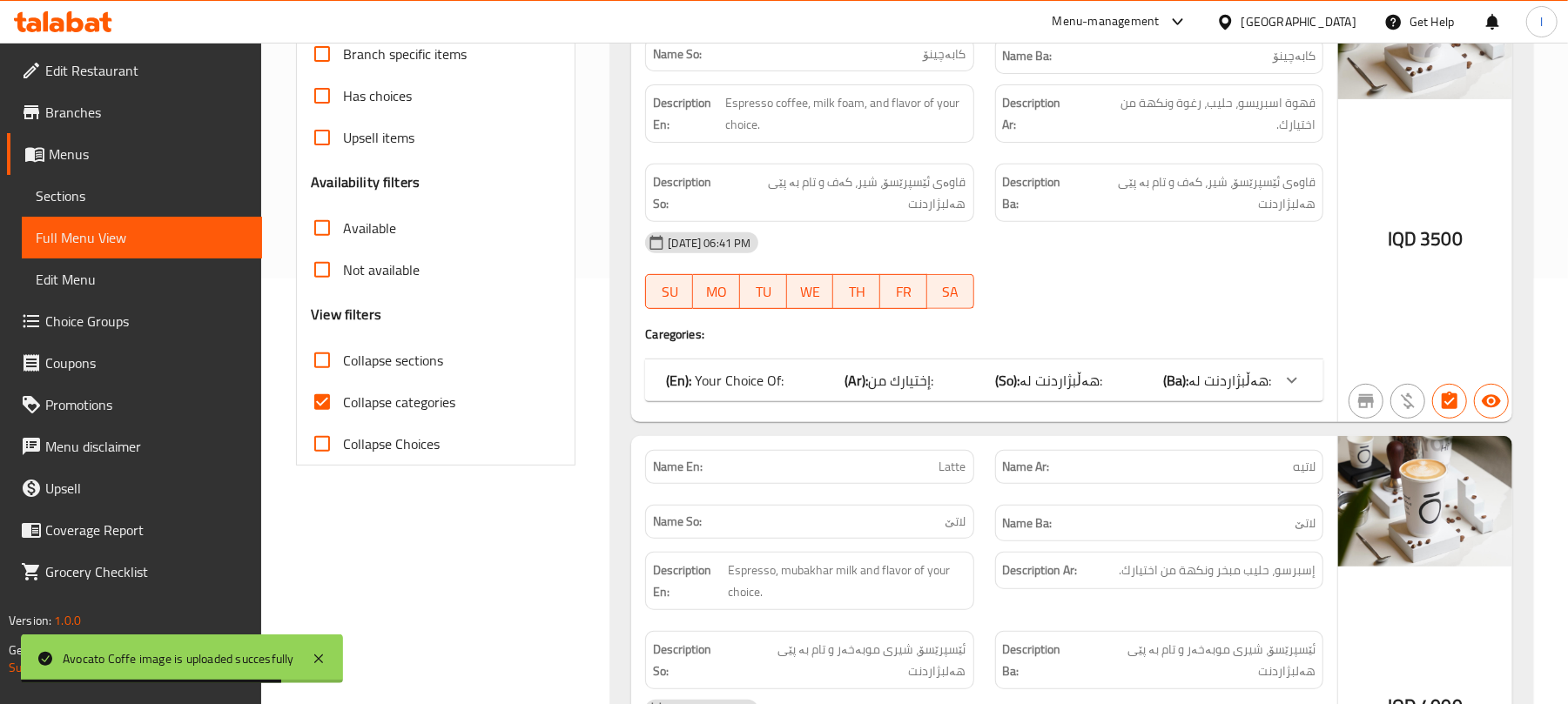
click at [324, 391] on input "Collapse categories" at bounding box center [322, 403] width 42 height 42
checkbox input "false"
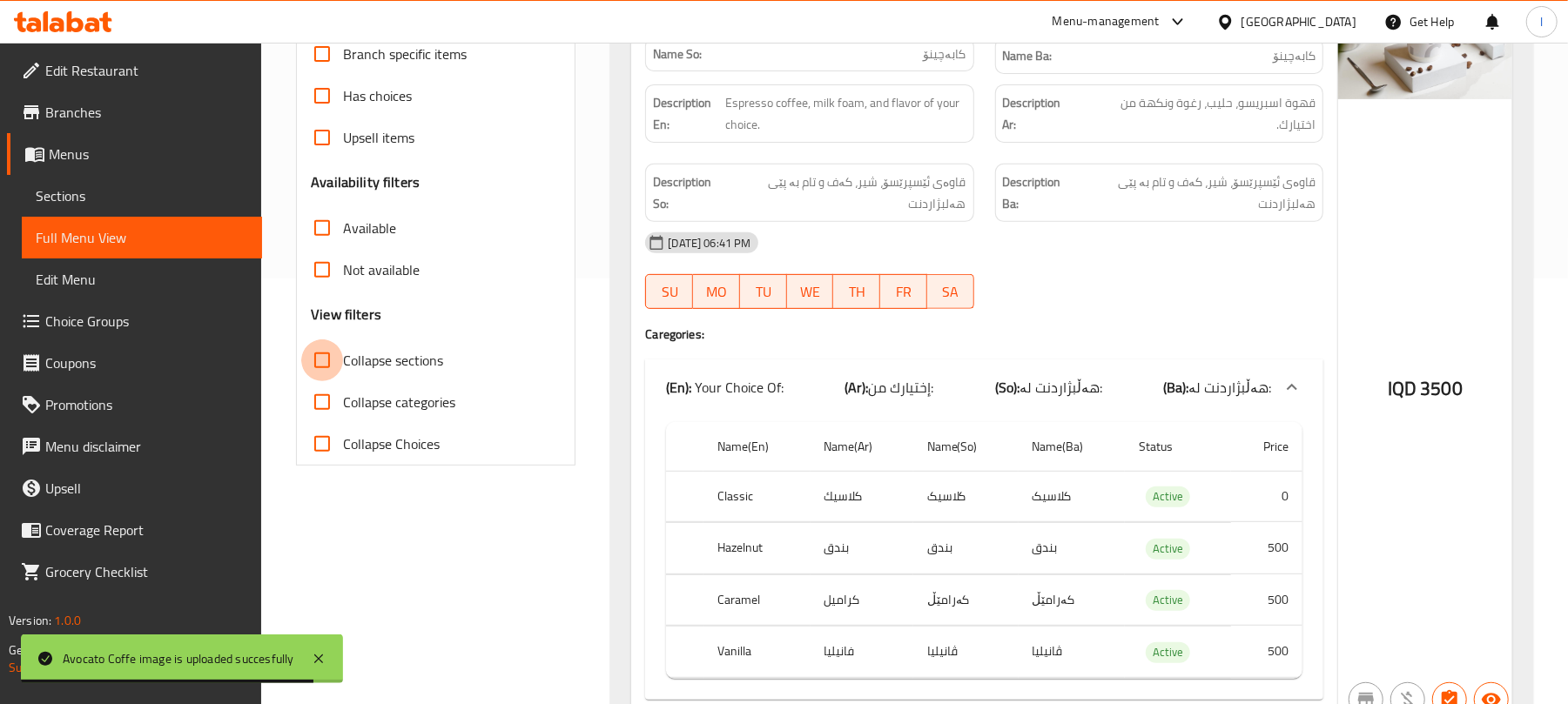
click at [318, 356] on input "Collapse sections" at bounding box center [322, 361] width 42 height 42
checkbox input "true"
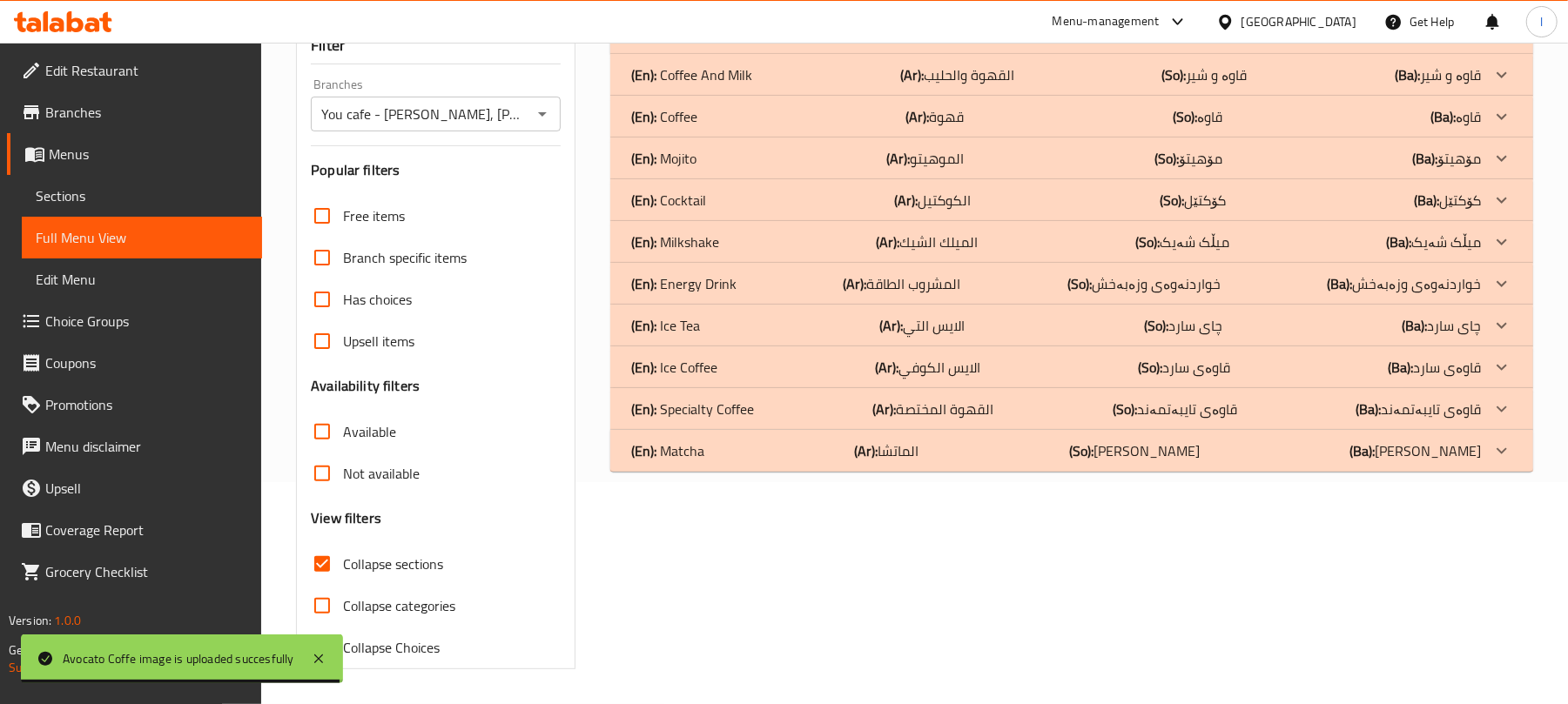
scroll to position [224, 0]
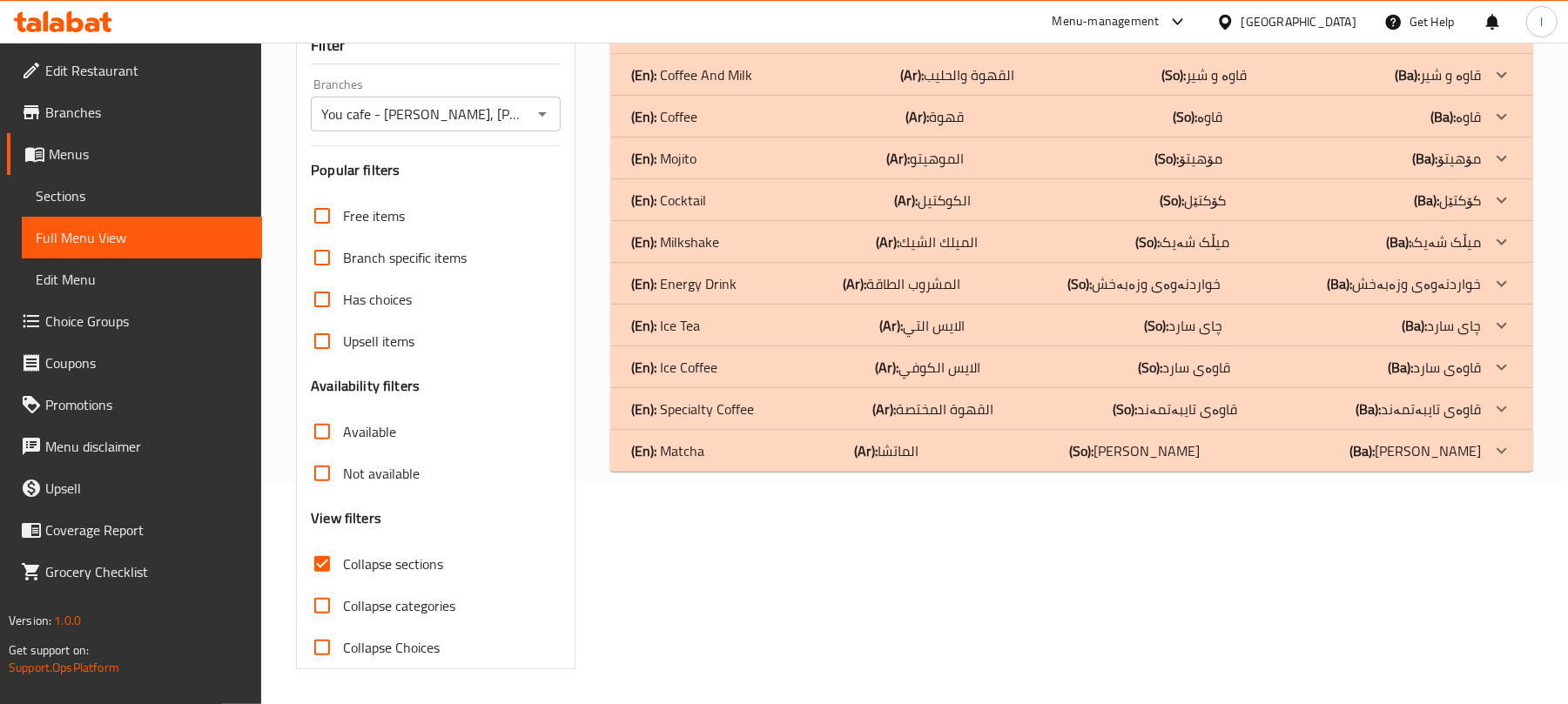
click at [750, 44] on div "(En): Ice Coffee (Ar): الایس الكوفي (So): قاوەی سارد (Ba): قاوەی سارد" at bounding box center [1056, 33] width 850 height 21
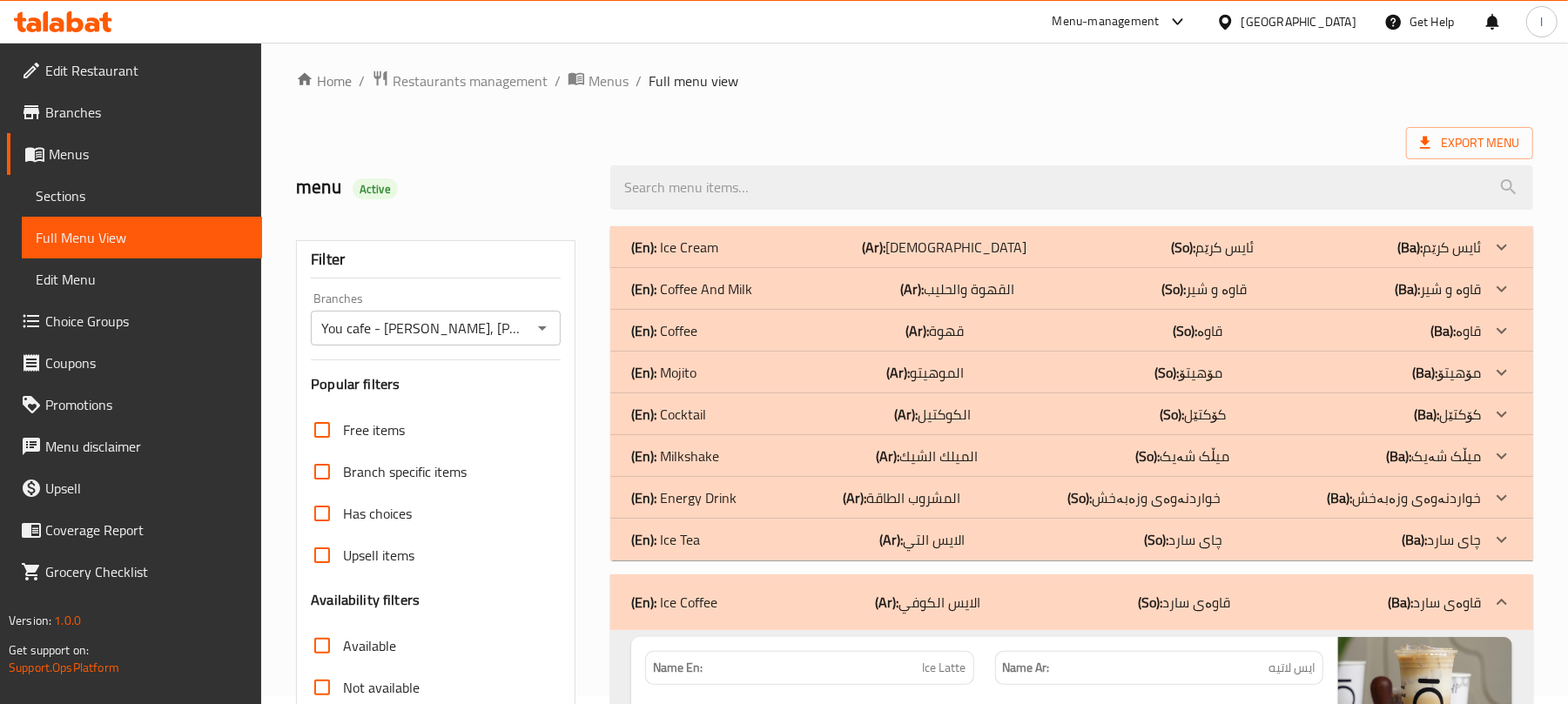
scroll to position [0, 0]
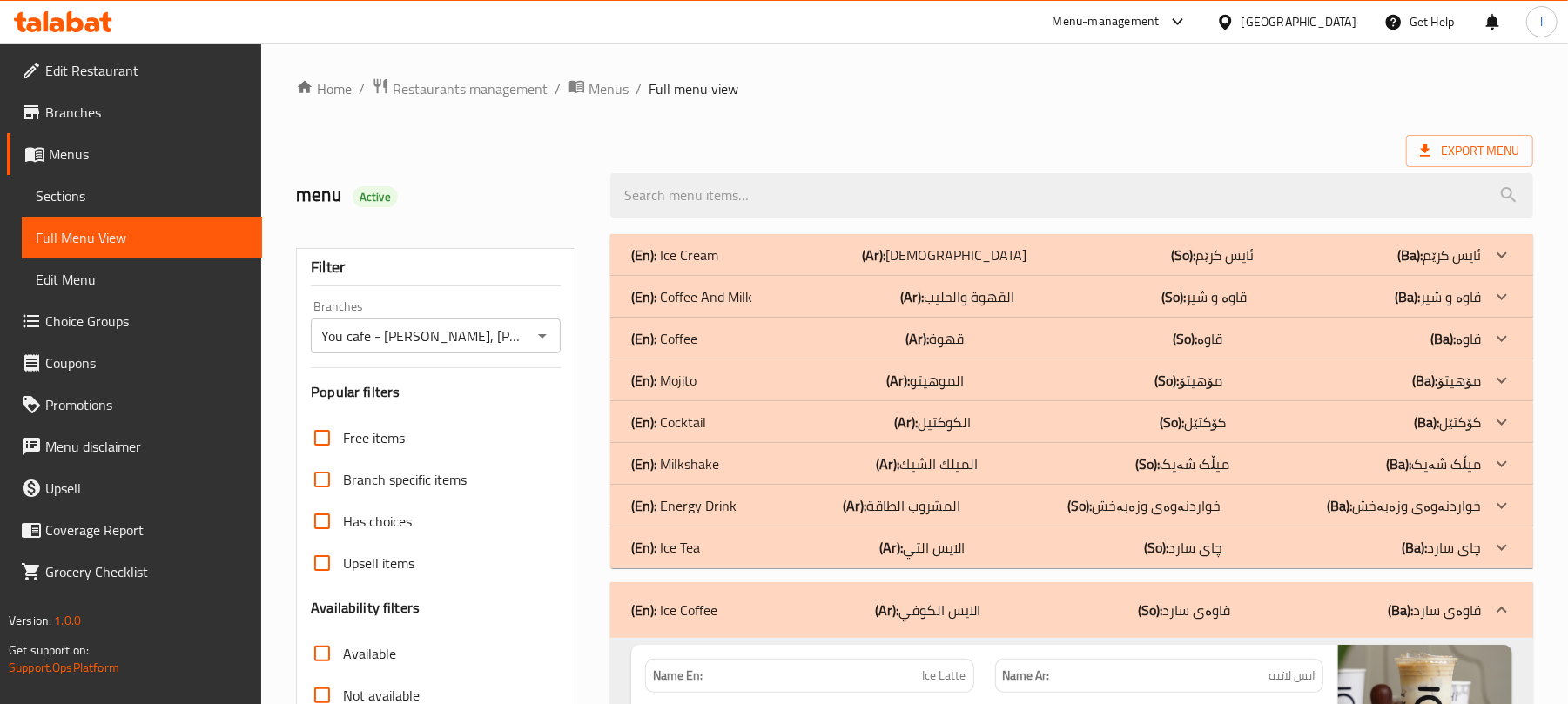
click at [718, 265] on p "(En): Energy Drink" at bounding box center [674, 255] width 87 height 21
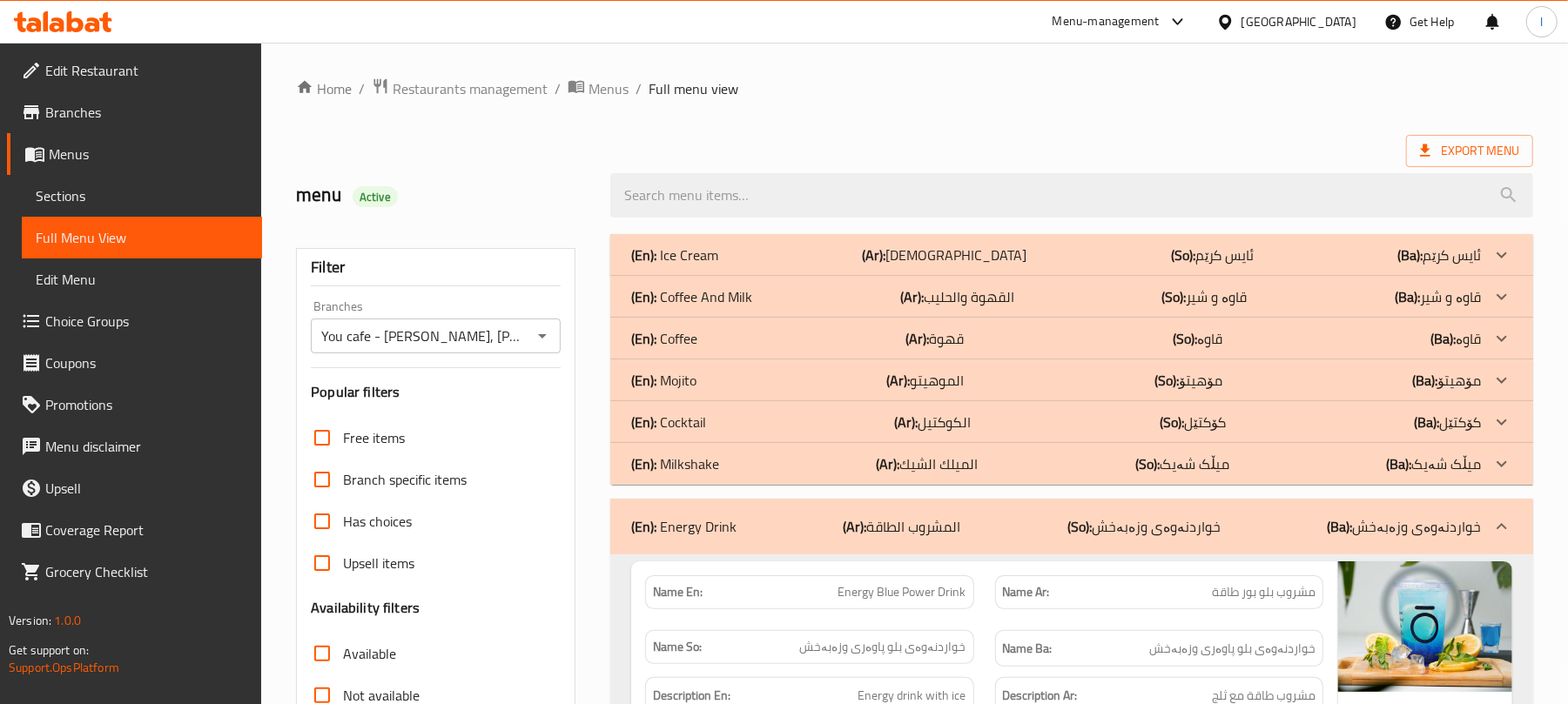
click at [749, 265] on div "(En): Coffee (Ar): قهوة (So): قاوە (Ba): قاوە" at bounding box center [1056, 255] width 850 height 21
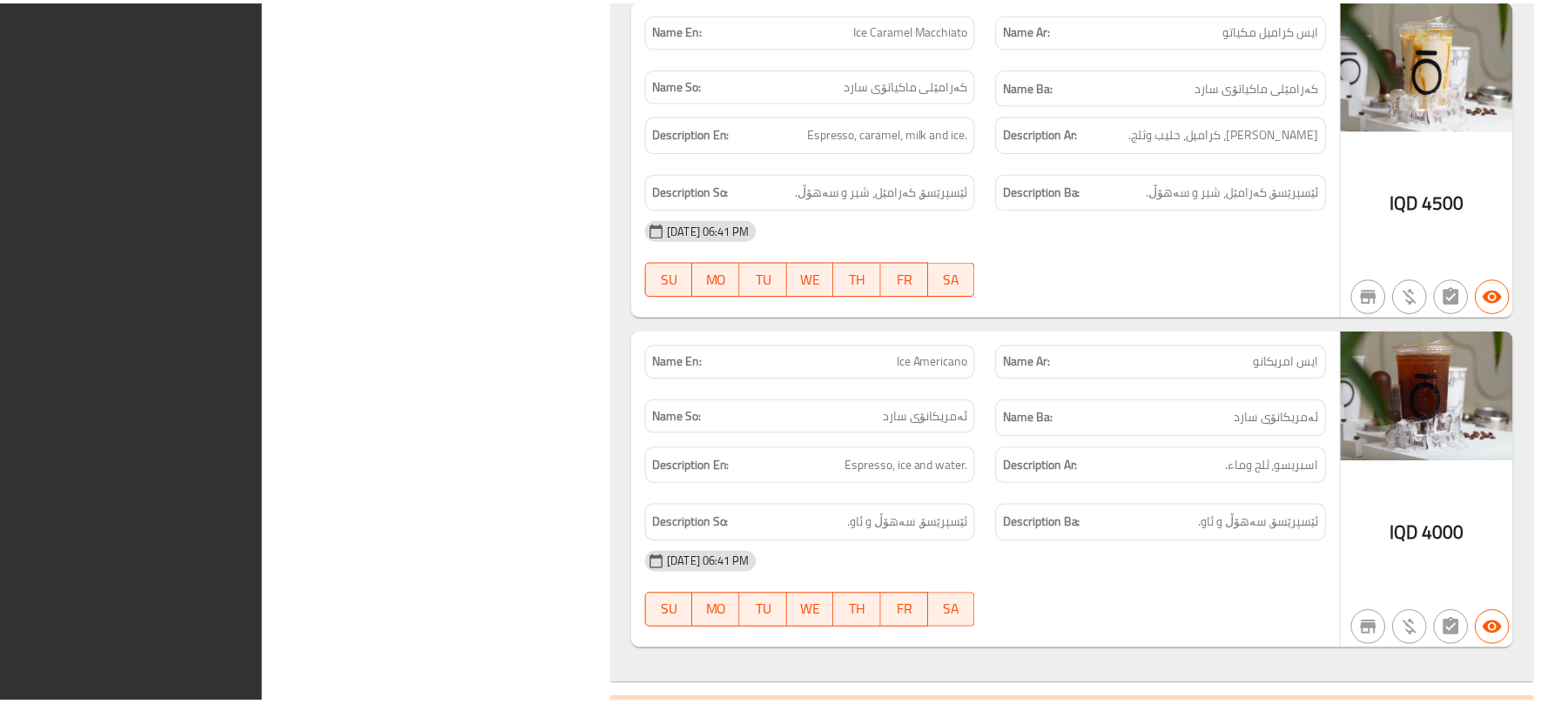
scroll to position [7012, 0]
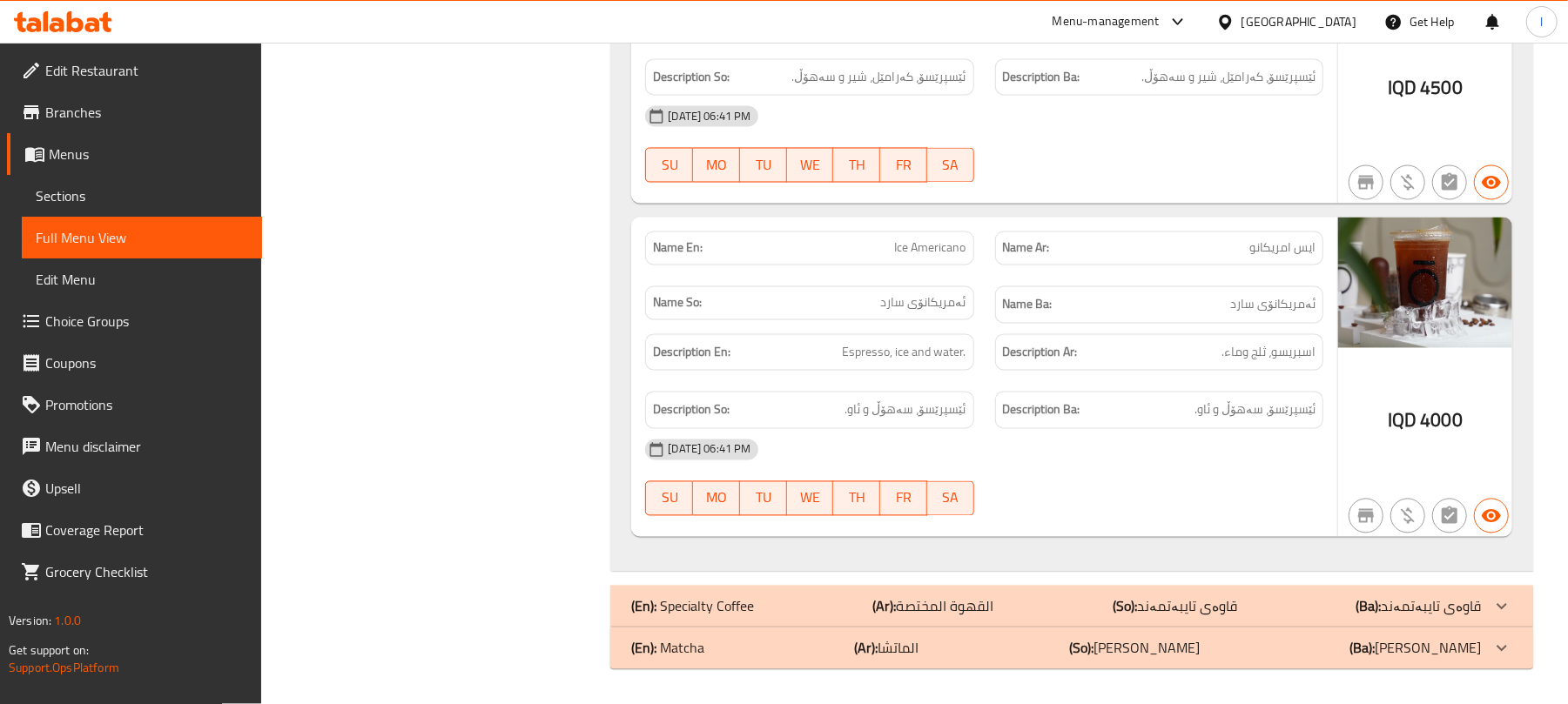
click at [76, 206] on span "Sections" at bounding box center [141, 196] width 213 height 21
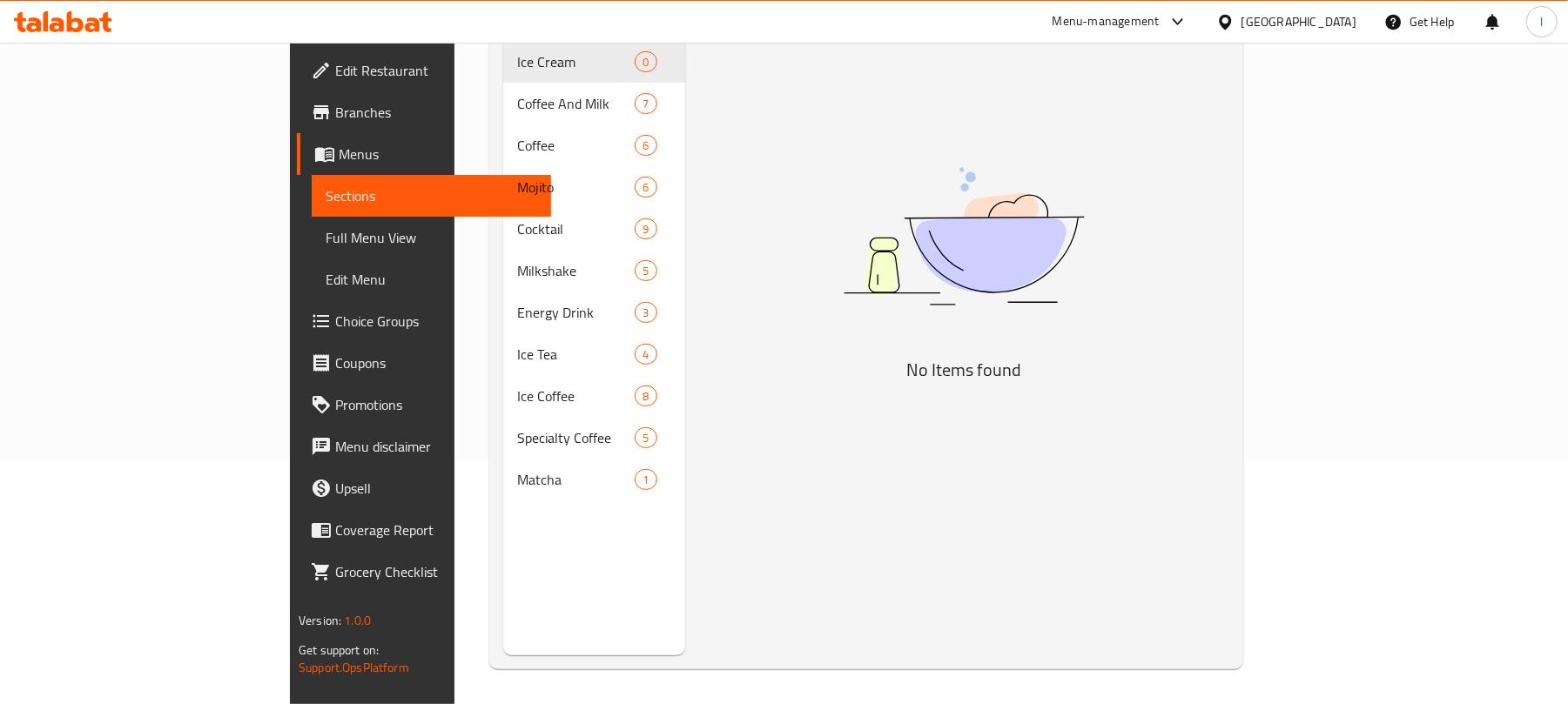
scroll to position [244, 0]
